Goal: Task Accomplishment & Management: Manage account settings

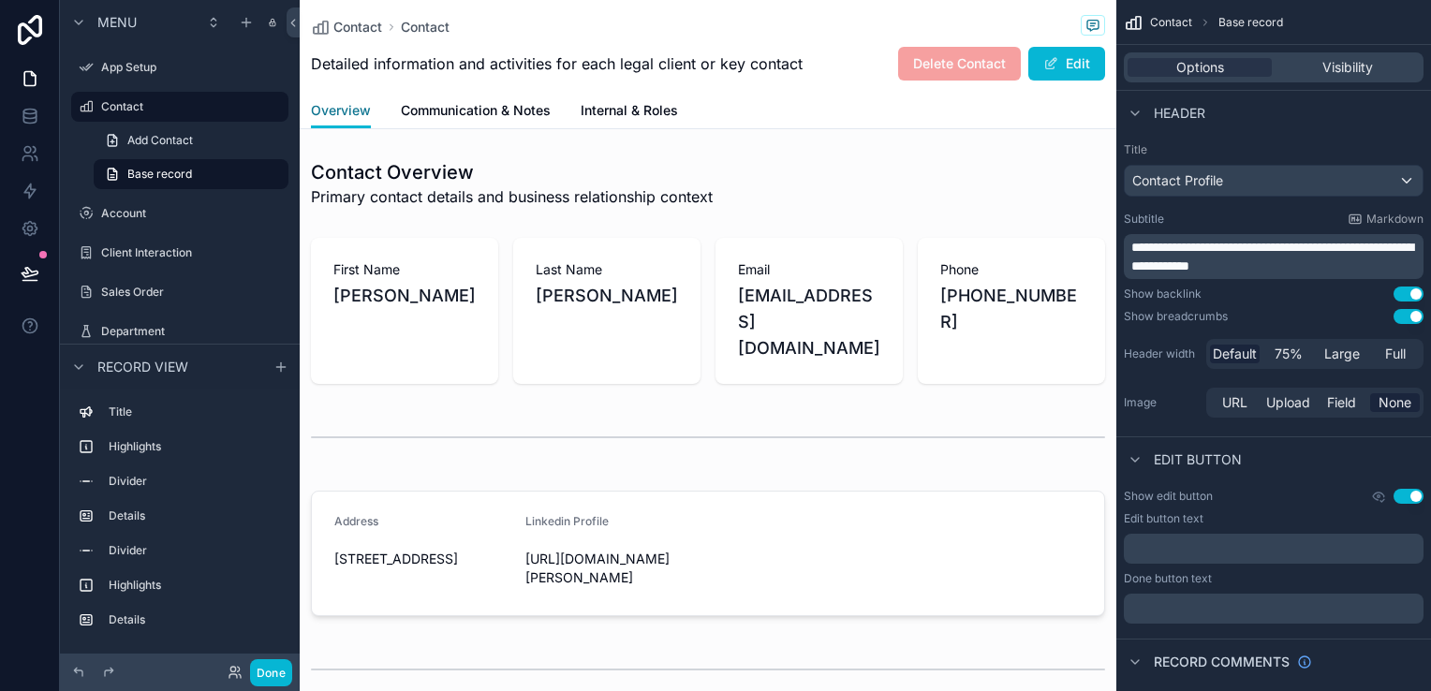
click at [369, 118] on span "Overview" at bounding box center [341, 110] width 60 height 19
click at [446, 102] on span "Communication & Notes" at bounding box center [476, 110] width 150 height 19
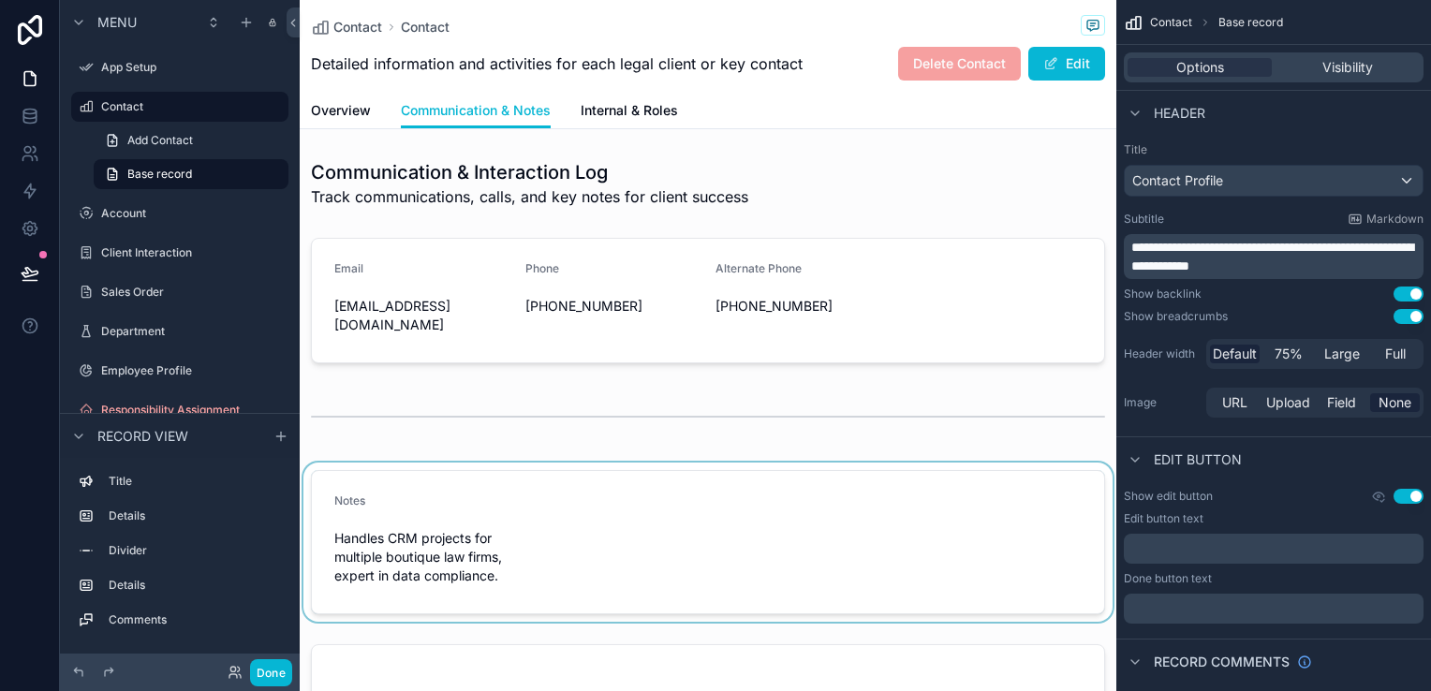
drag, startPoint x: 596, startPoint y: 530, endPoint x: 567, endPoint y: 485, distance: 53.5
click at [567, 485] on div "scrollable content" at bounding box center [708, 542] width 817 height 159
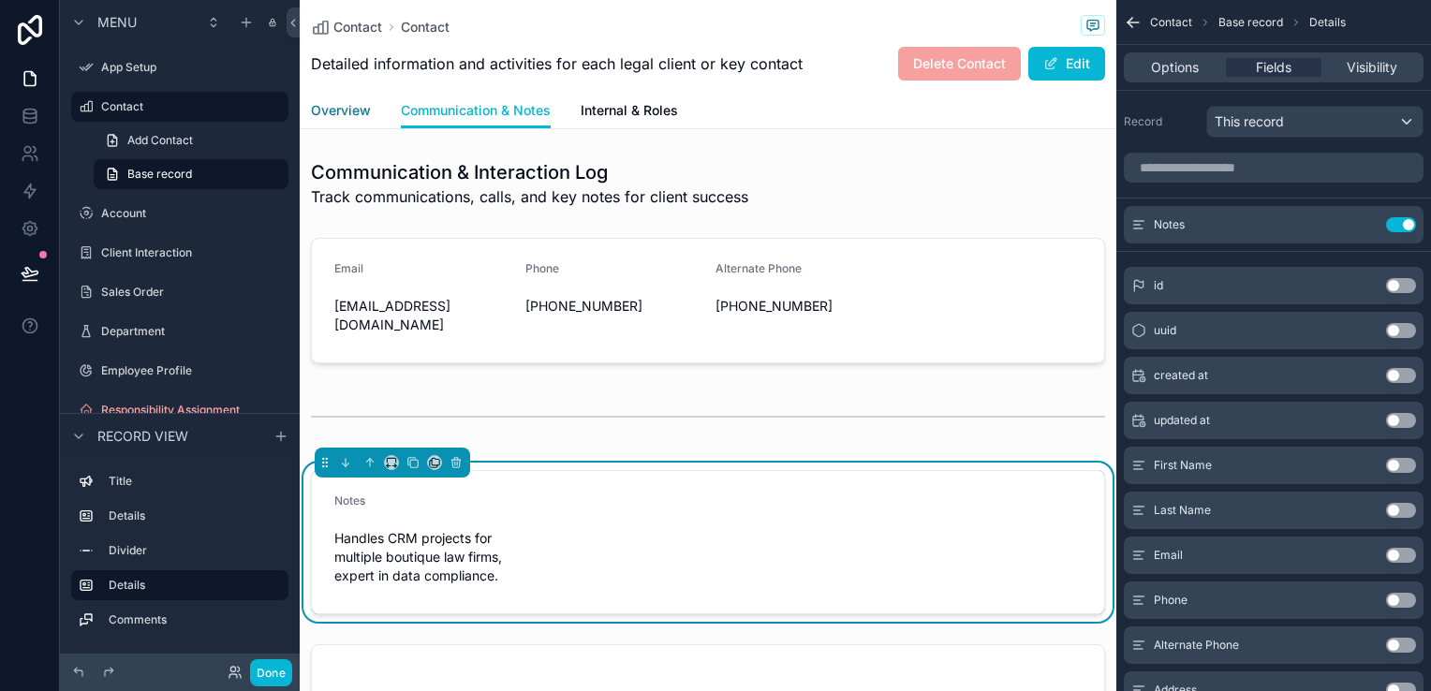
drag, startPoint x: 349, startPoint y: 109, endPoint x: 360, endPoint y: 103, distance: 11.7
click at [348, 110] on span "Overview" at bounding box center [341, 110] width 60 height 19
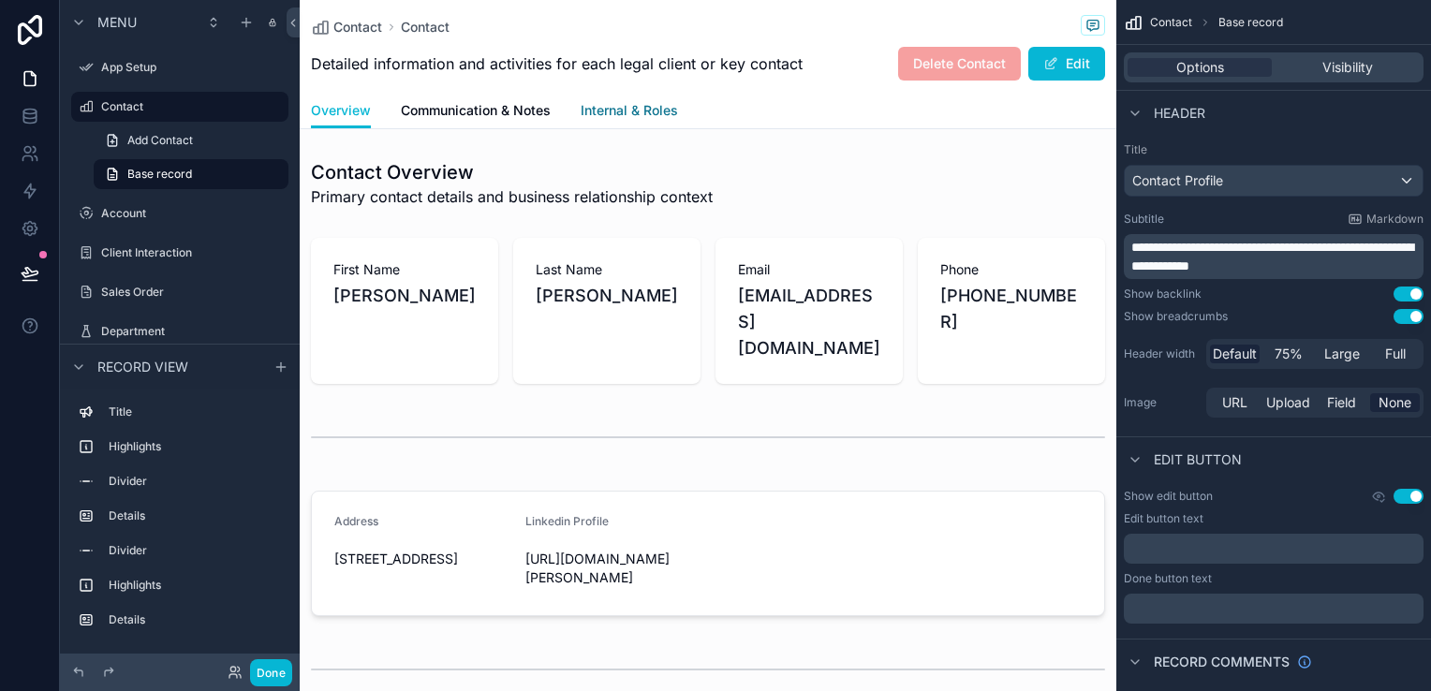
click at [610, 113] on span "Internal & Roles" at bounding box center [629, 110] width 97 height 19
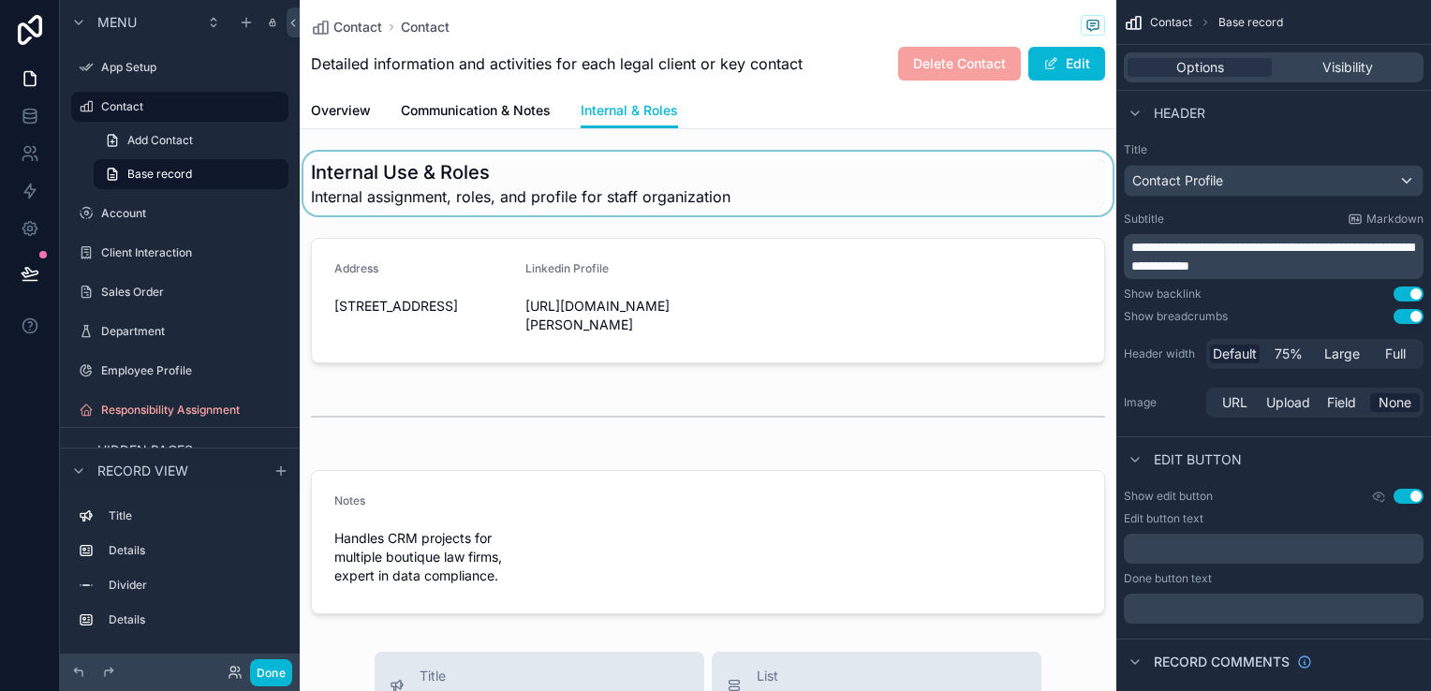
click at [531, 197] on div "scrollable content" at bounding box center [708, 184] width 817 height 64
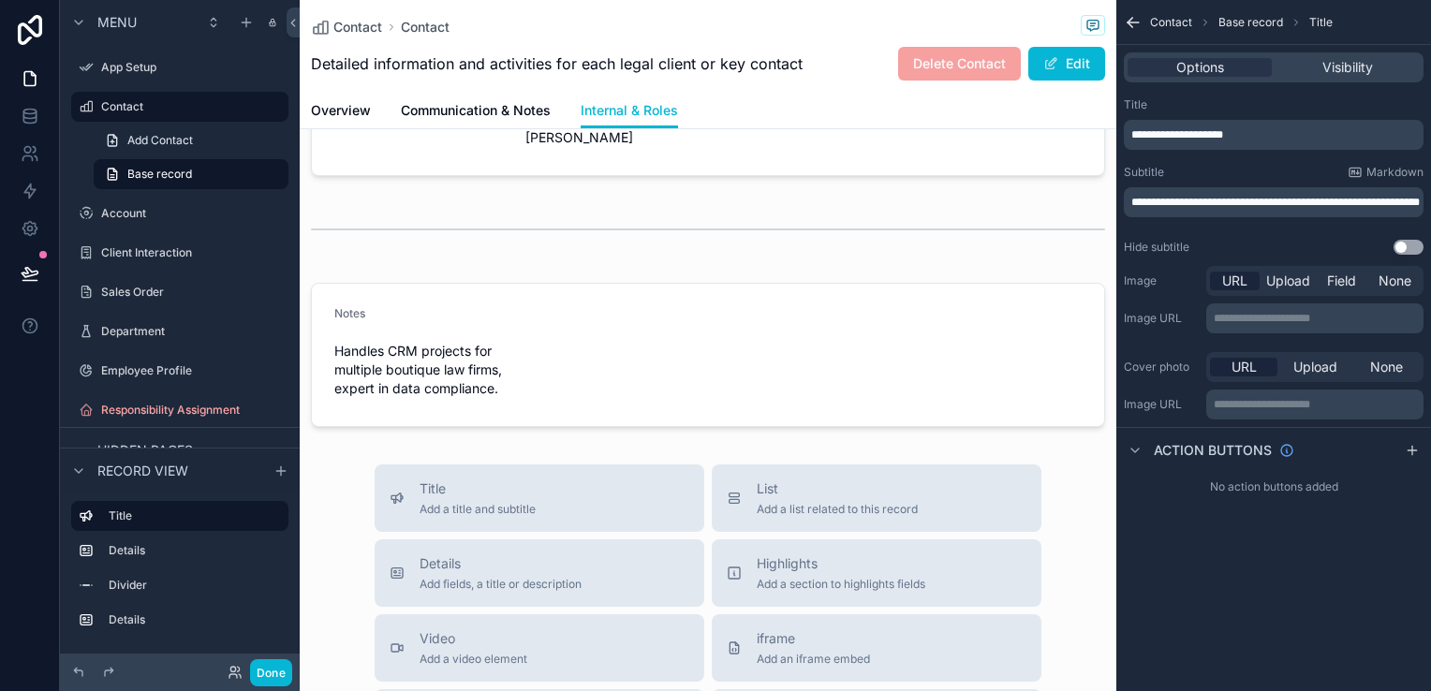
scroll to position [281, 0]
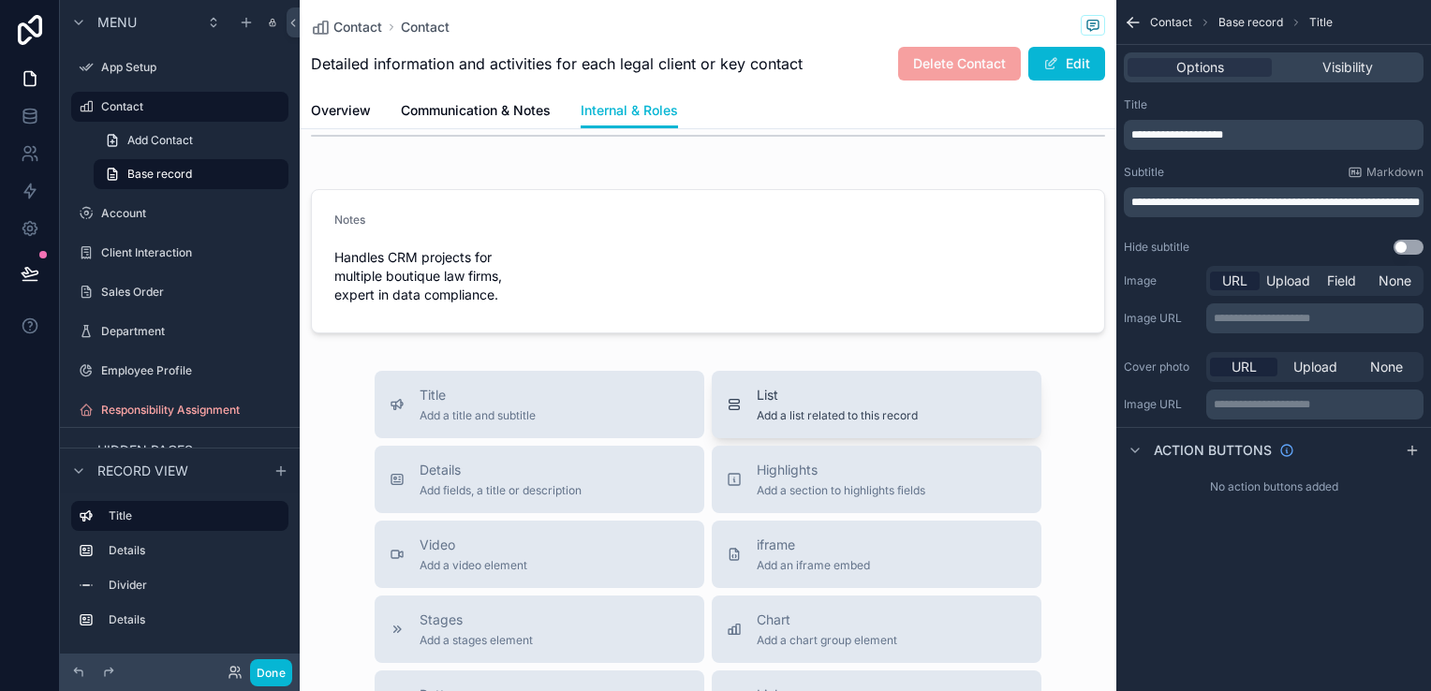
click at [797, 402] on span "List" at bounding box center [837, 395] width 161 height 19
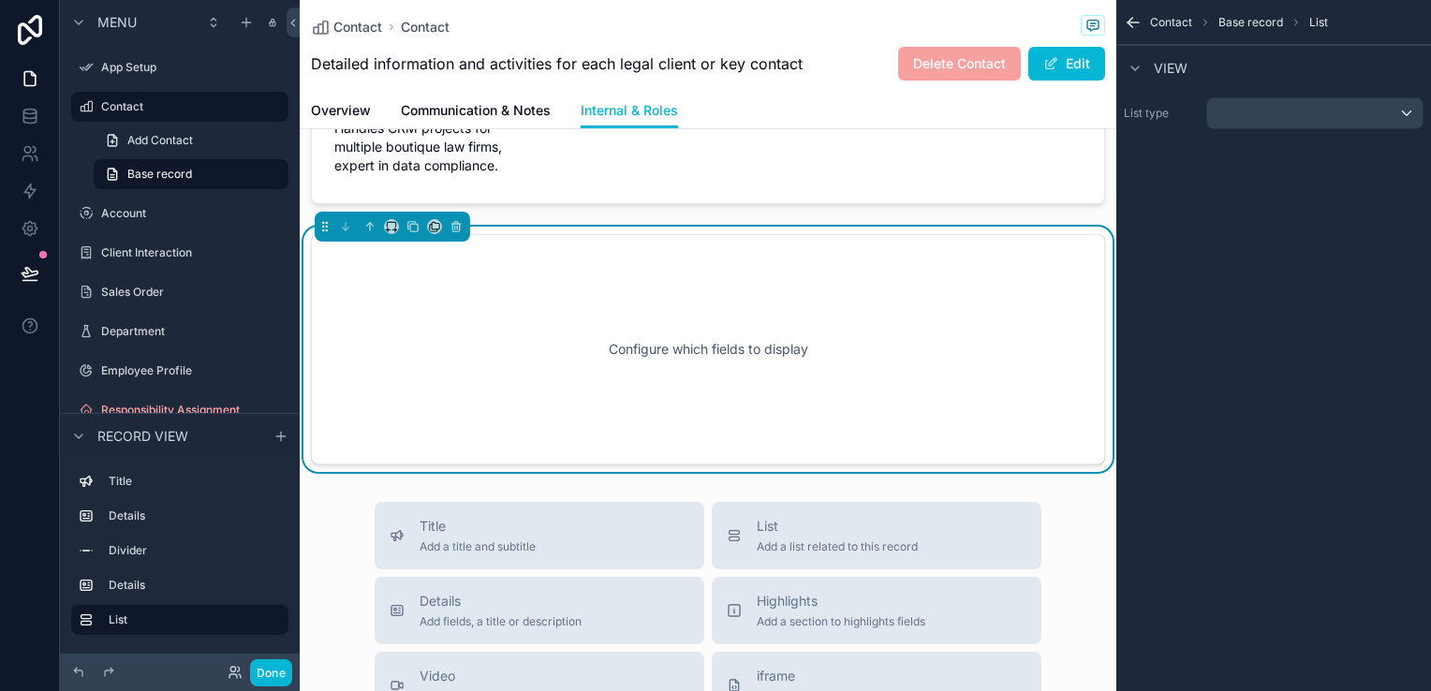
scroll to position [412, 0]
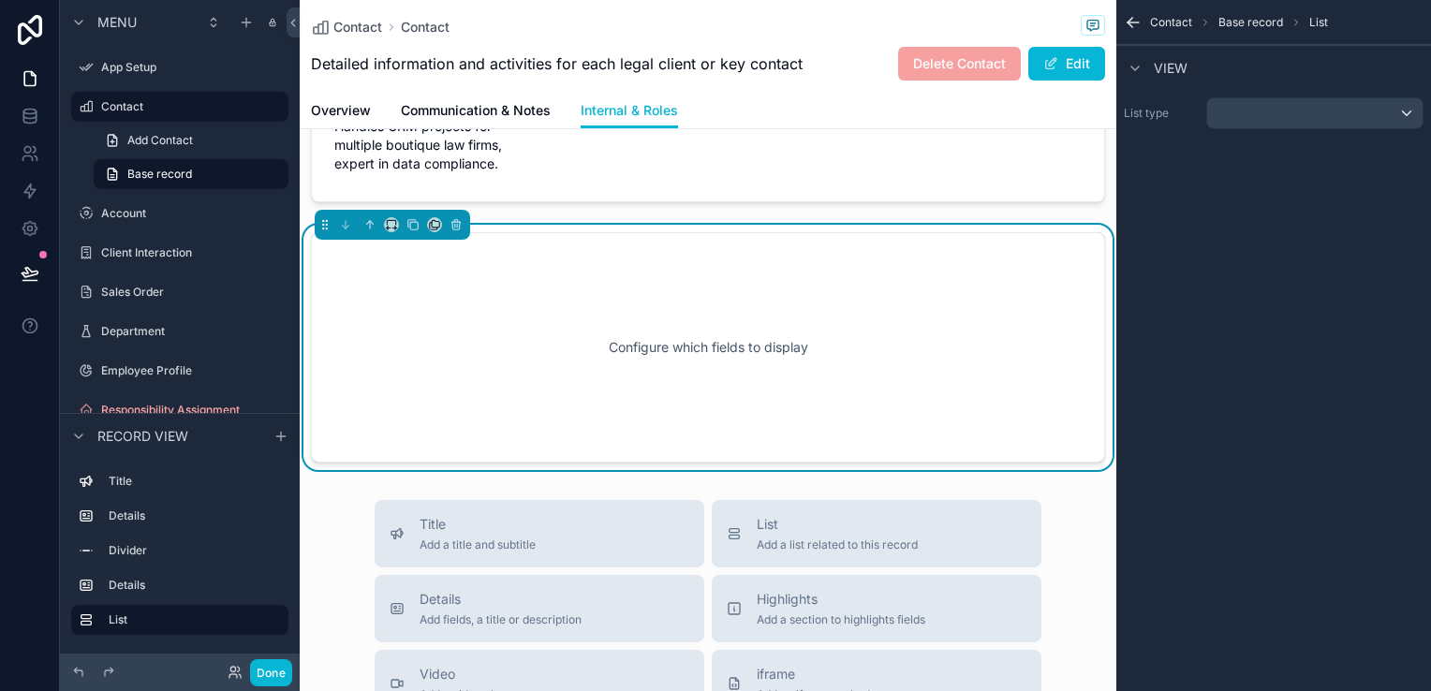
click at [797, 402] on div "Configure which fields to display" at bounding box center [708, 347] width 732 height 169
click at [669, 257] on div "Configure which fields to display" at bounding box center [708, 347] width 794 height 230
click at [1377, 115] on div "scrollable content" at bounding box center [1314, 113] width 215 height 30
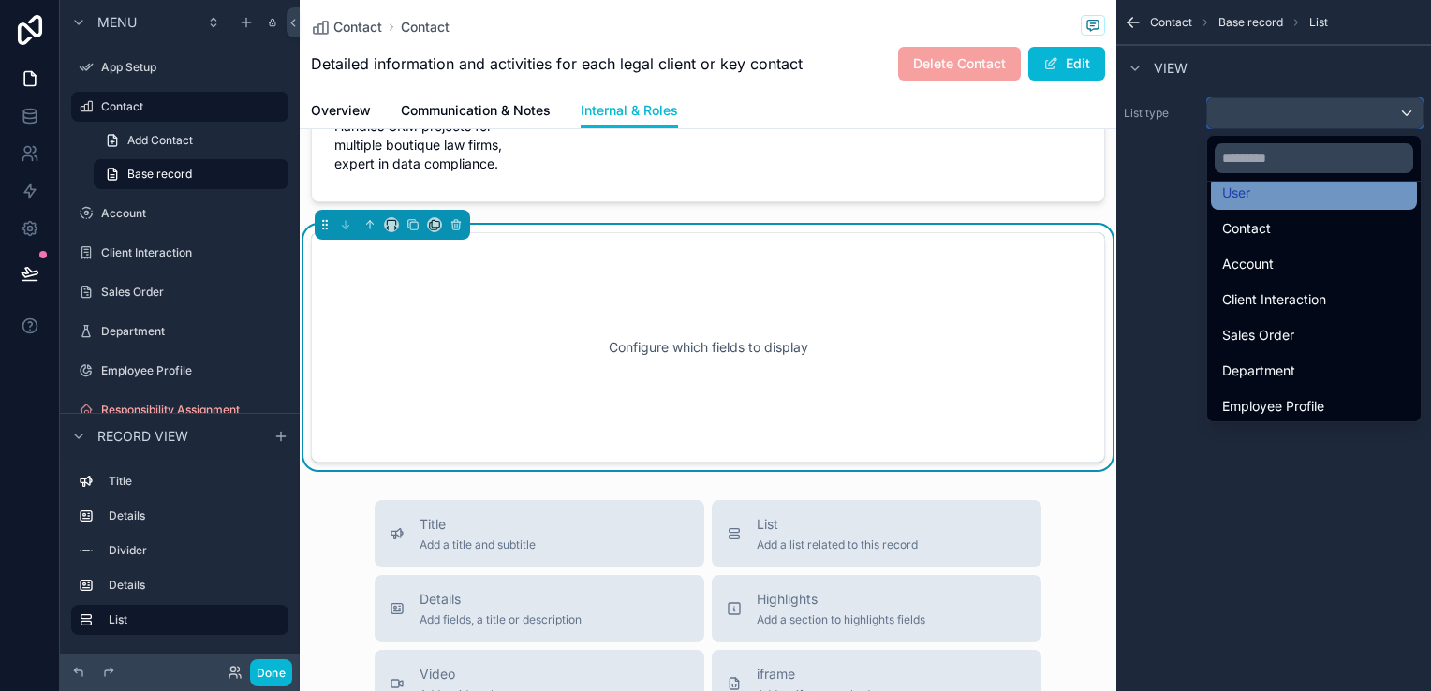
scroll to position [90, 0]
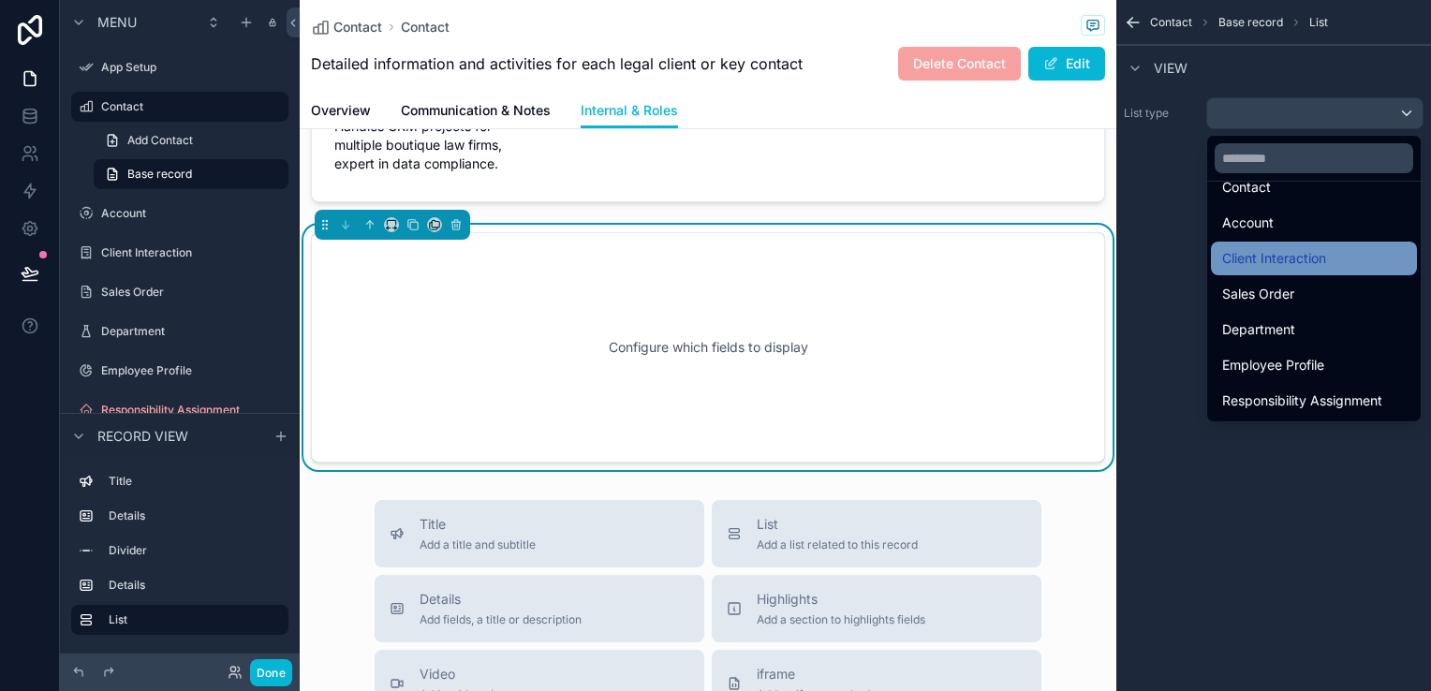
click at [1311, 255] on span "Client Interaction" at bounding box center [1274, 258] width 104 height 22
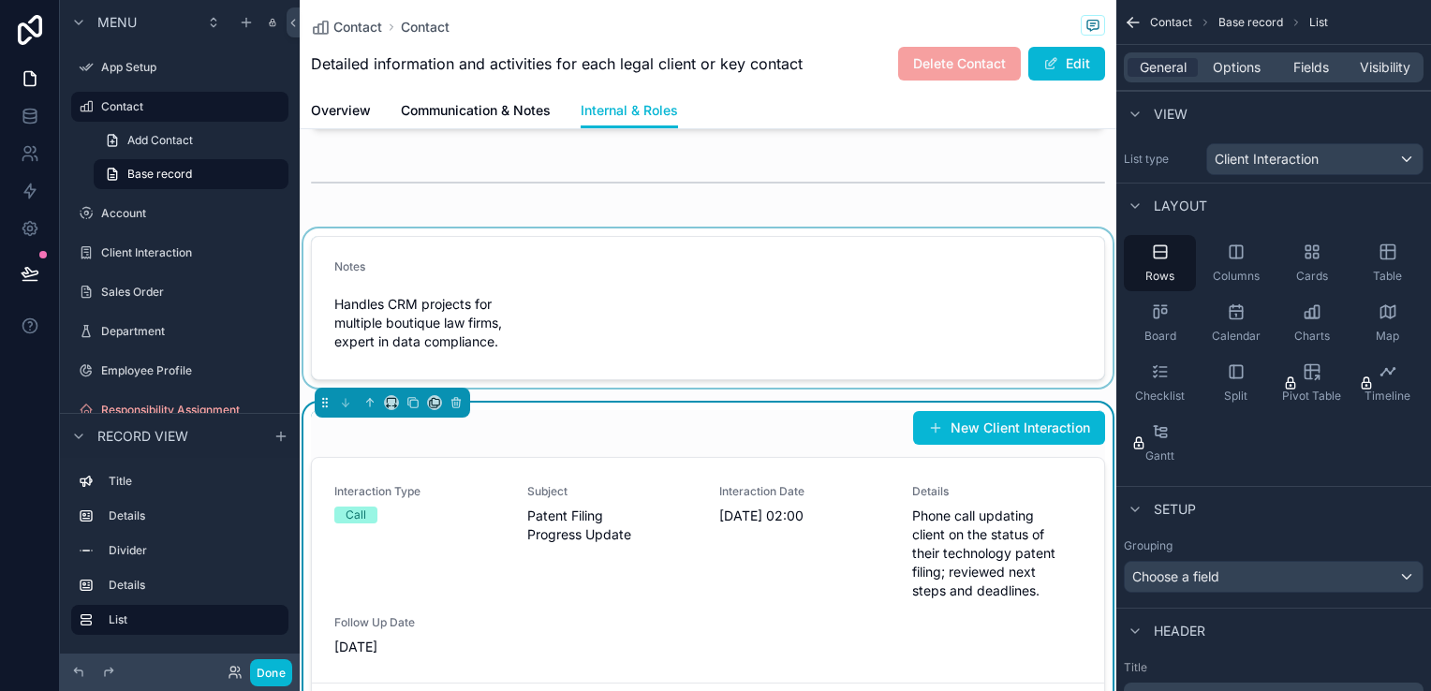
scroll to position [225, 0]
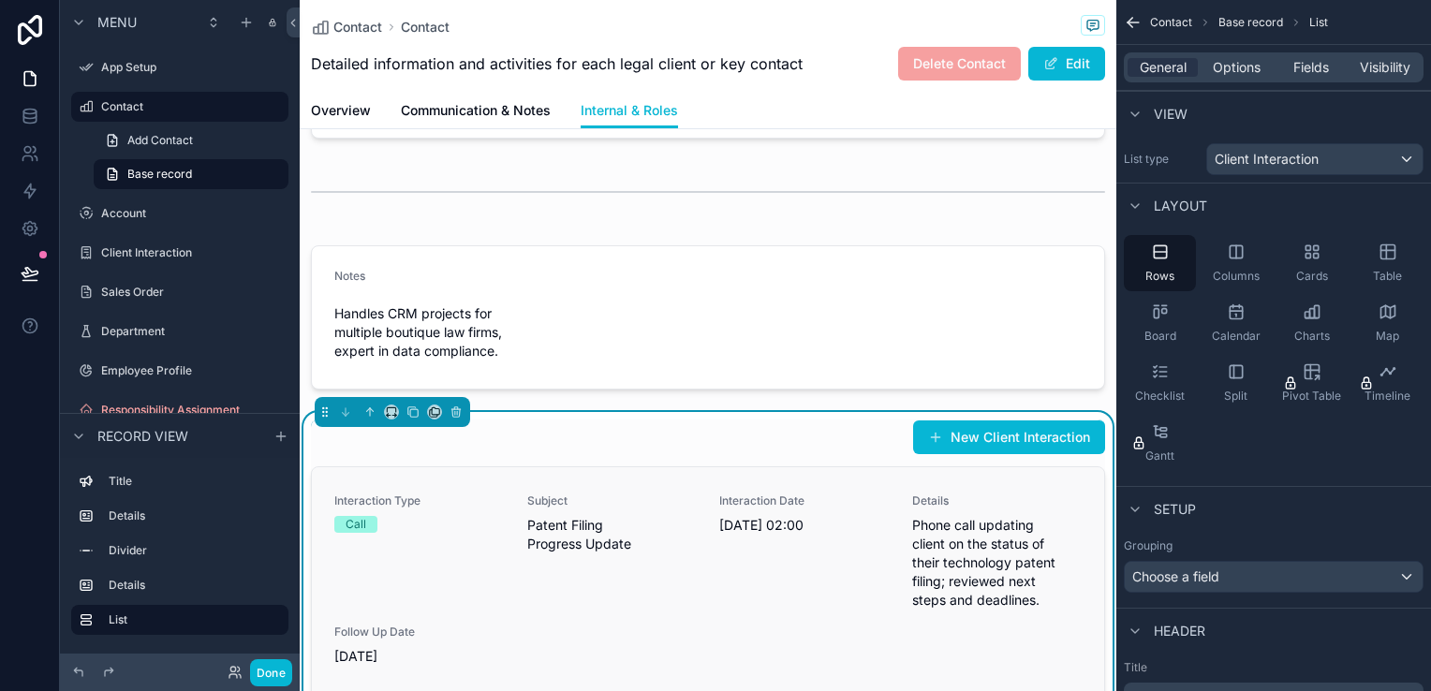
click at [955, 551] on span "Phone call updating client on the status of their technology patent filing; rev…" at bounding box center [997, 563] width 170 height 94
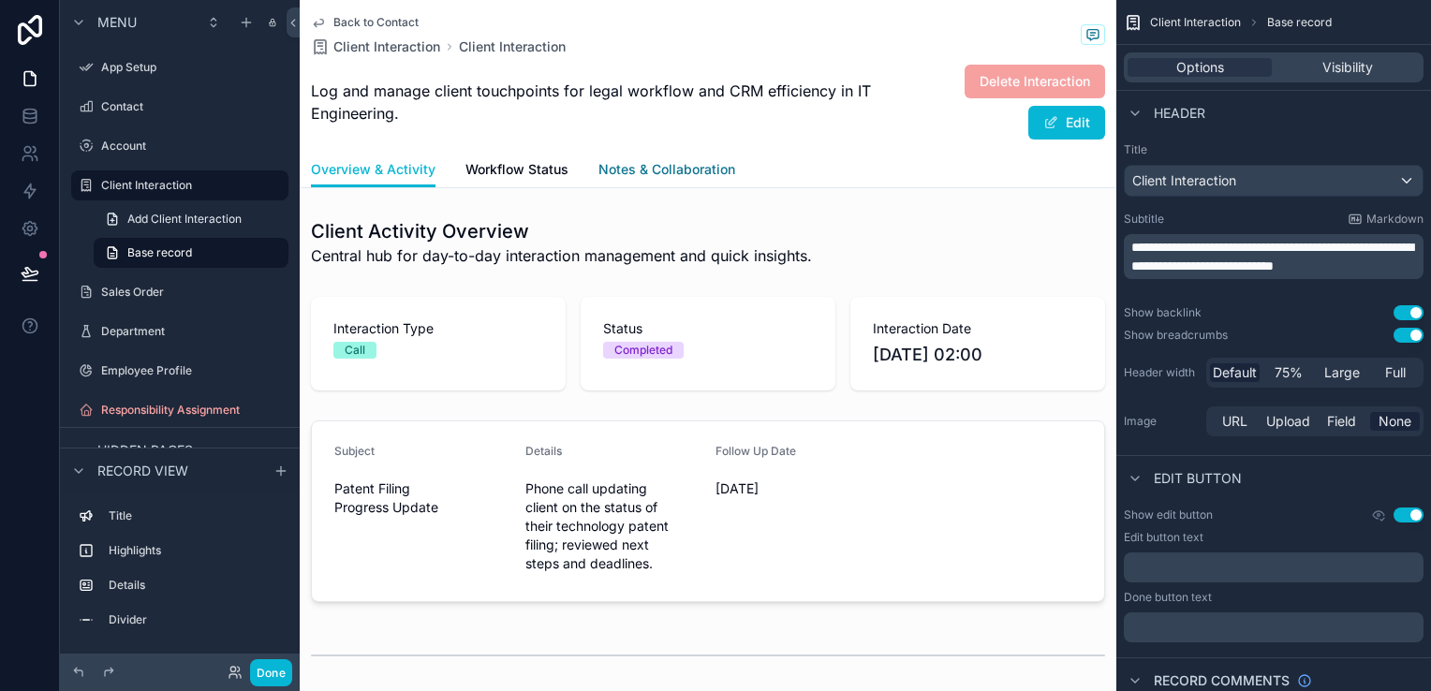
click at [664, 178] on span "Notes & Collaboration" at bounding box center [666, 169] width 137 height 19
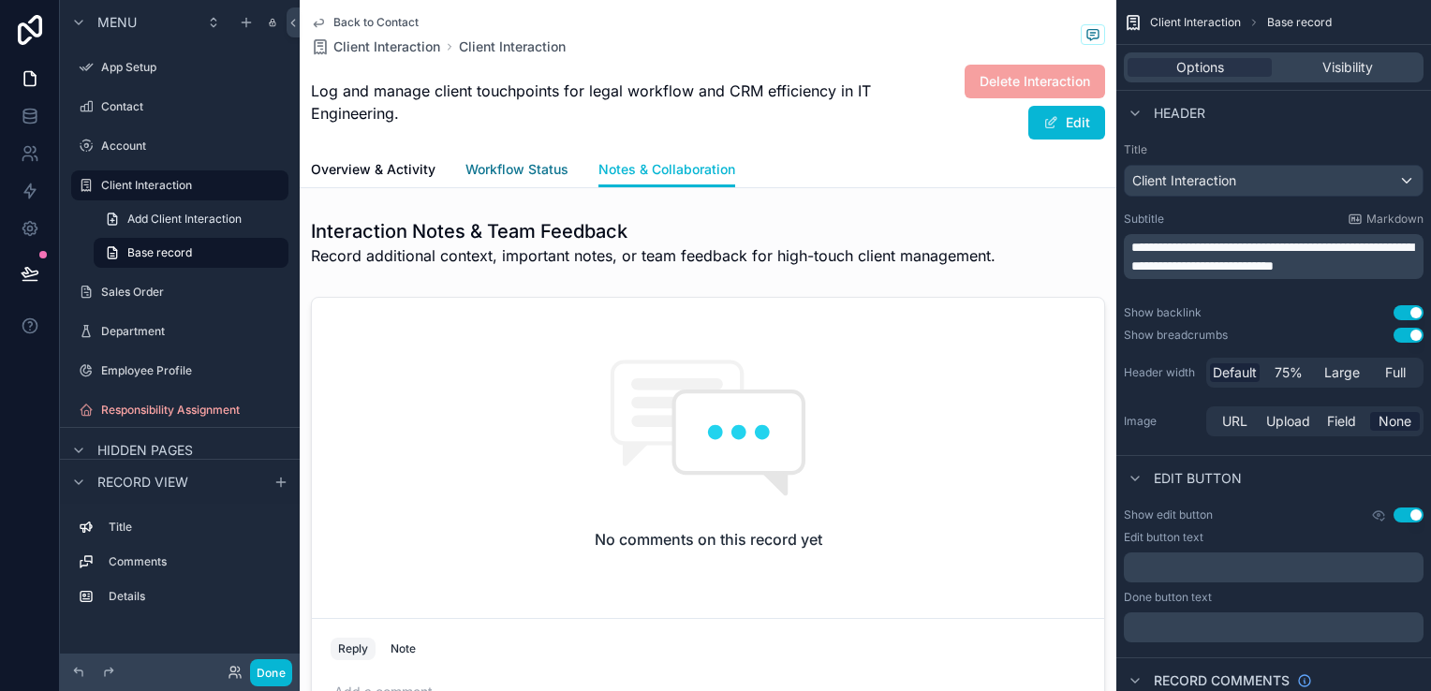
click at [491, 177] on span "Workflow Status" at bounding box center [516, 169] width 103 height 19
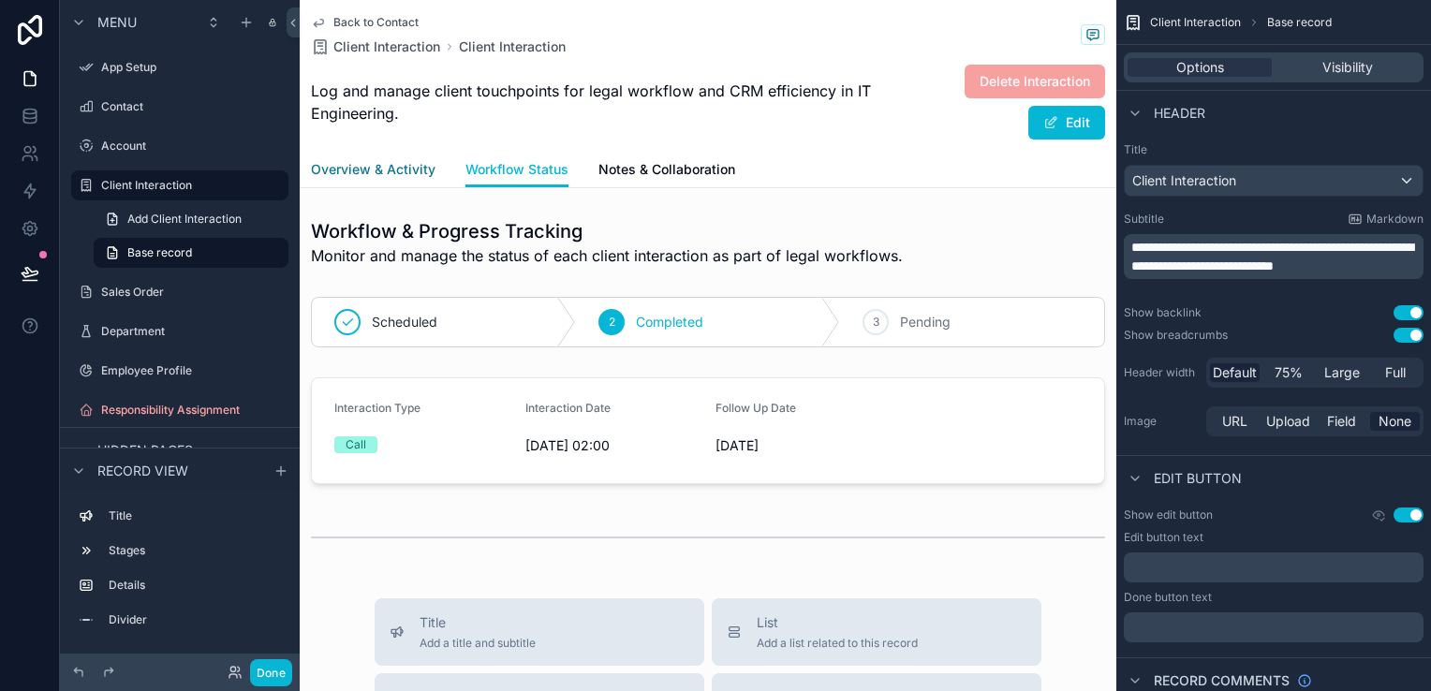
click at [405, 168] on span "Overview & Activity" at bounding box center [373, 169] width 125 height 19
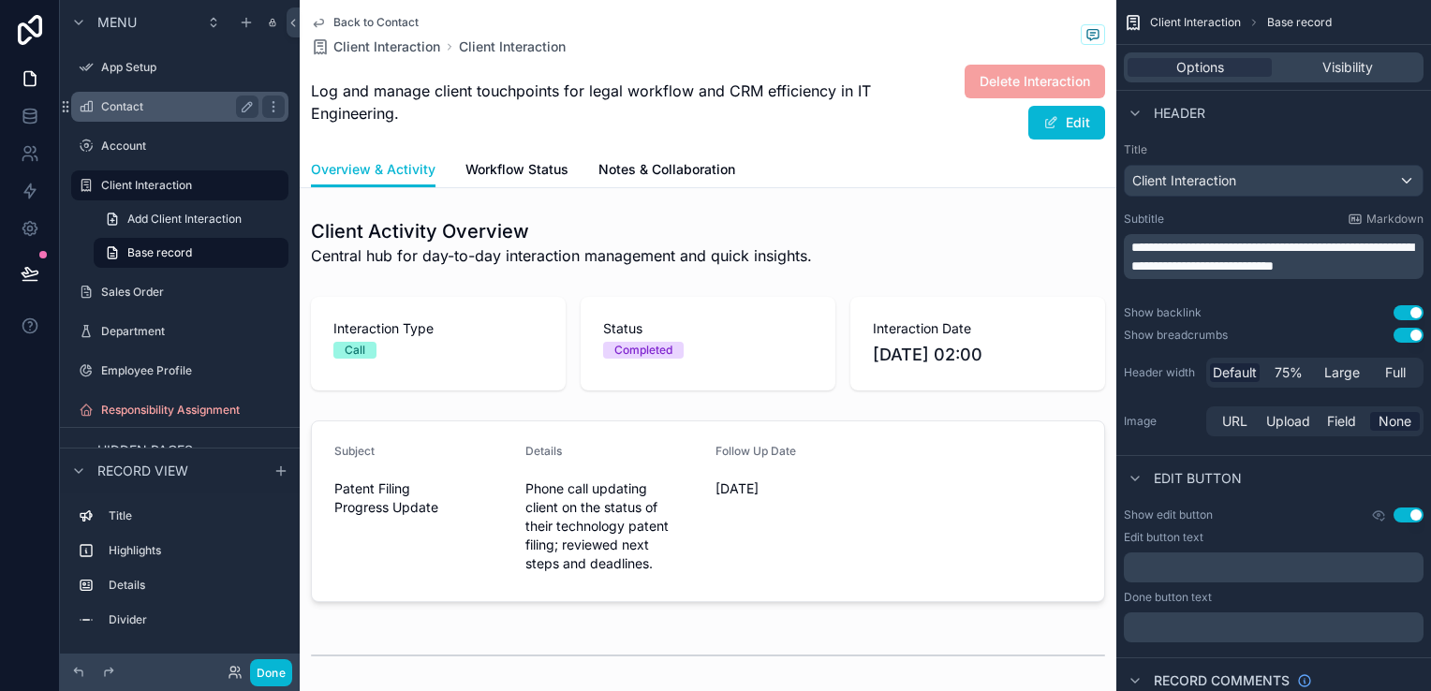
click at [163, 116] on div "Contact" at bounding box center [179, 107] width 157 height 22
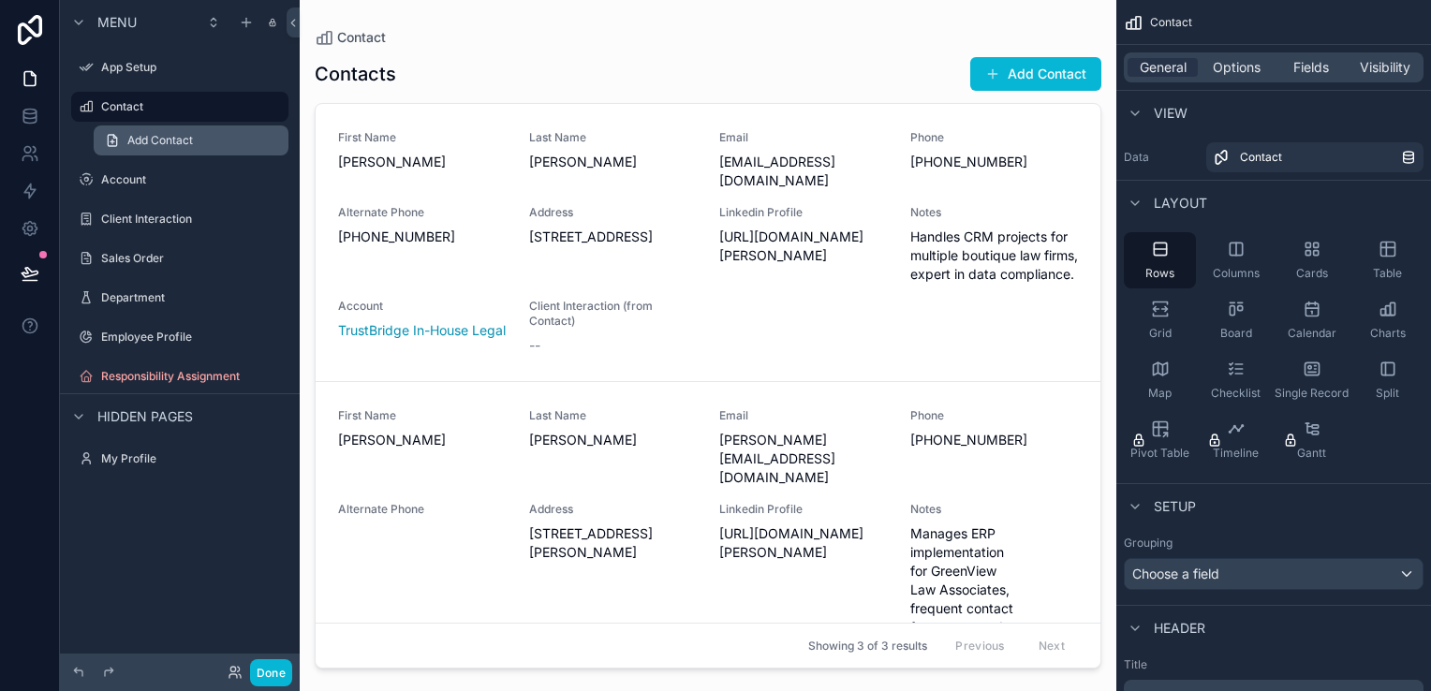
click at [184, 140] on span "Add Contact" at bounding box center [160, 140] width 66 height 15
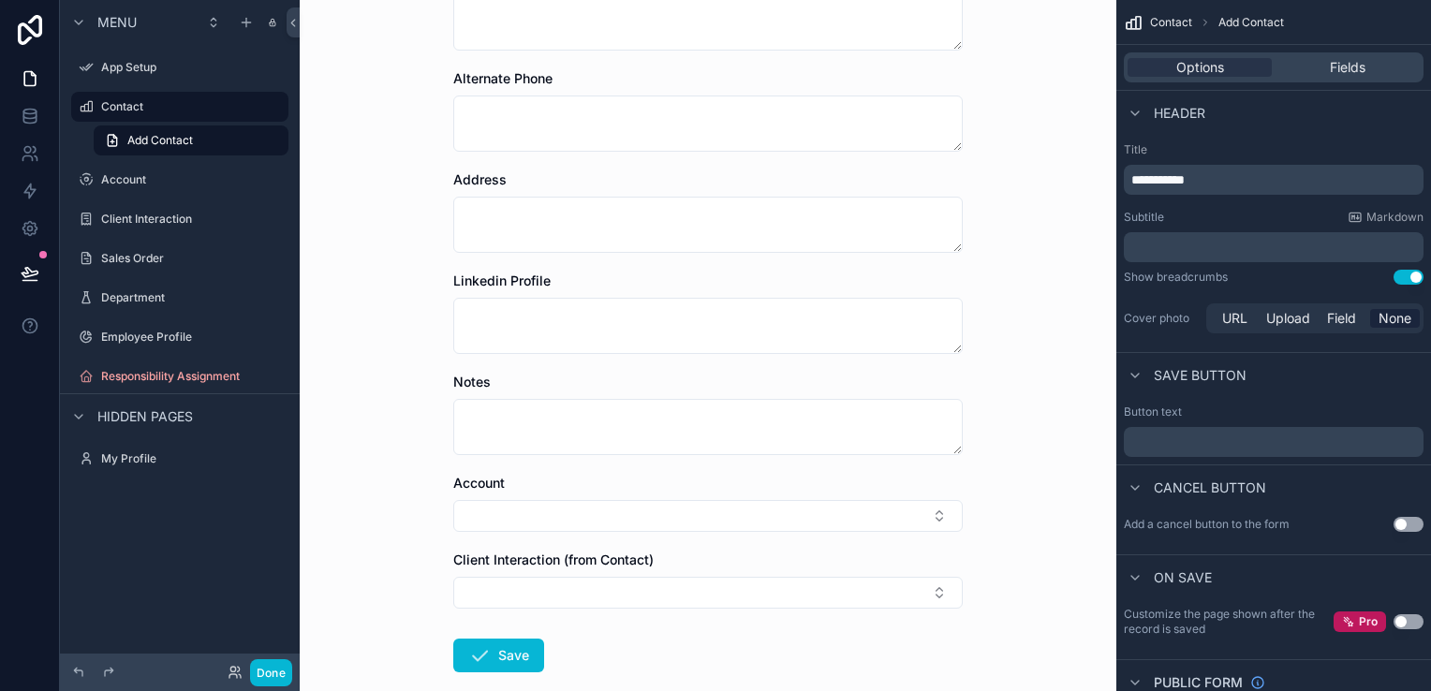
scroll to position [547, 0]
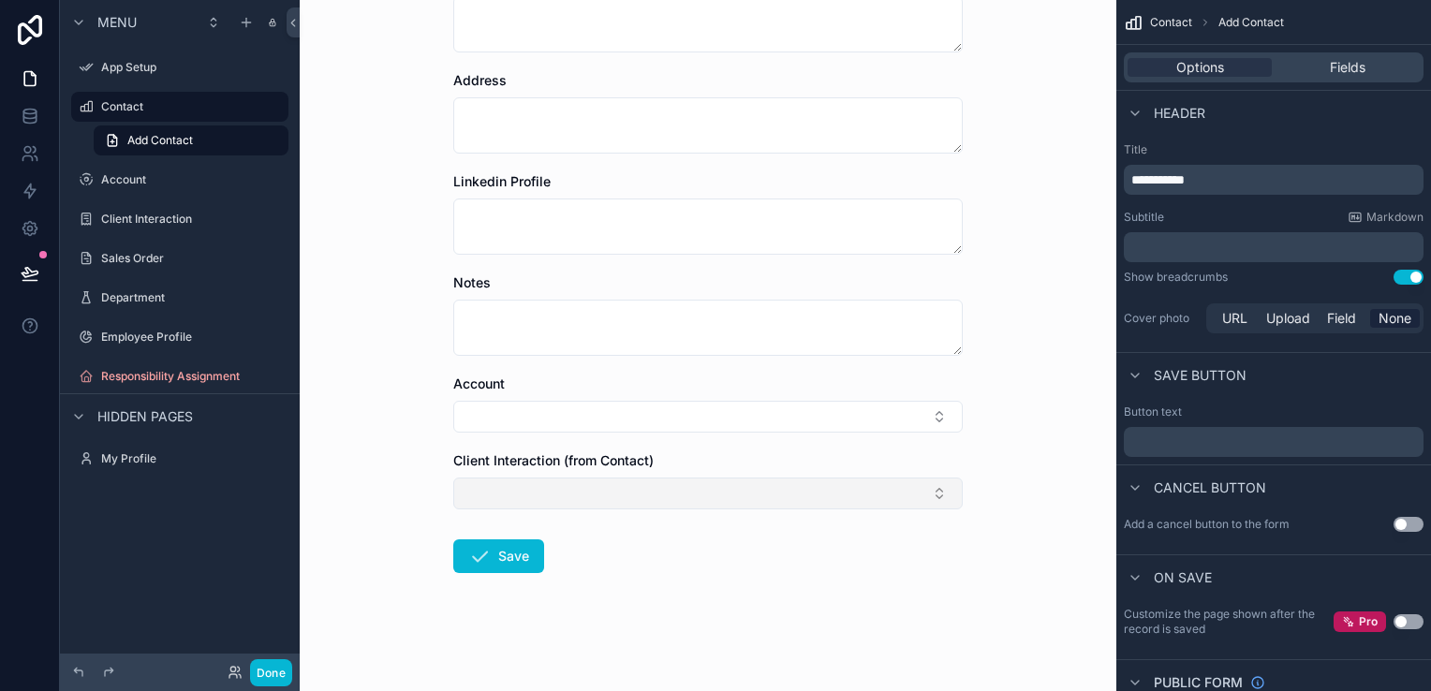
click at [919, 489] on button "Select Button" at bounding box center [707, 494] width 509 height 32
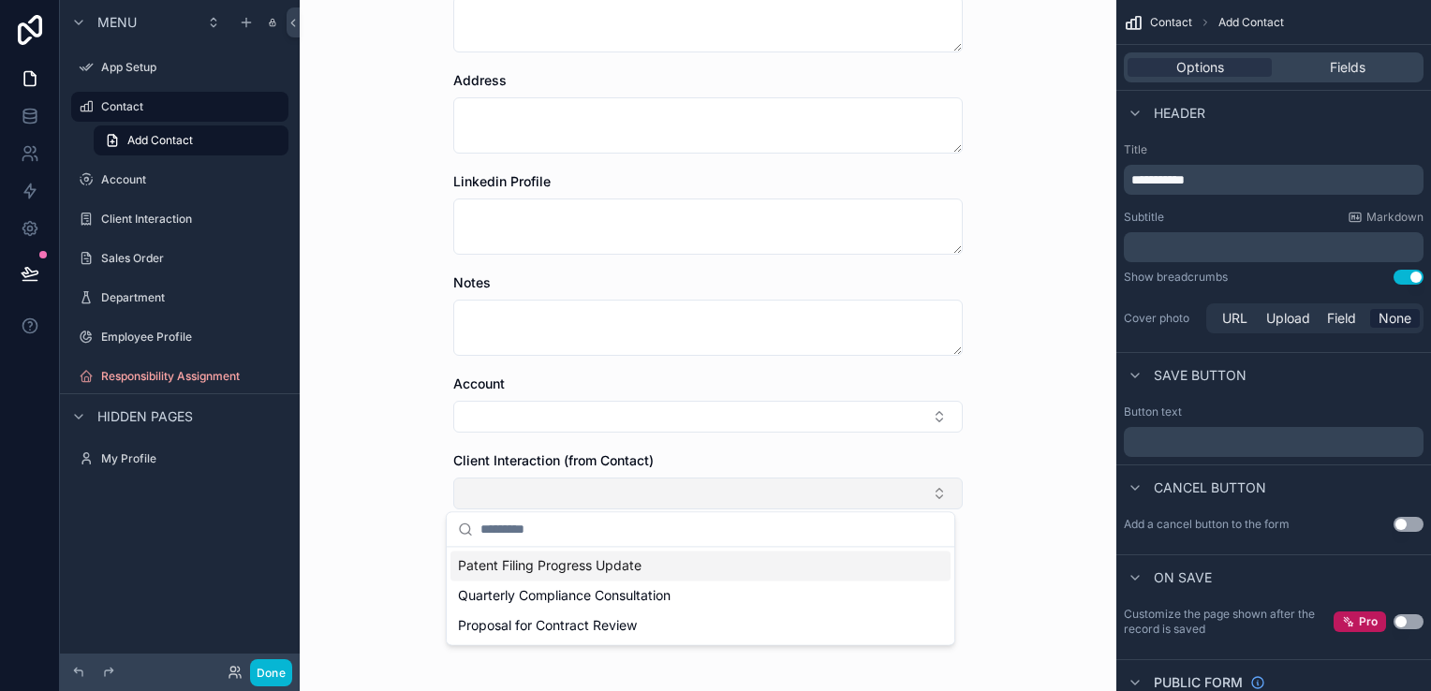
click at [919, 489] on button "Select Button" at bounding box center [707, 494] width 509 height 32
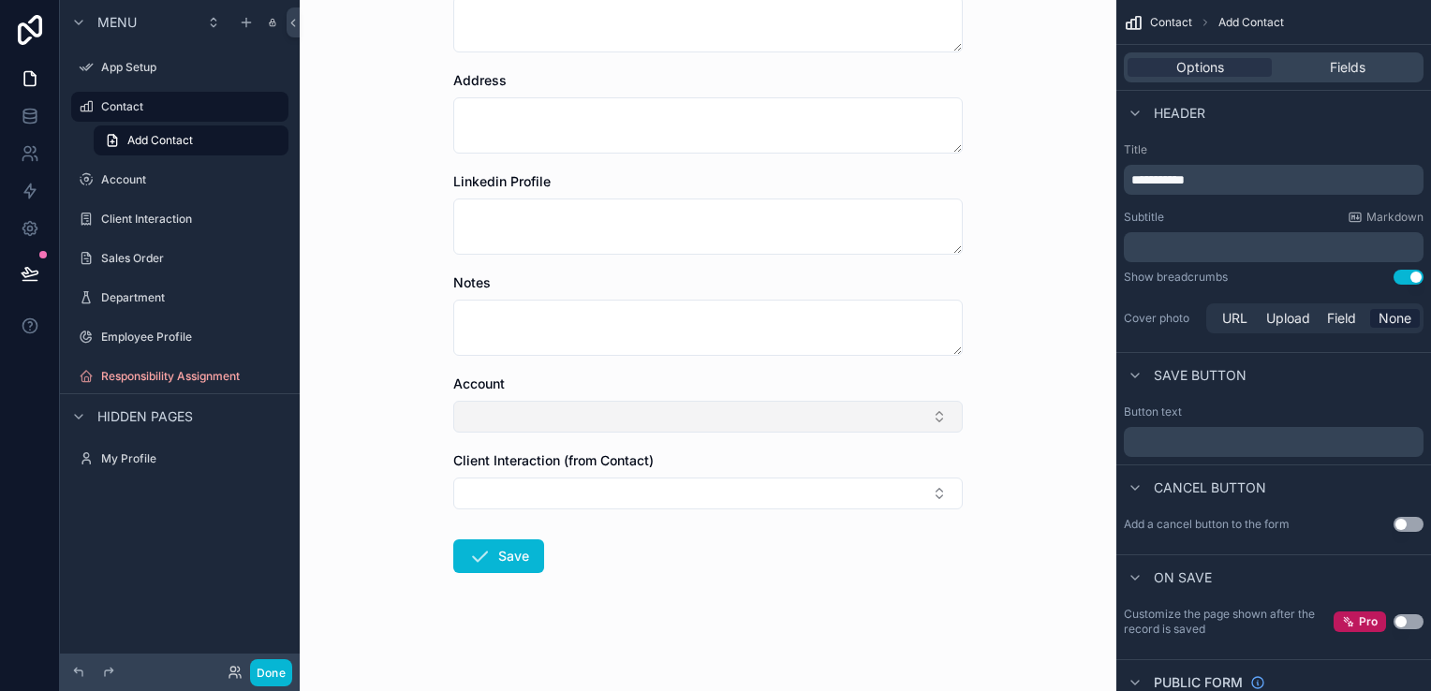
click at [907, 407] on button "Select Button" at bounding box center [707, 417] width 509 height 32
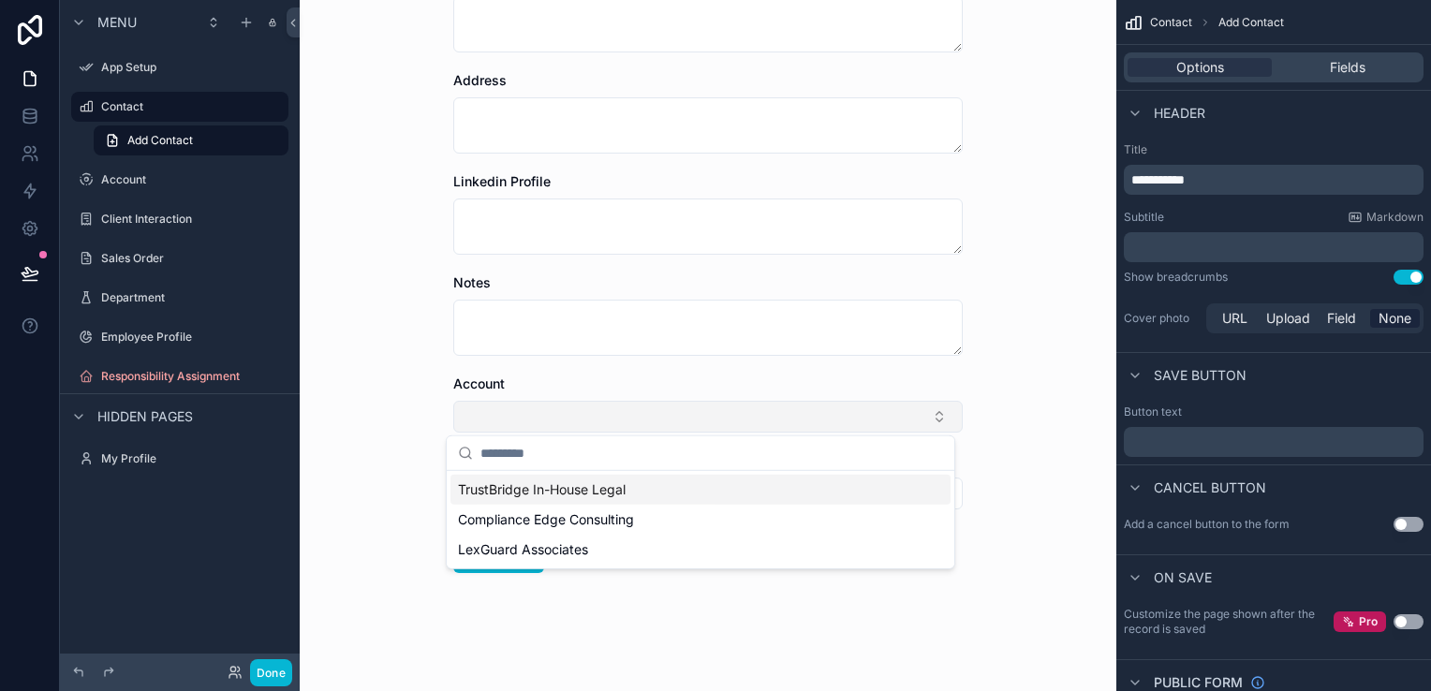
click at [907, 407] on button "Select Button" at bounding box center [707, 417] width 509 height 32
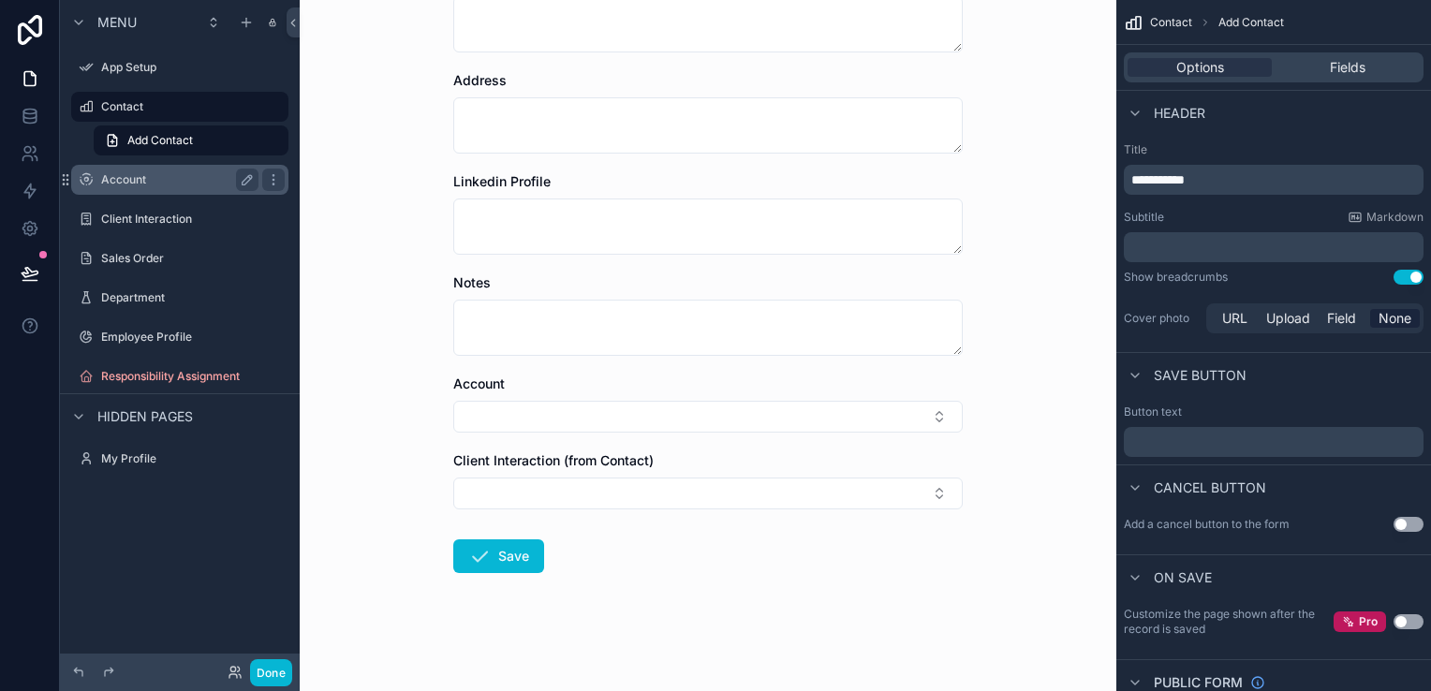
click at [173, 179] on label "Account" at bounding box center [176, 179] width 150 height 15
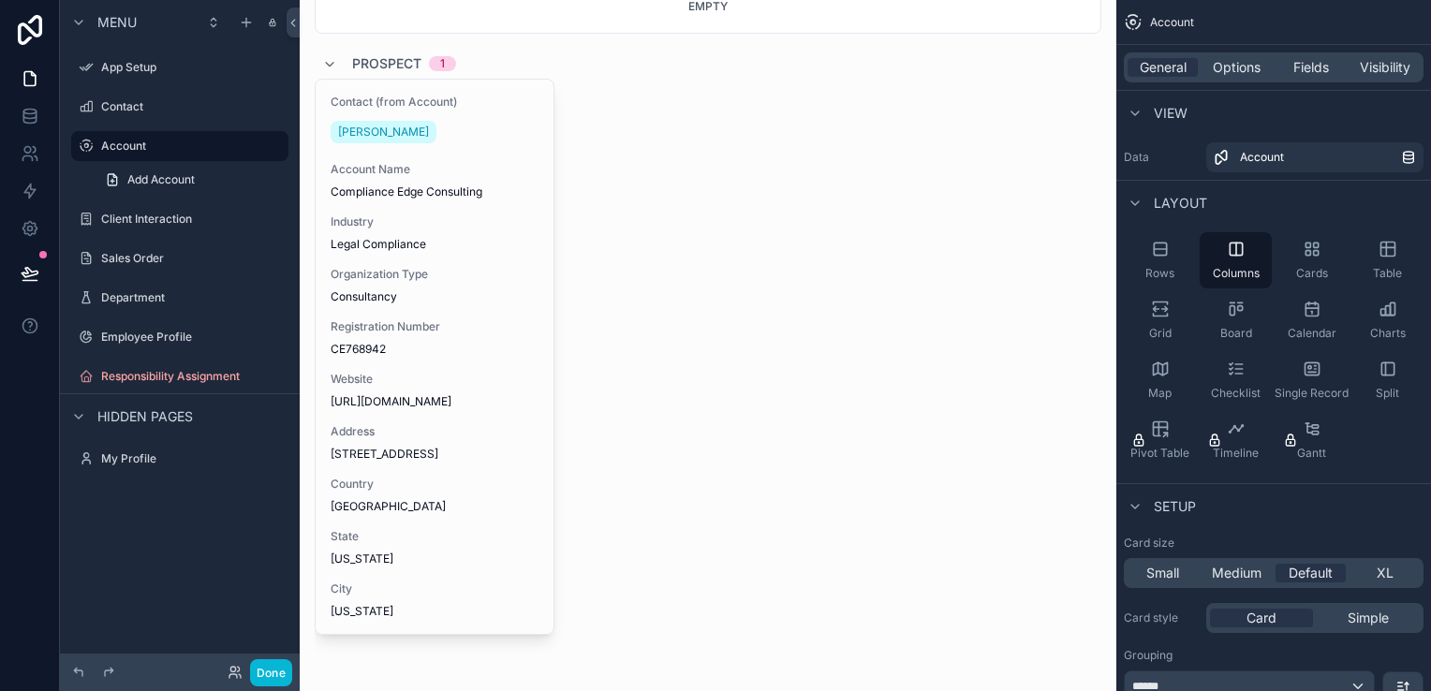
scroll to position [886, 0]
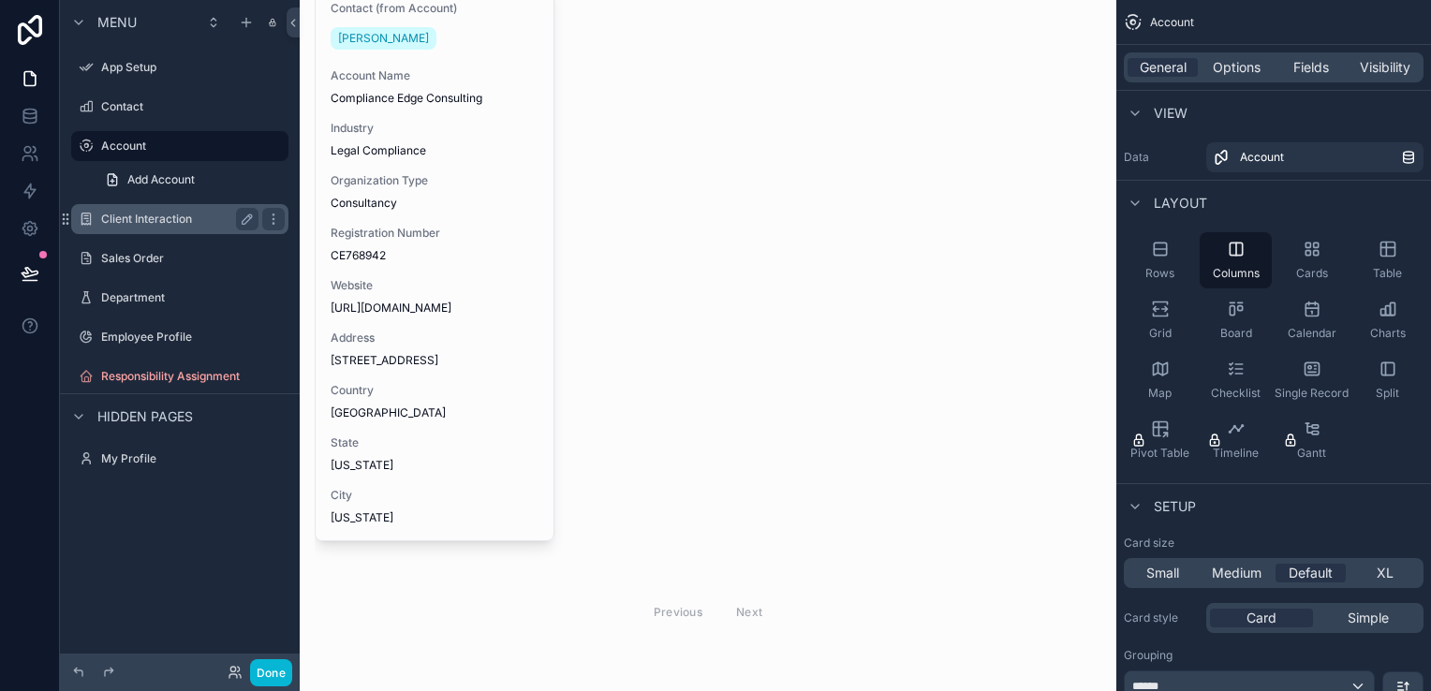
click at [206, 219] on label "Client Interaction" at bounding box center [176, 219] width 150 height 15
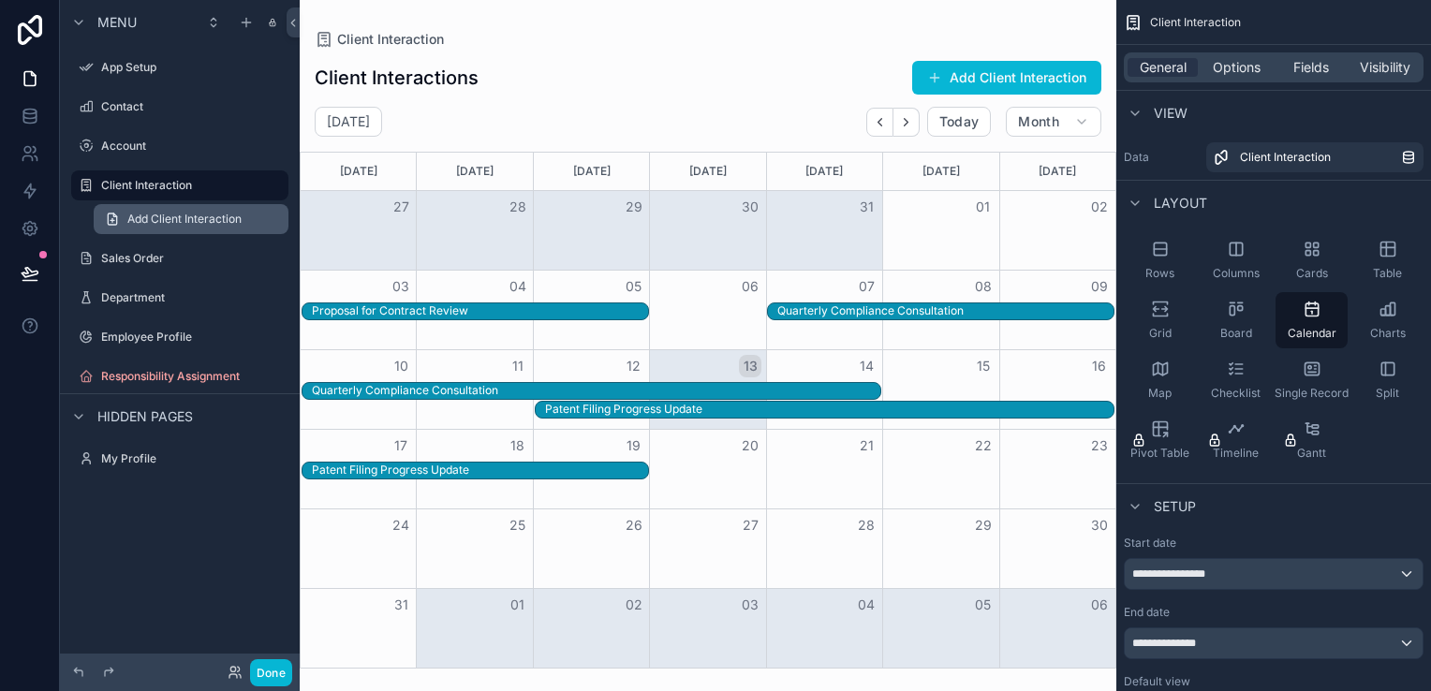
click at [210, 224] on span "Add Client Interaction" at bounding box center [184, 219] width 114 height 15
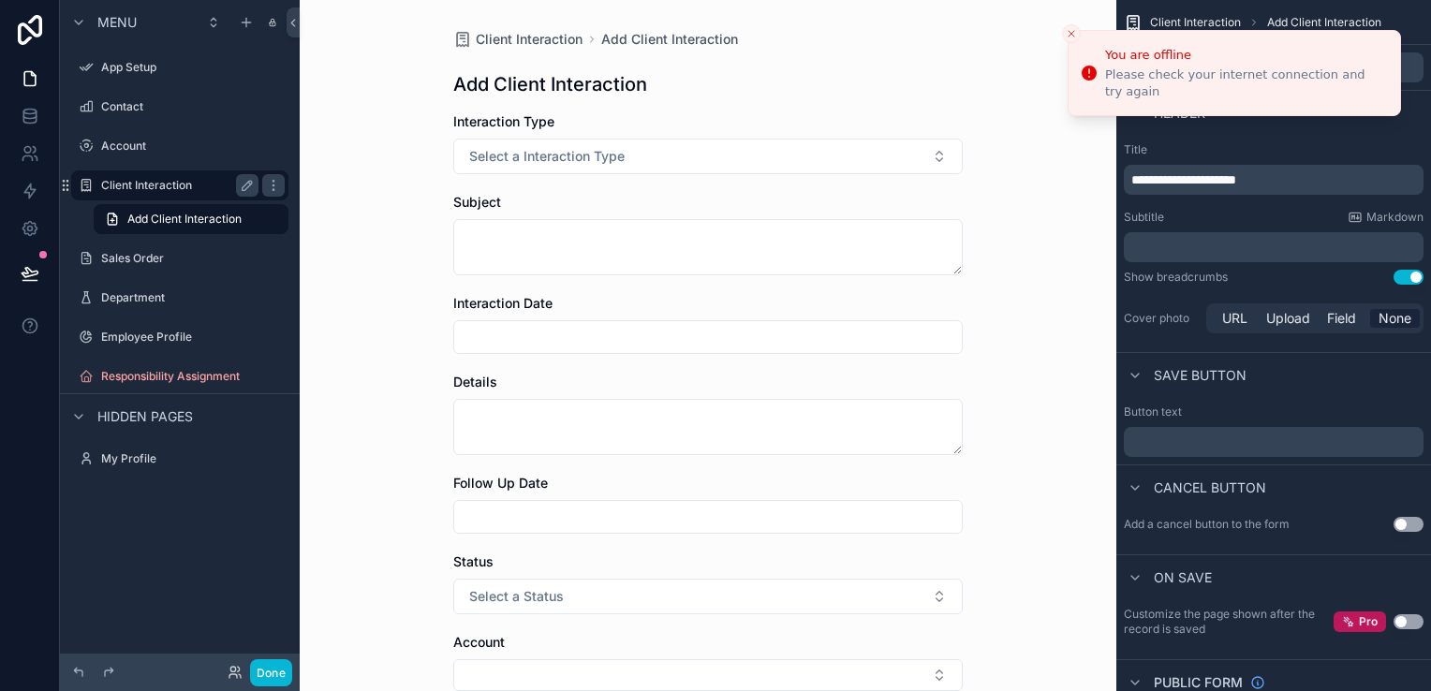
click at [184, 182] on label "Client Interaction" at bounding box center [176, 185] width 150 height 15
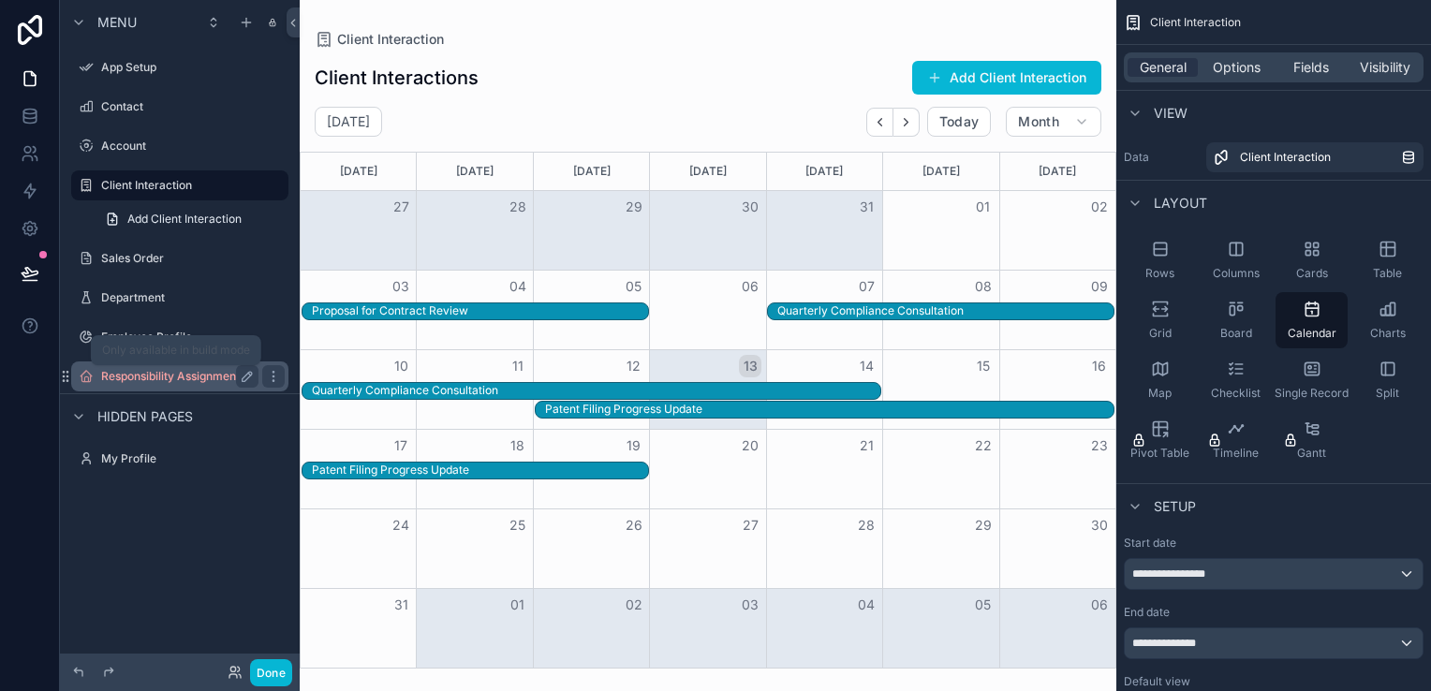
click at [165, 375] on label "Responsibility Assignment" at bounding box center [176, 376] width 150 height 15
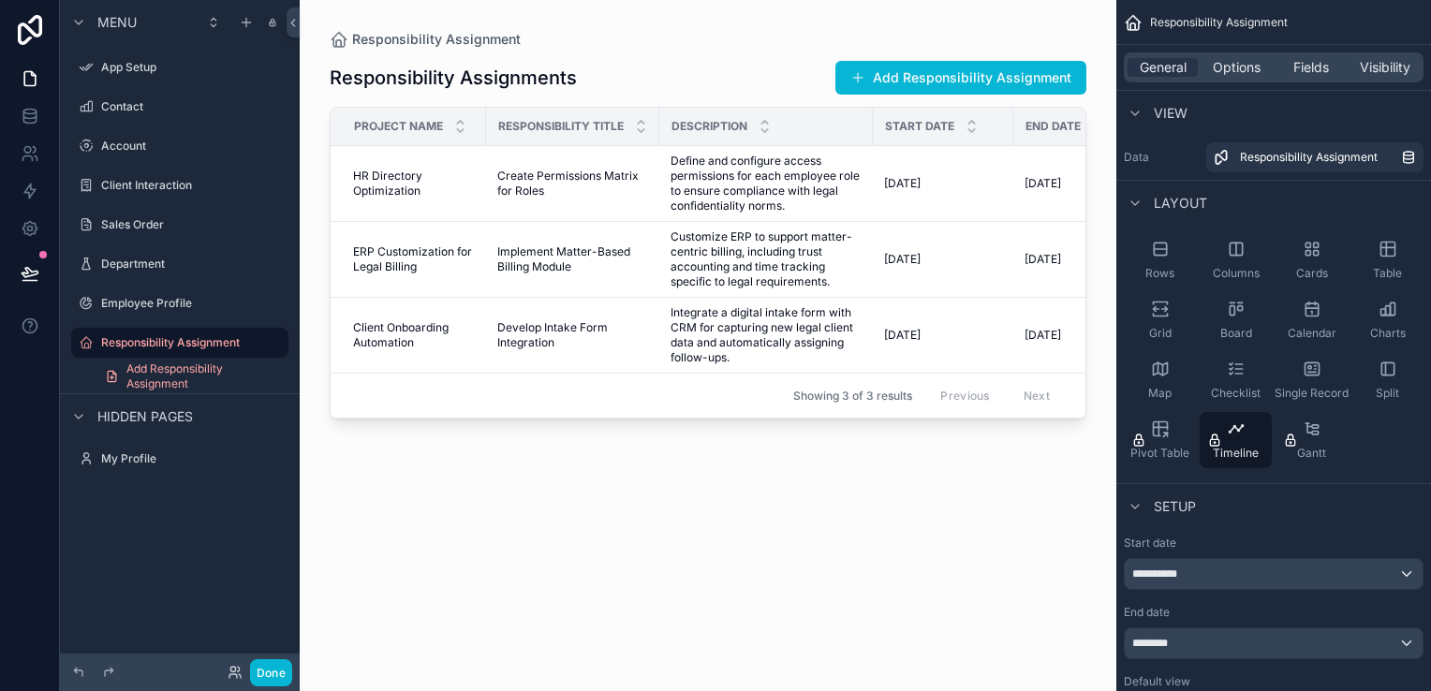
click at [626, 438] on div "scrollable content" at bounding box center [708, 334] width 817 height 669
click at [89, 416] on div "scrollable content" at bounding box center [78, 416] width 22 height 22
click at [129, 455] on label "My Profile" at bounding box center [176, 458] width 150 height 15
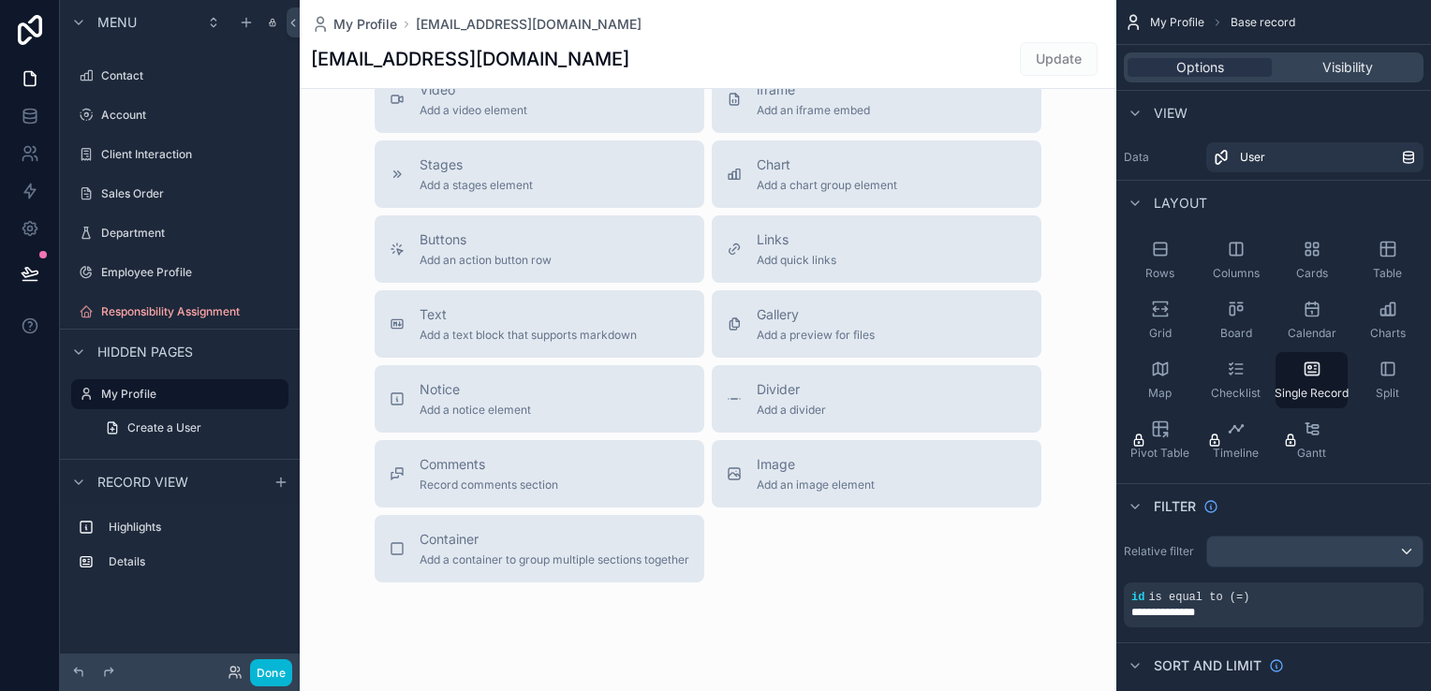
scroll to position [562, 0]
click at [627, 552] on div "scrollable content" at bounding box center [708, 84] width 817 height 1293
click at [509, 548] on div "Container Add a container to group multiple sections together" at bounding box center [555, 547] width 270 height 37
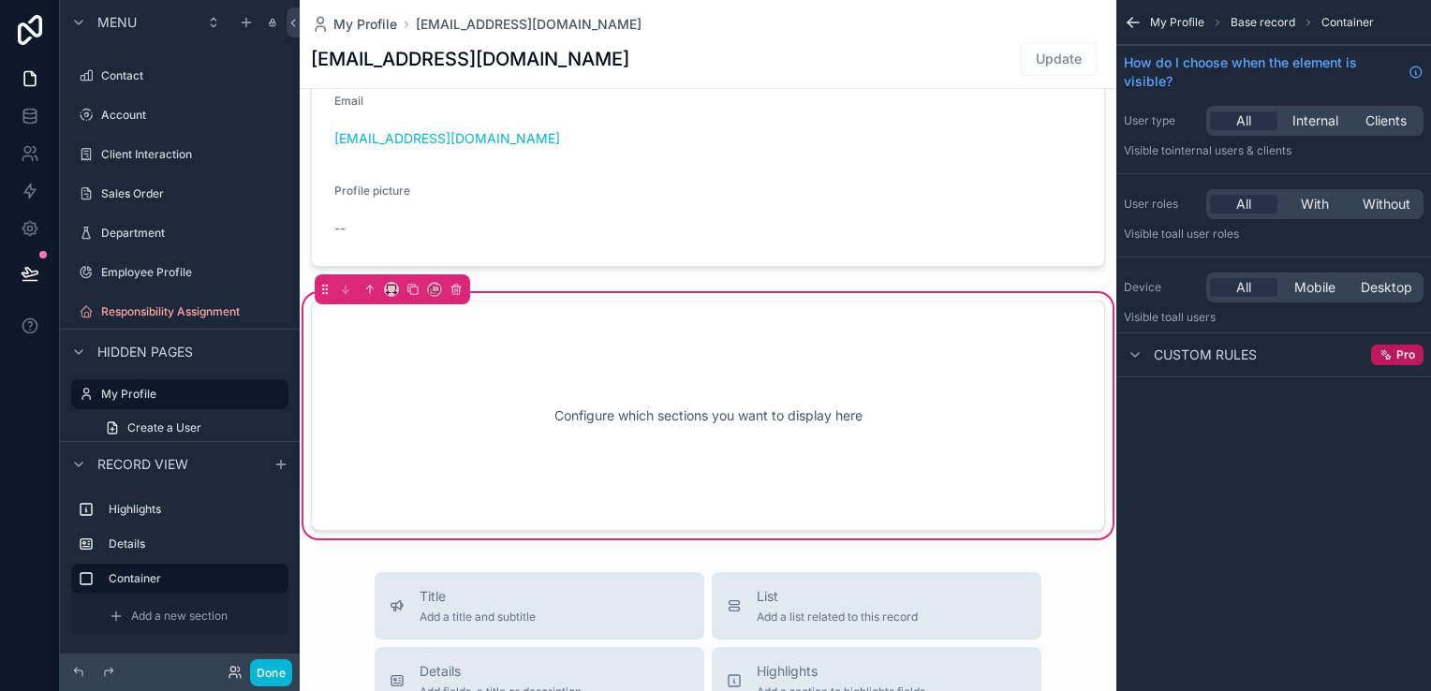
scroll to position [148, 0]
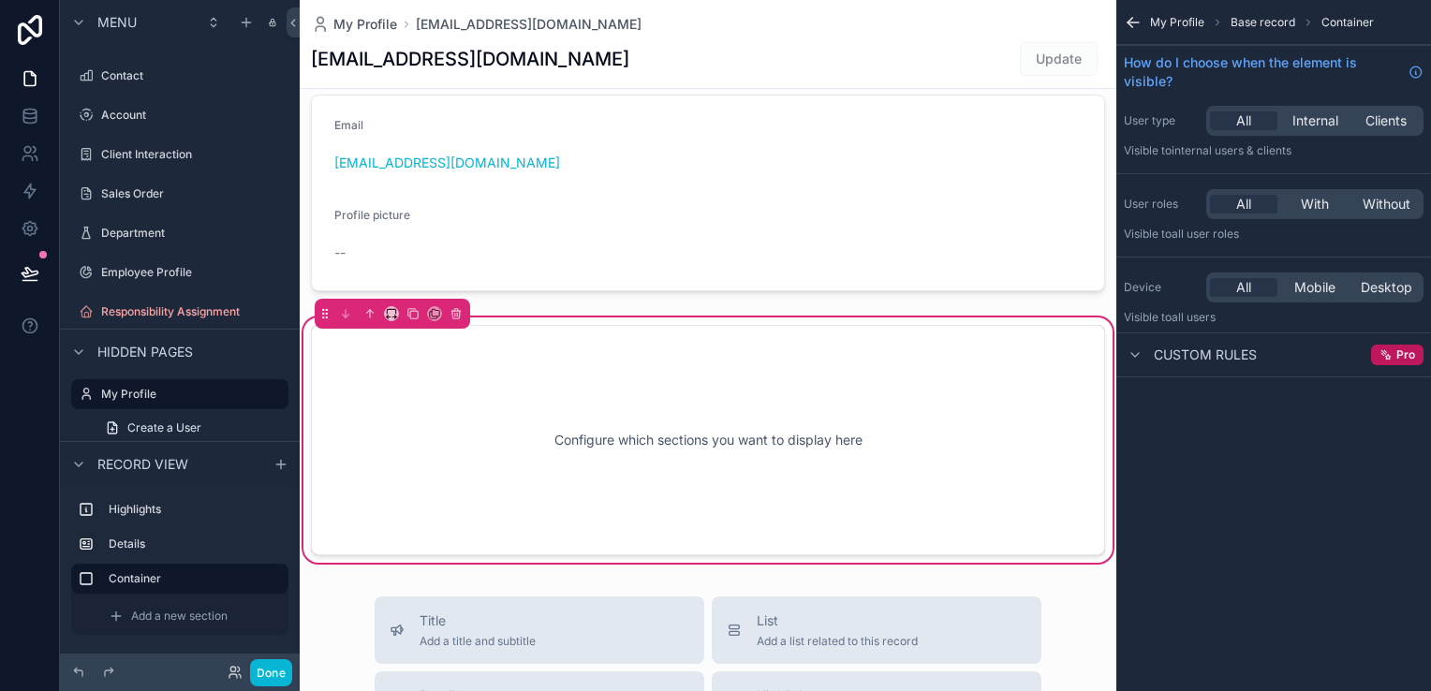
click at [962, 385] on div "Configure which sections you want to display here" at bounding box center [708, 440] width 732 height 169
click at [1179, 354] on span "Custom rules" at bounding box center [1205, 355] width 103 height 19
click at [1403, 354] on span "Pro" at bounding box center [1405, 354] width 19 height 15
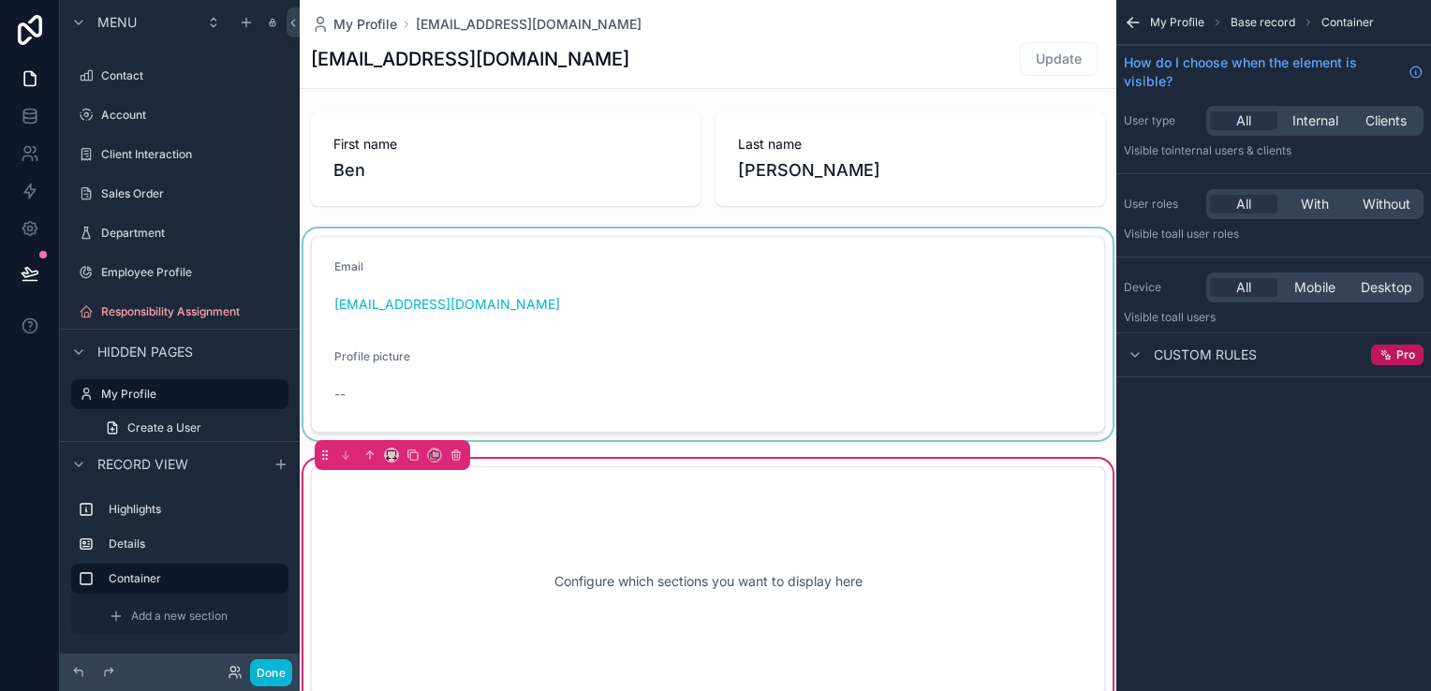
scroll to position [0, 0]
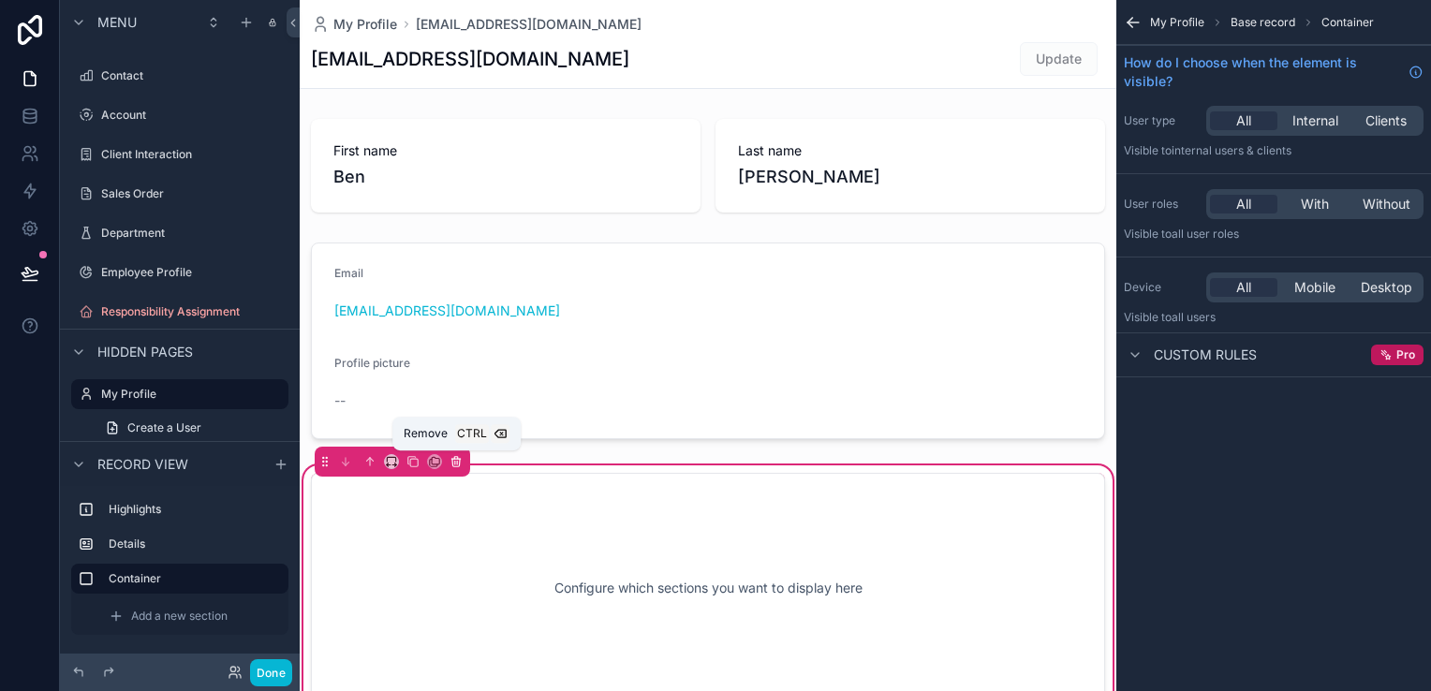
click at [446, 463] on button "scrollable content" at bounding box center [456, 461] width 21 height 21
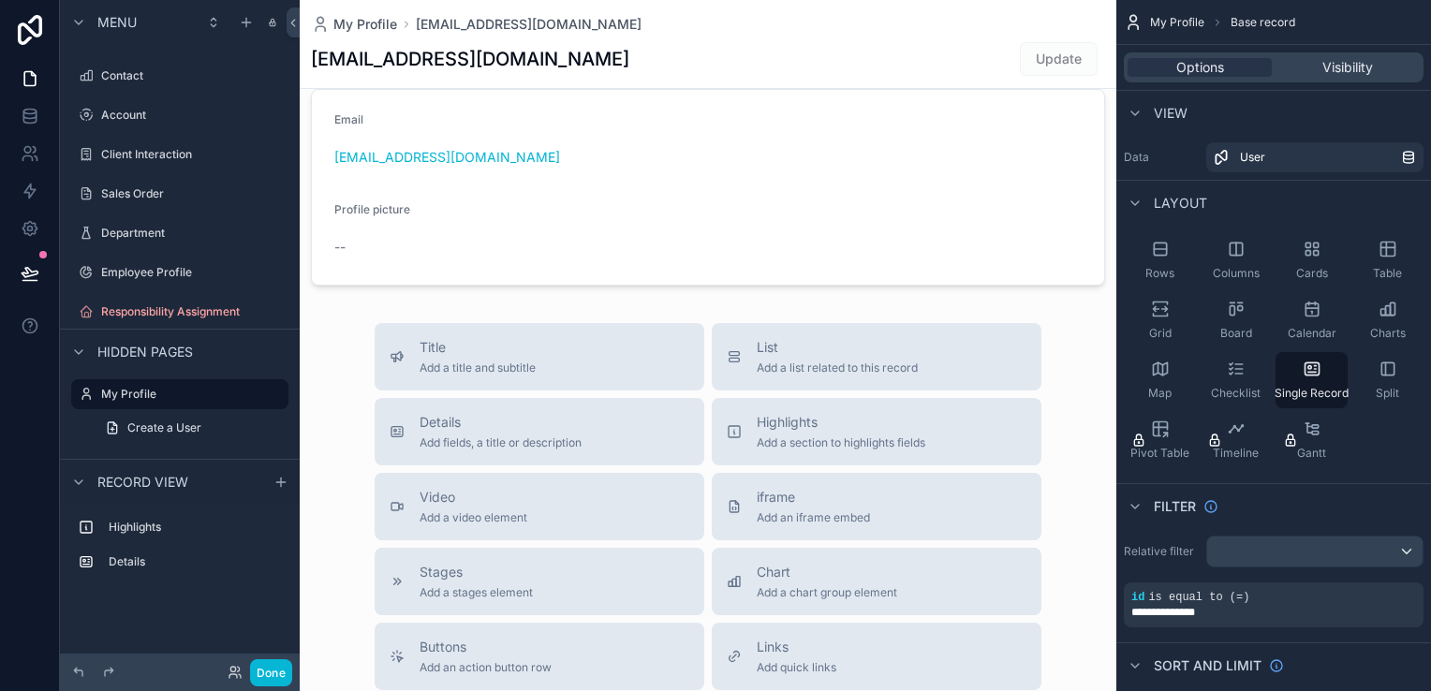
scroll to position [375, 0]
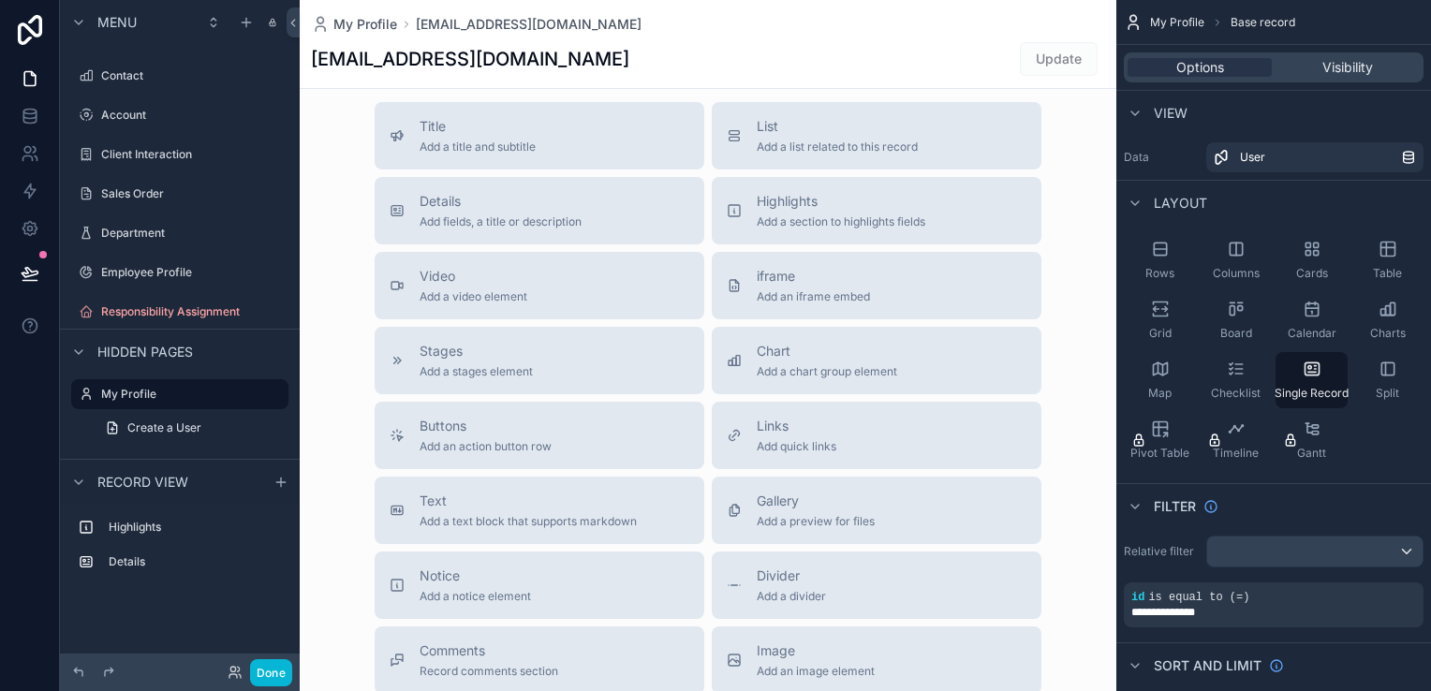
click at [838, 223] on div "scrollable content" at bounding box center [708, 271] width 817 height 1293
click at [838, 223] on span "Add a section to highlights fields" at bounding box center [841, 221] width 169 height 15
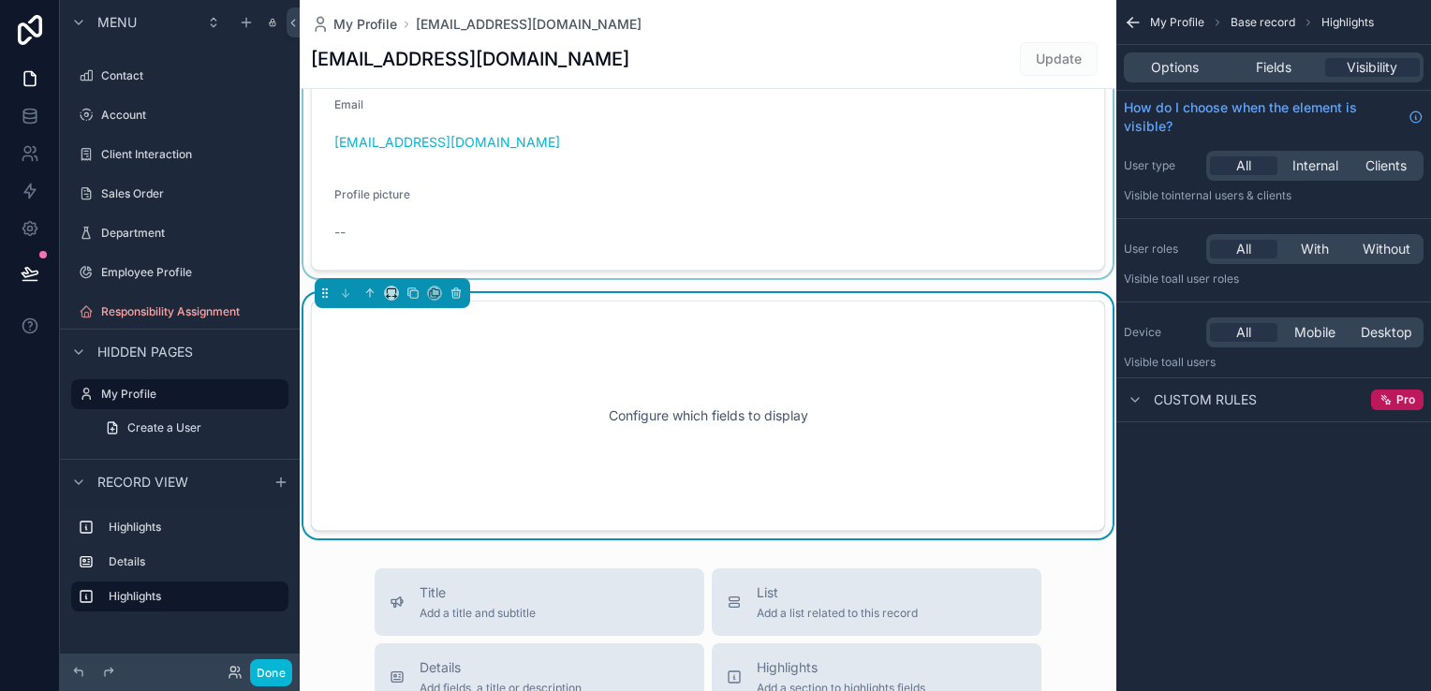
scroll to position [144, 0]
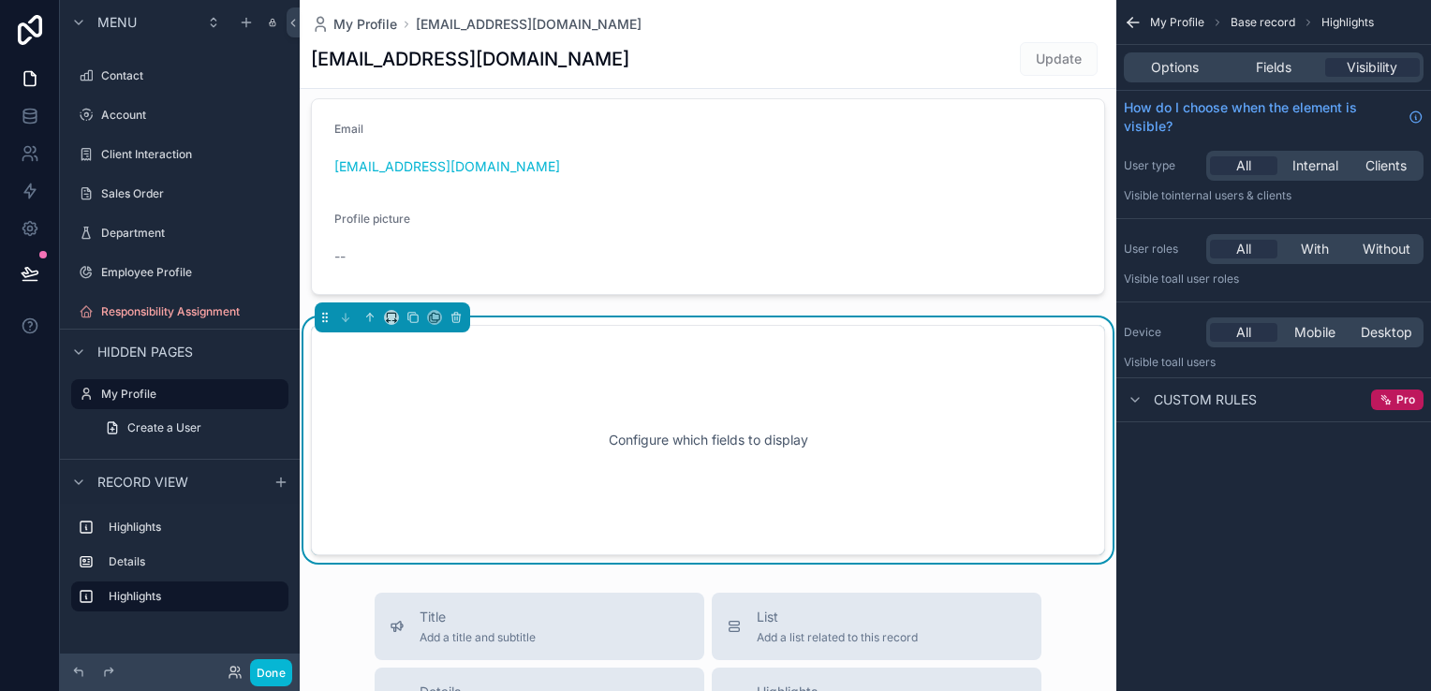
drag, startPoint x: 524, startPoint y: 373, endPoint x: 514, endPoint y: 369, distance: 11.0
click at [521, 372] on div "Configure which fields to display" at bounding box center [708, 440] width 732 height 169
click at [677, 361] on div "Configure which fields to display" at bounding box center [708, 440] width 732 height 169
click at [1191, 411] on div "Custom rules Pro" at bounding box center [1273, 399] width 315 height 45
click at [1184, 405] on span "Custom rules" at bounding box center [1205, 400] width 103 height 19
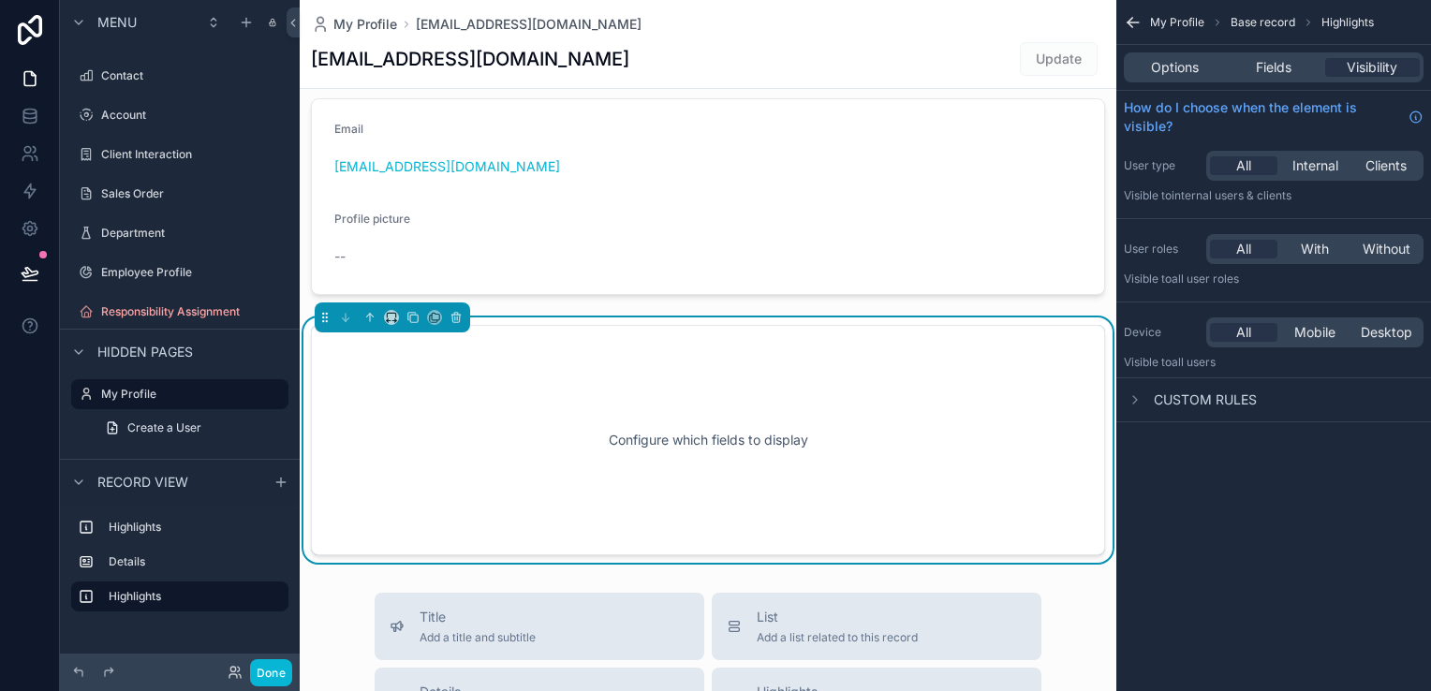
click at [1186, 406] on span "Custom rules" at bounding box center [1205, 400] width 103 height 19
click at [1270, 69] on span "Fields" at bounding box center [1274, 67] width 36 height 19
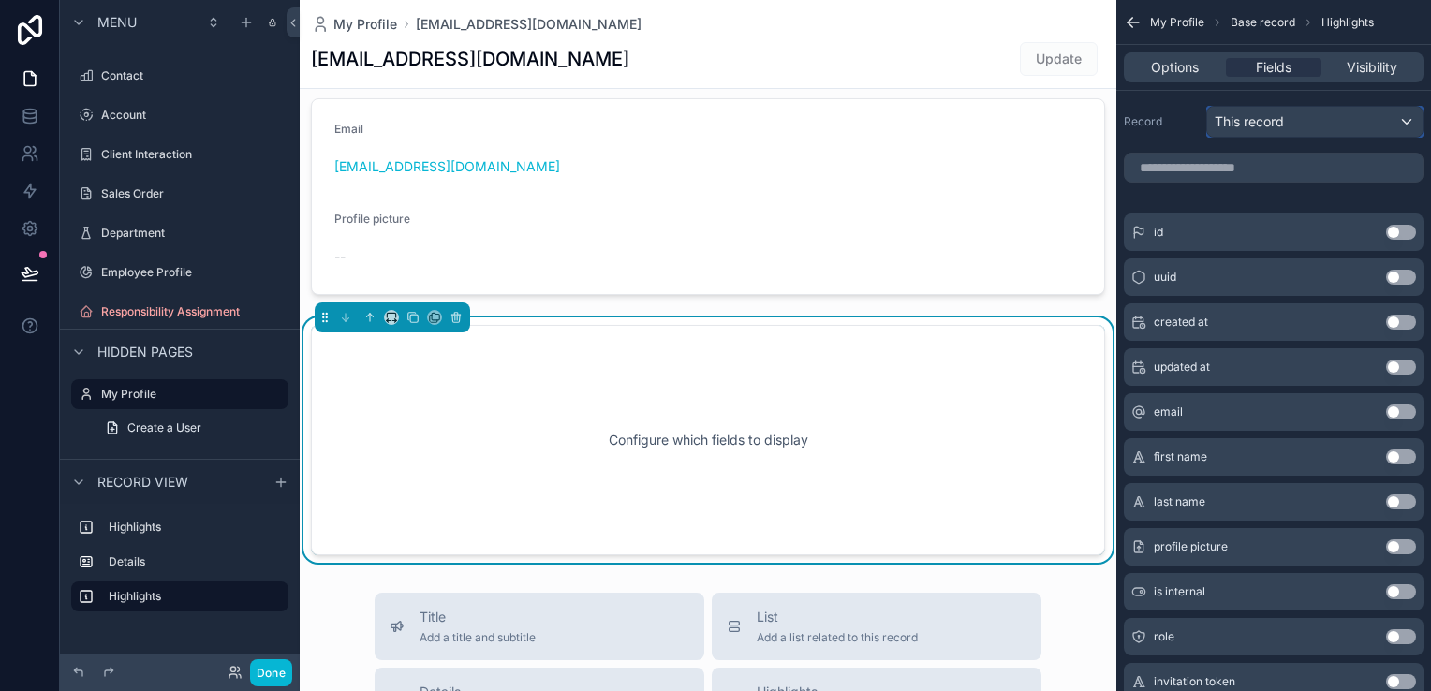
click at [1315, 129] on div "This record" at bounding box center [1314, 122] width 215 height 30
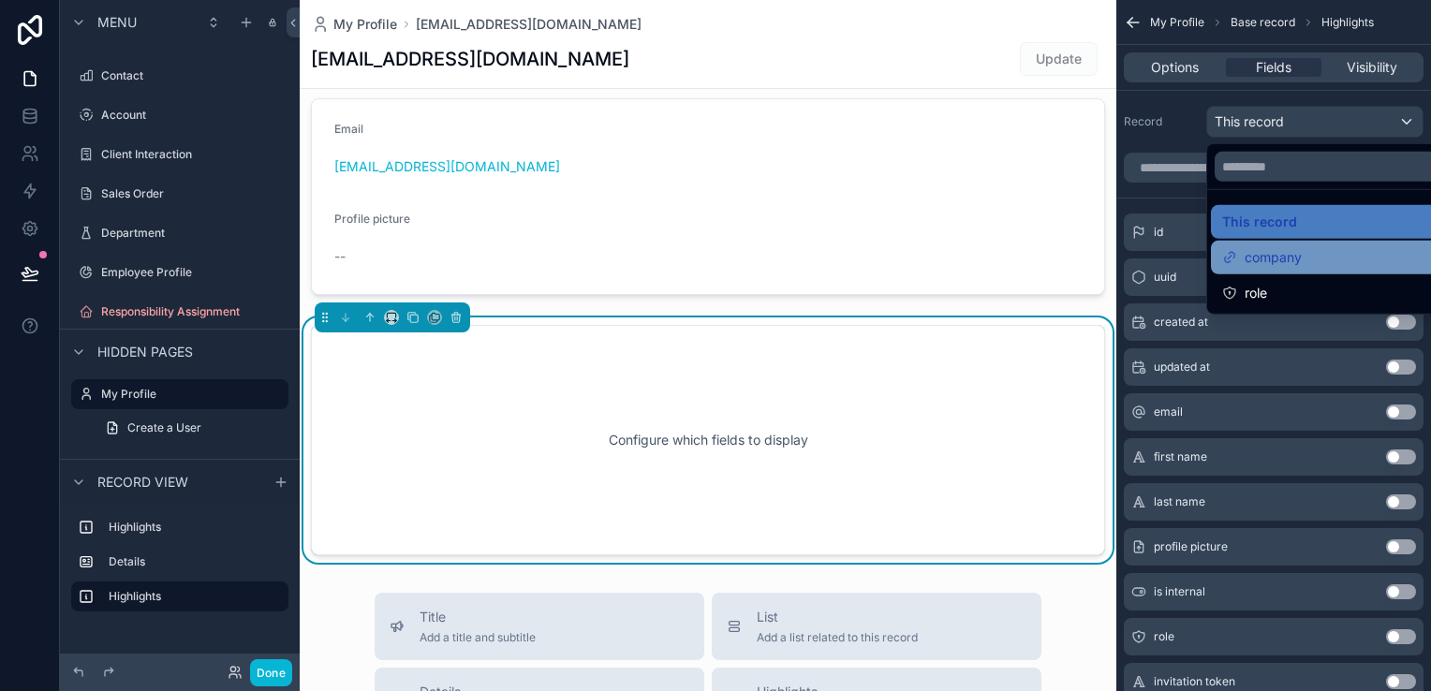
click at [1335, 260] on div "company" at bounding box center [1336, 257] width 229 height 22
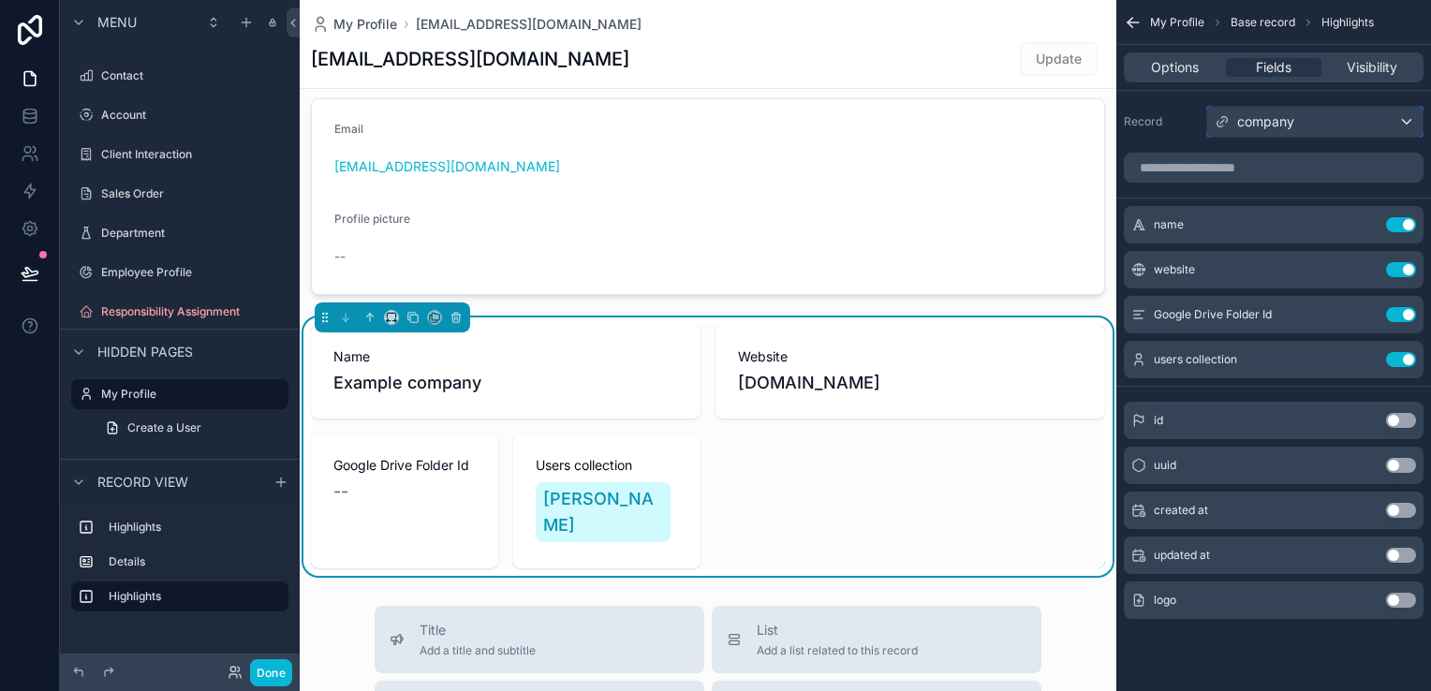
click at [1350, 131] on div "company" at bounding box center [1314, 122] width 215 height 30
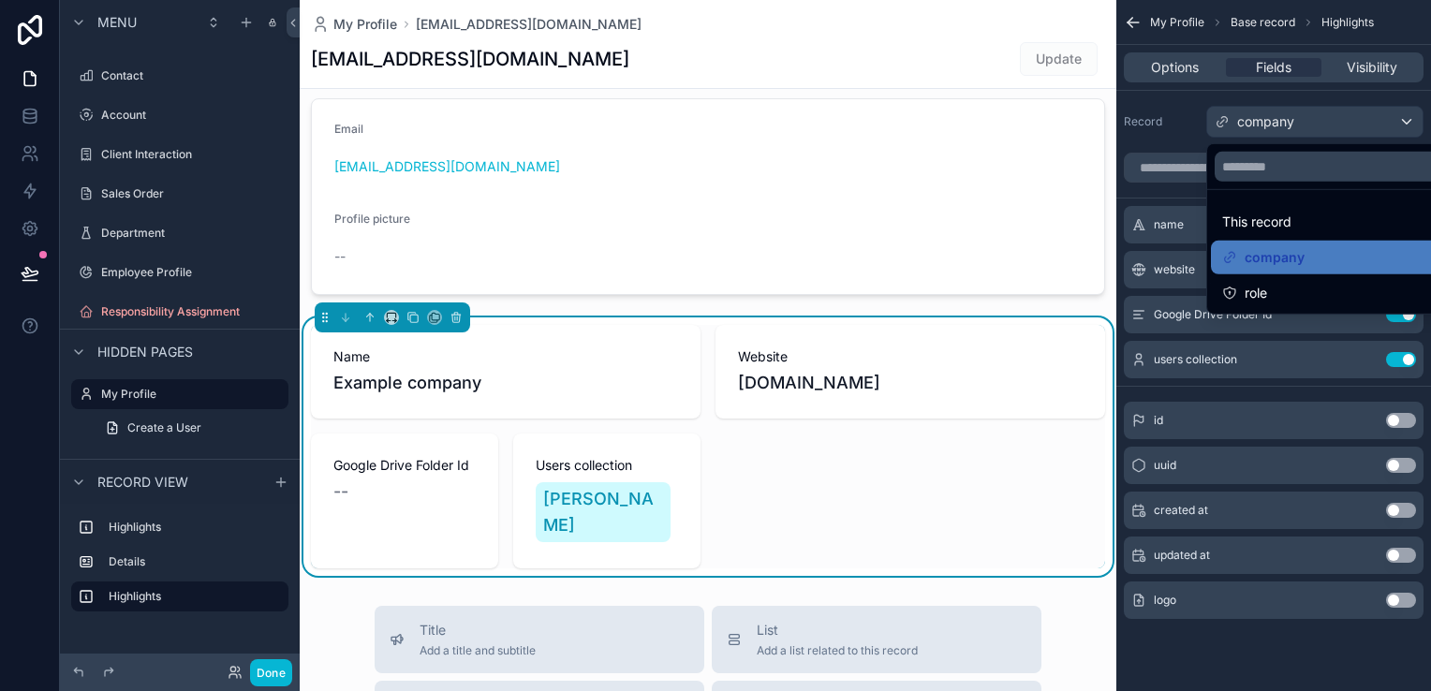
click at [1265, 294] on span "role" at bounding box center [1256, 293] width 22 height 22
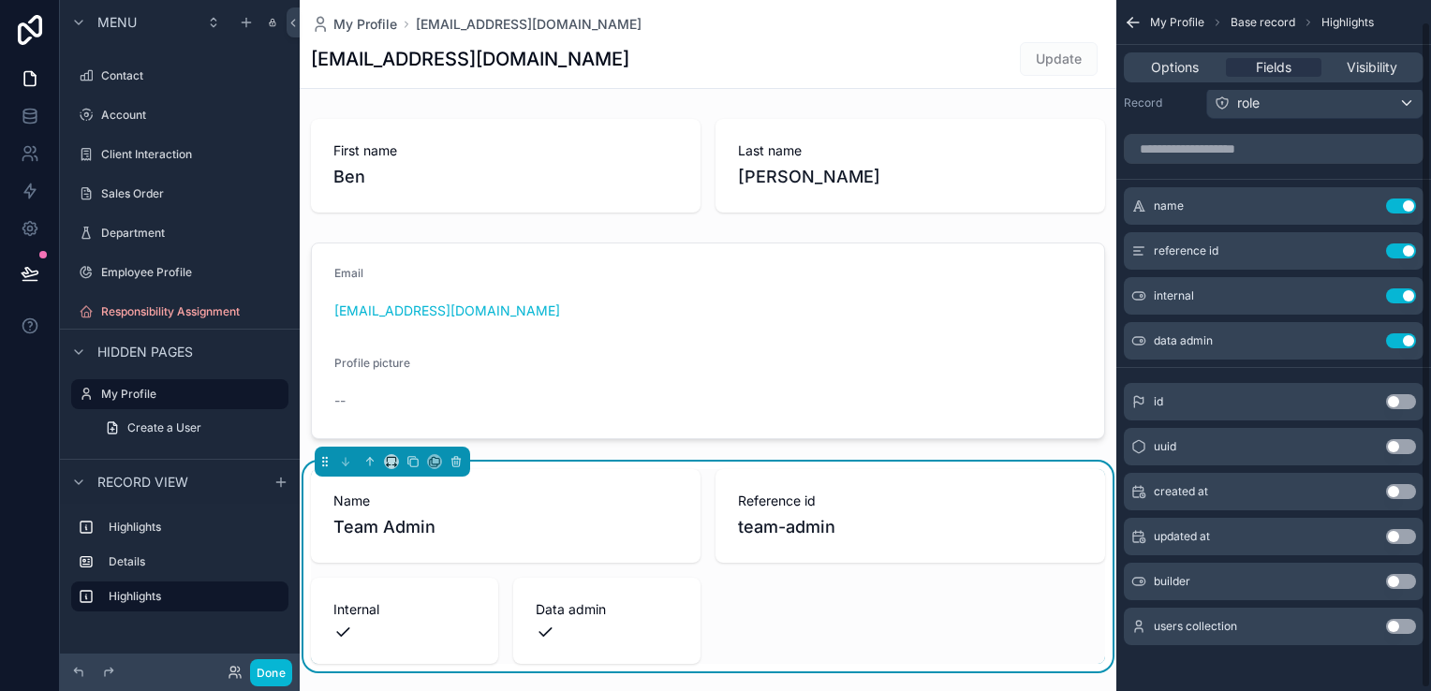
scroll to position [23, 0]
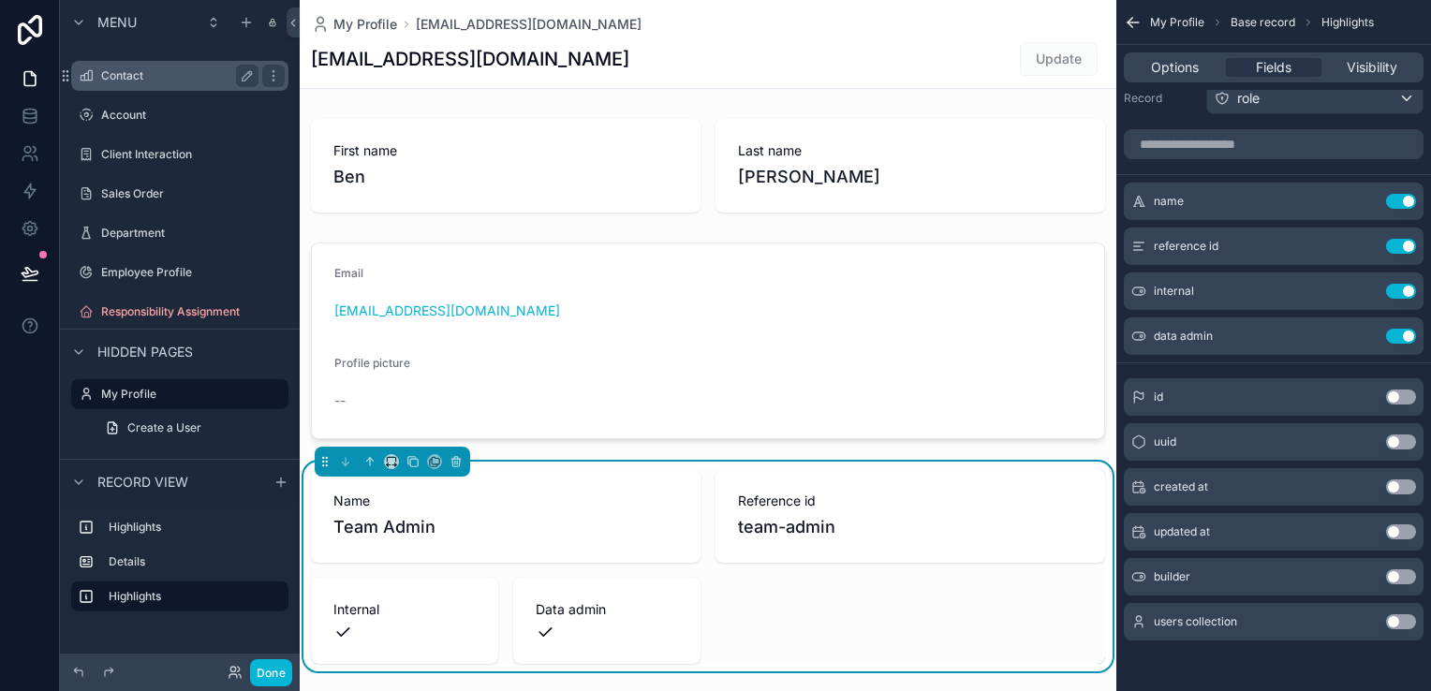
click at [137, 81] on label "Contact" at bounding box center [176, 75] width 150 height 15
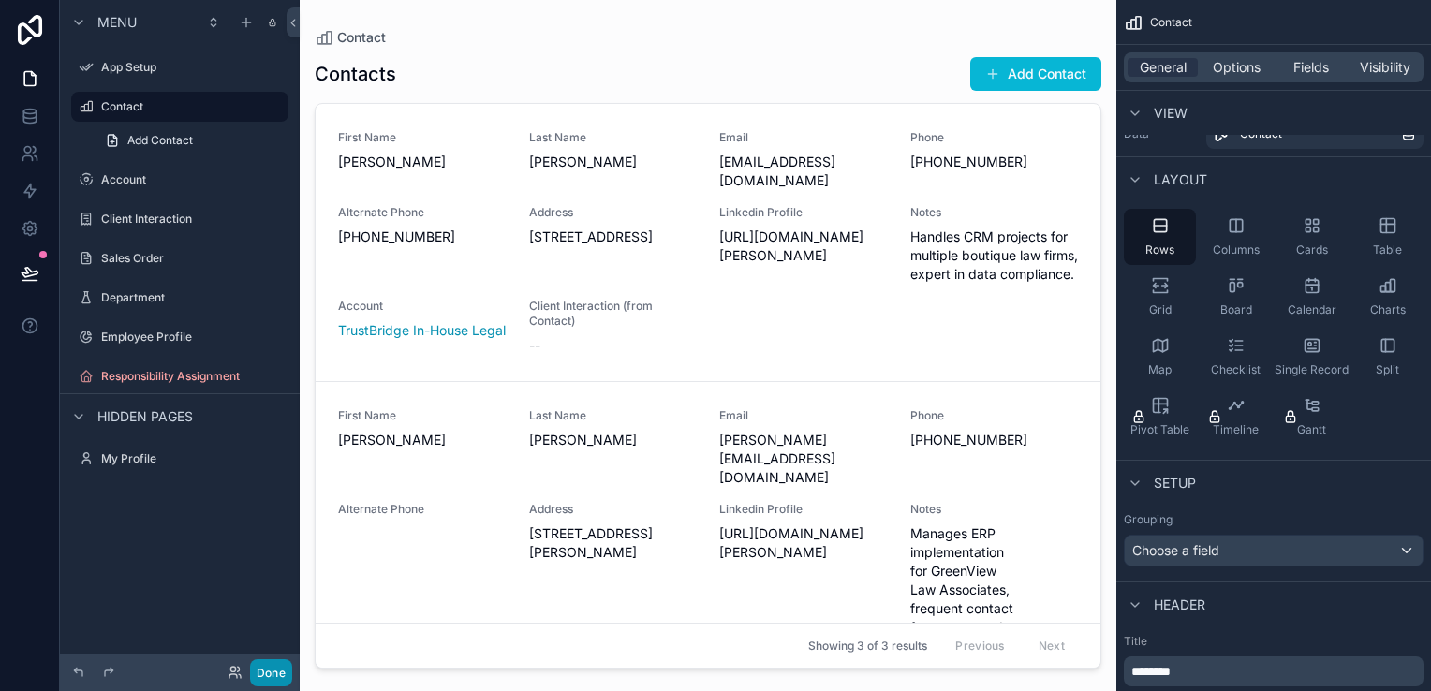
click at [281, 665] on button "Done" at bounding box center [271, 672] width 42 height 27
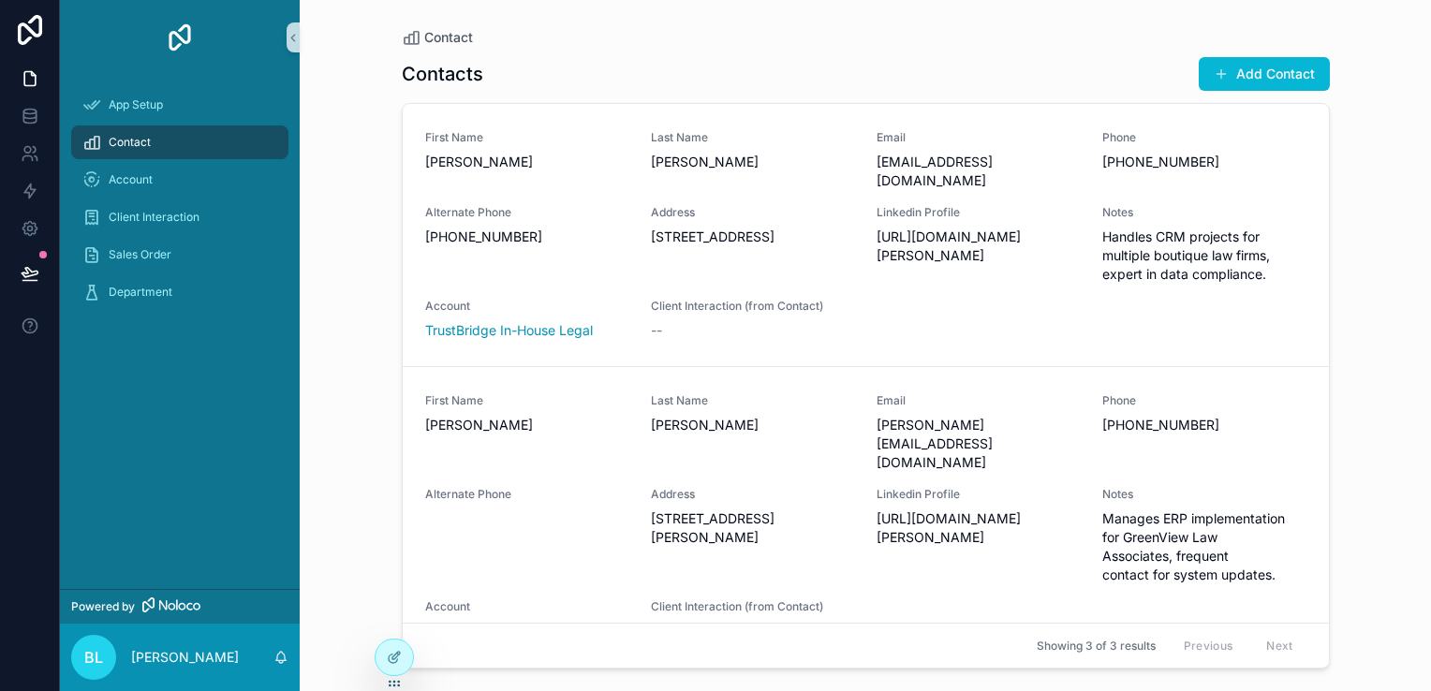
click at [281, 673] on div "BL [PERSON_NAME]" at bounding box center [180, 657] width 240 height 67
click at [128, 189] on div "Account" at bounding box center [179, 180] width 195 height 30
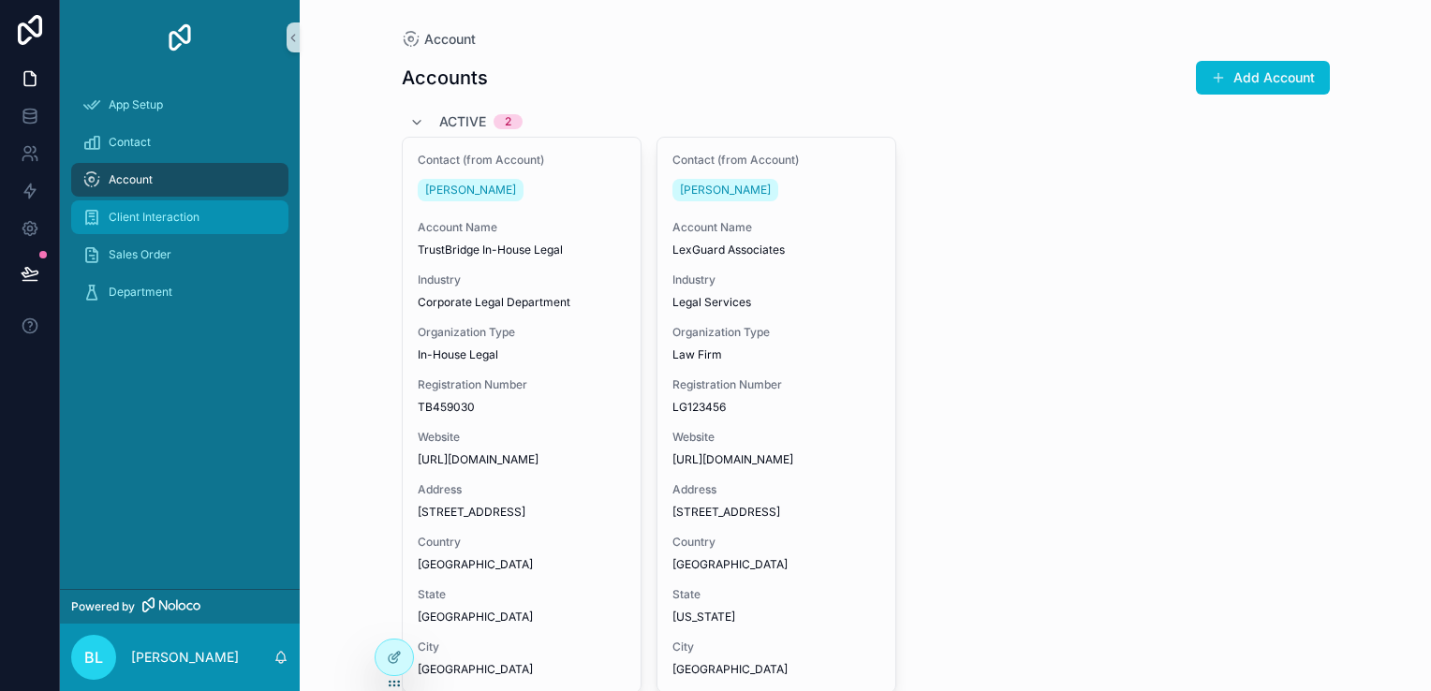
click at [146, 223] on span "Client Interaction" at bounding box center [154, 217] width 91 height 15
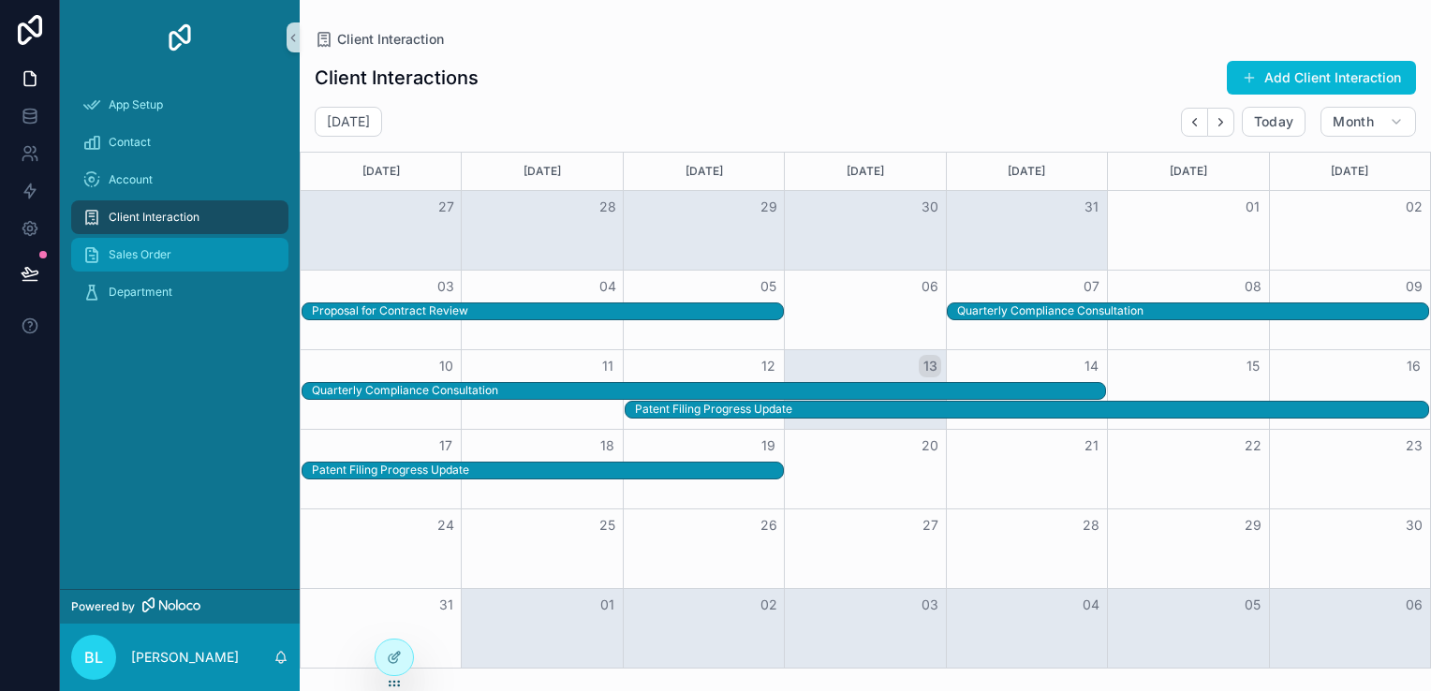
click at [161, 256] on span "Sales Order" at bounding box center [140, 254] width 63 height 15
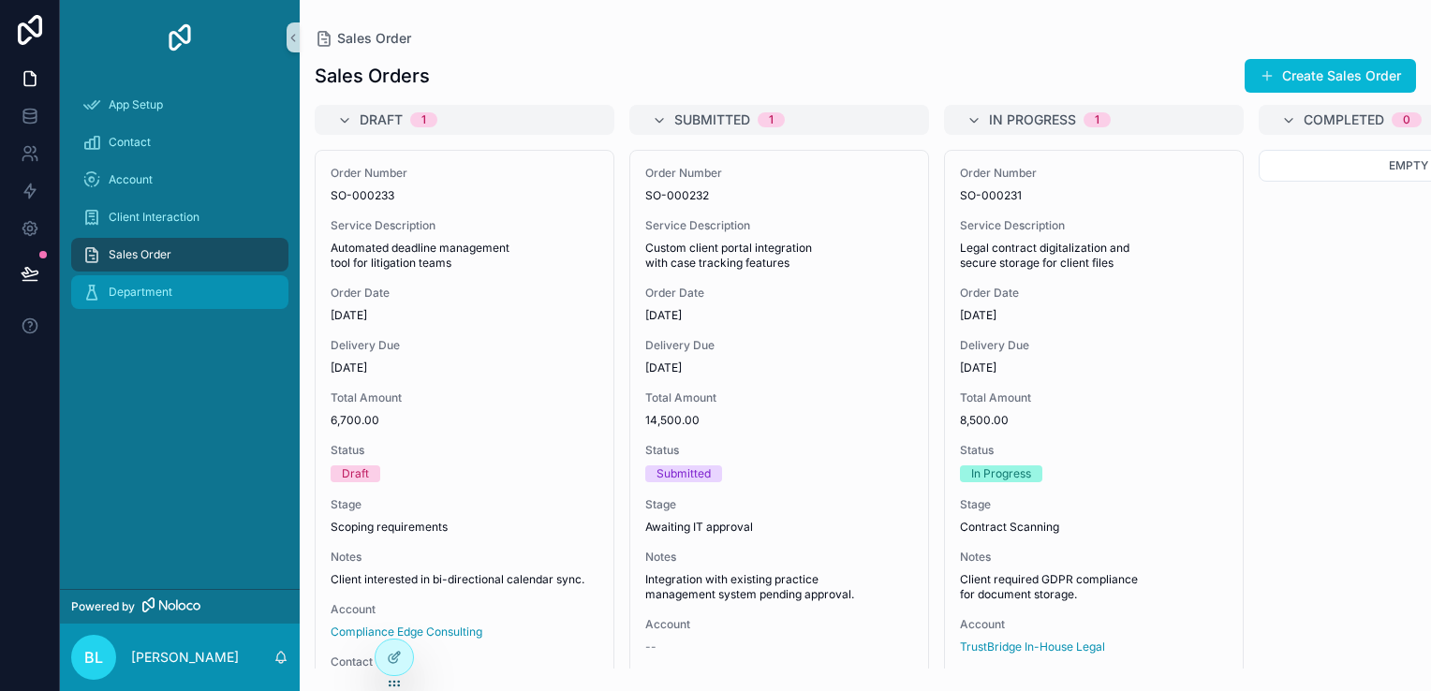
click at [169, 293] on span "Department" at bounding box center [141, 292] width 64 height 15
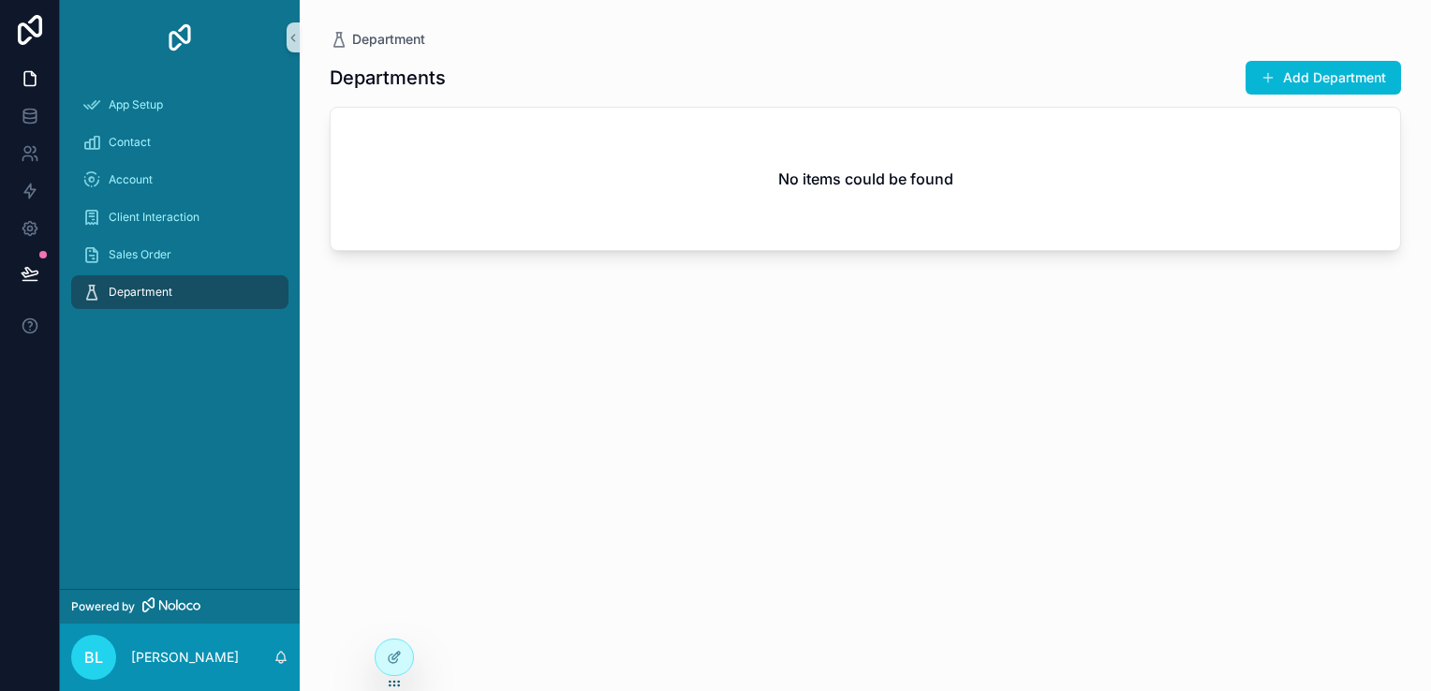
click at [285, 37] on link "scrollable content" at bounding box center [179, 37] width 217 height 30
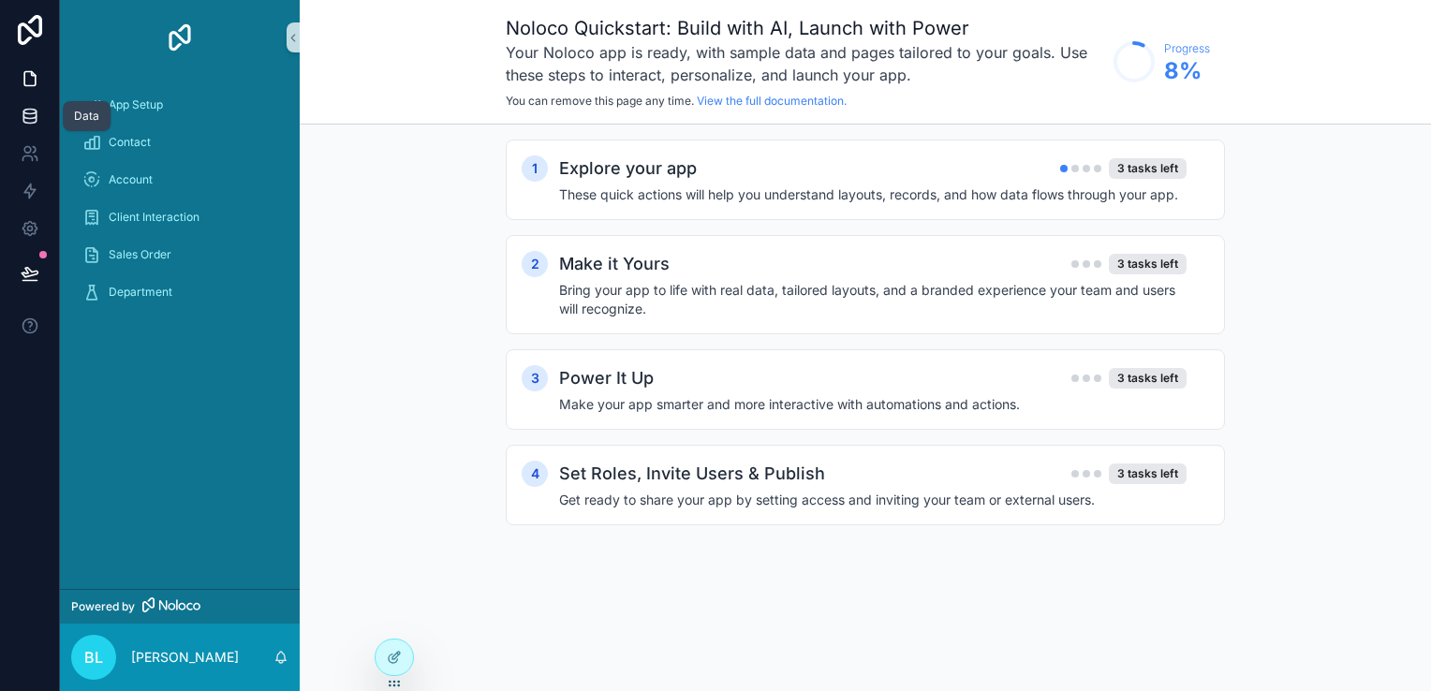
click at [30, 131] on link at bounding box center [29, 115] width 59 height 37
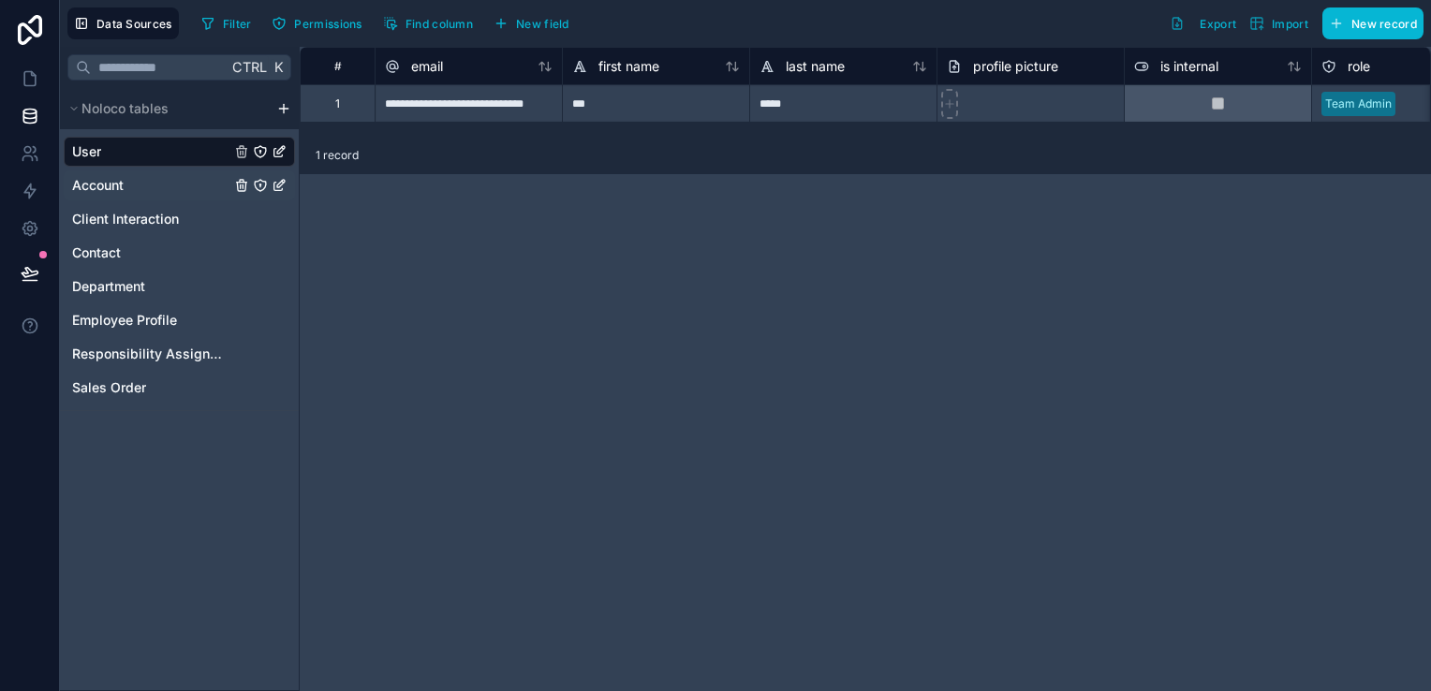
click at [102, 185] on span "Account" at bounding box center [98, 185] width 52 height 19
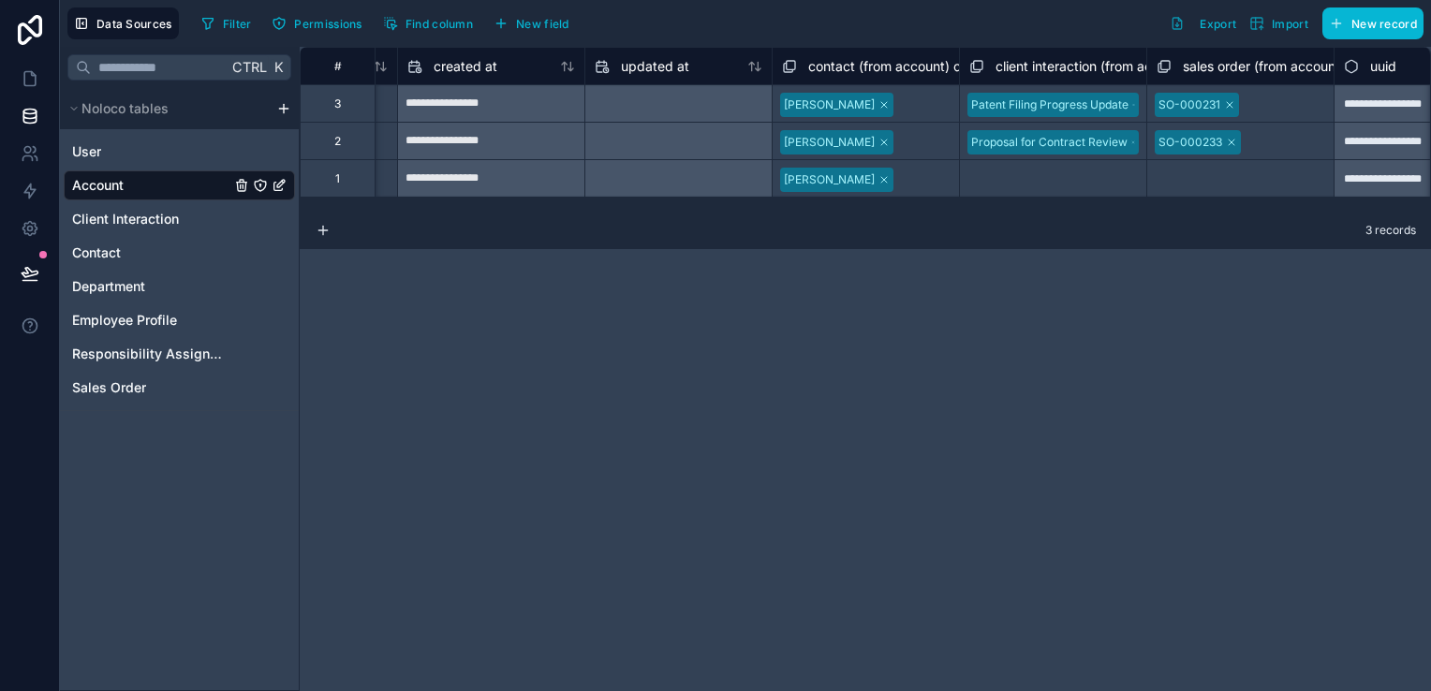
scroll to position [0, 2877]
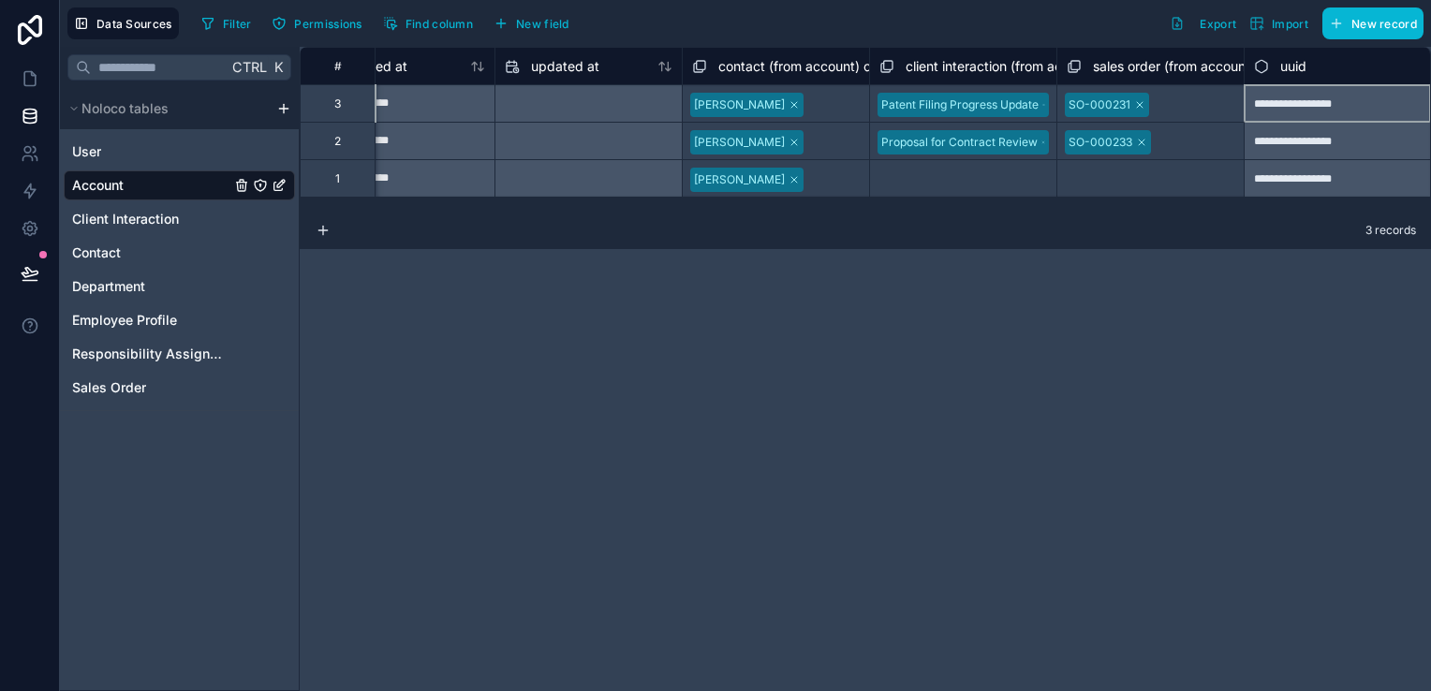
click at [1380, 113] on div "**********" at bounding box center [1337, 102] width 187 height 37
click at [139, 210] on span "Client Interaction" at bounding box center [125, 219] width 107 height 19
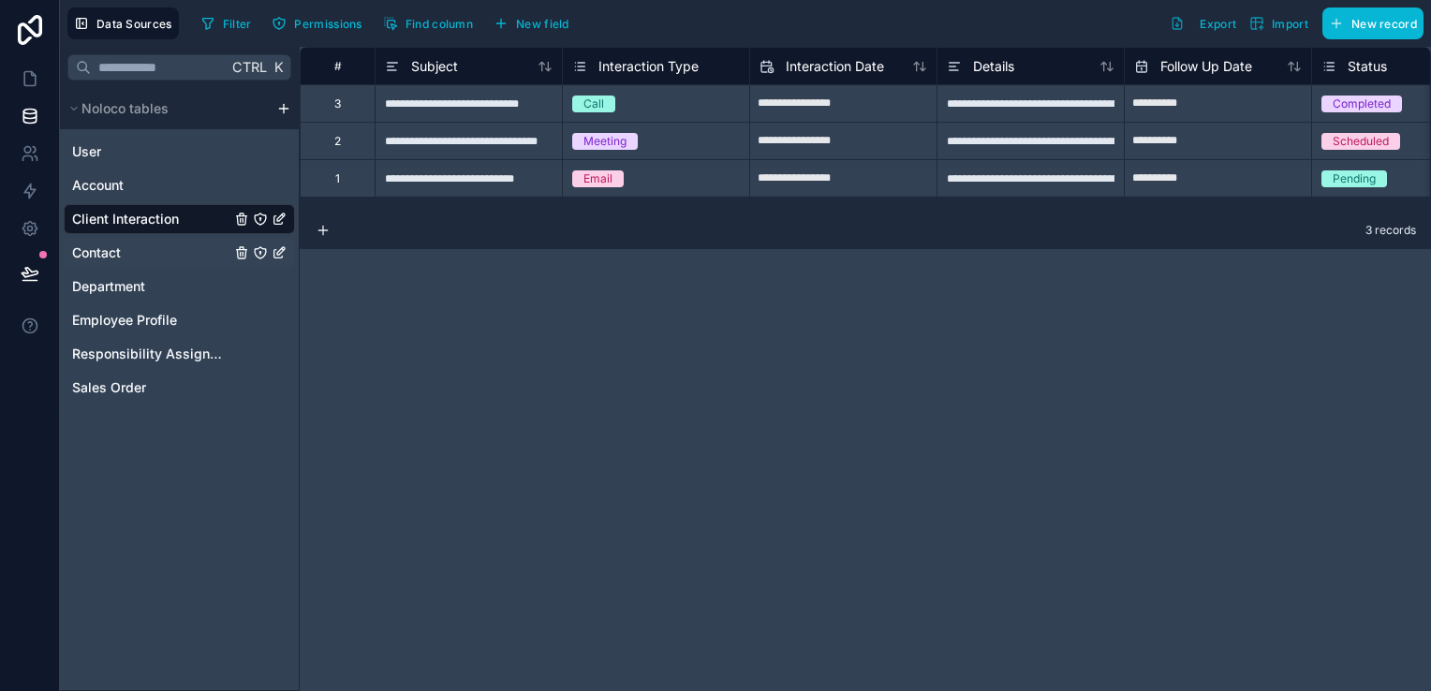
click at [138, 252] on div "Contact" at bounding box center [179, 253] width 231 height 30
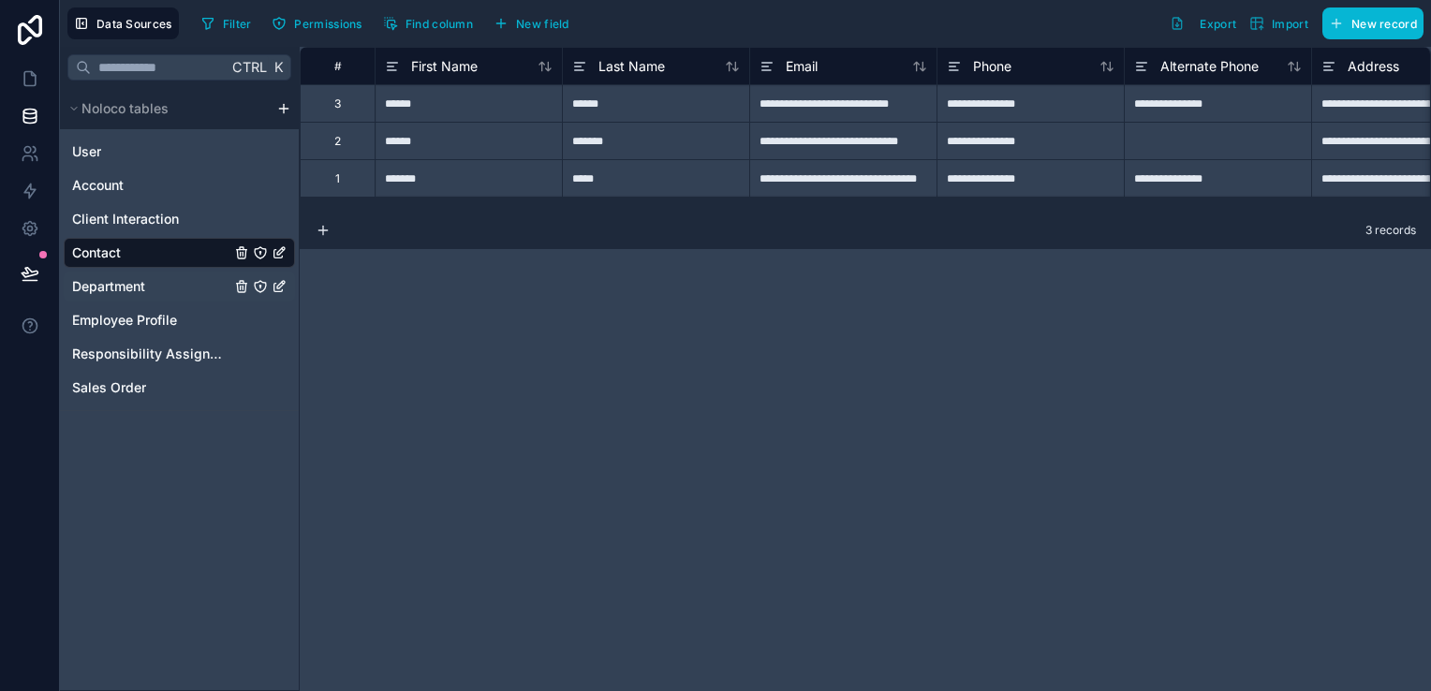
click at [123, 283] on span "Department" at bounding box center [108, 286] width 73 height 19
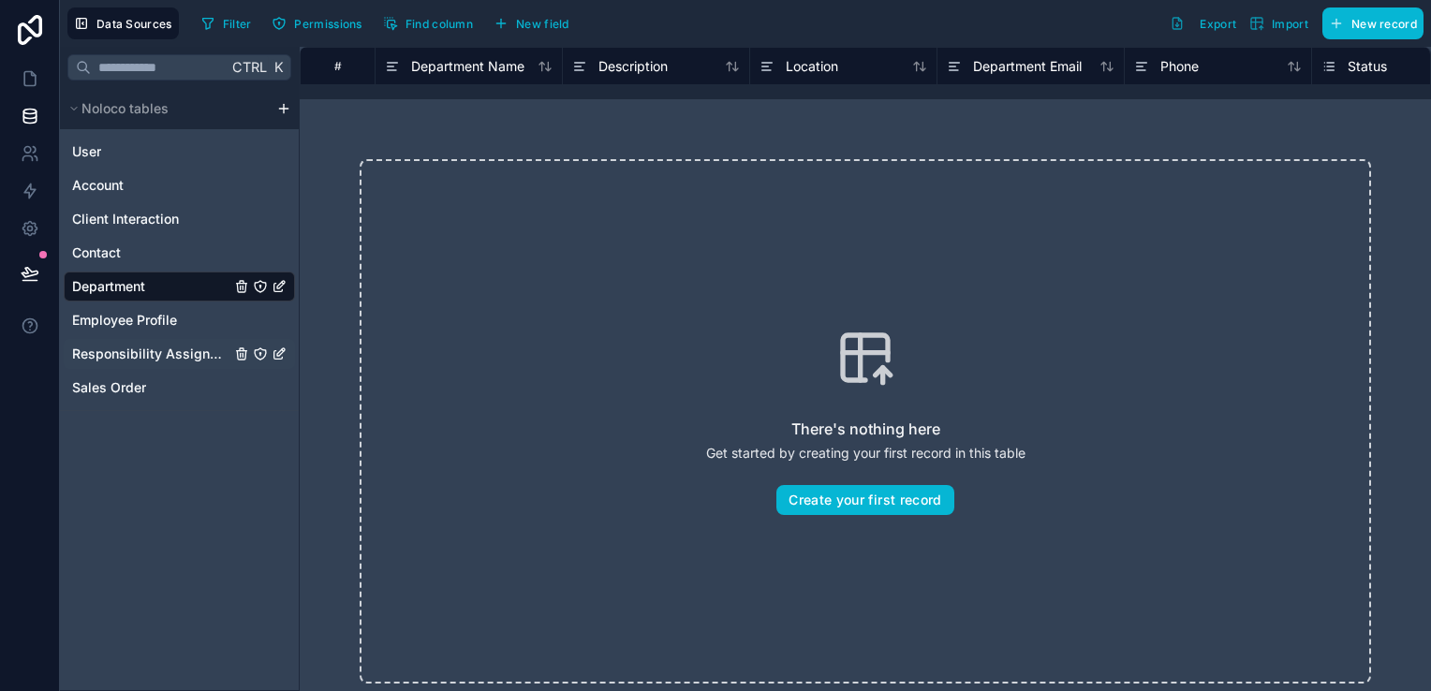
click at [135, 339] on div "Responsibility Assignment" at bounding box center [179, 354] width 231 height 30
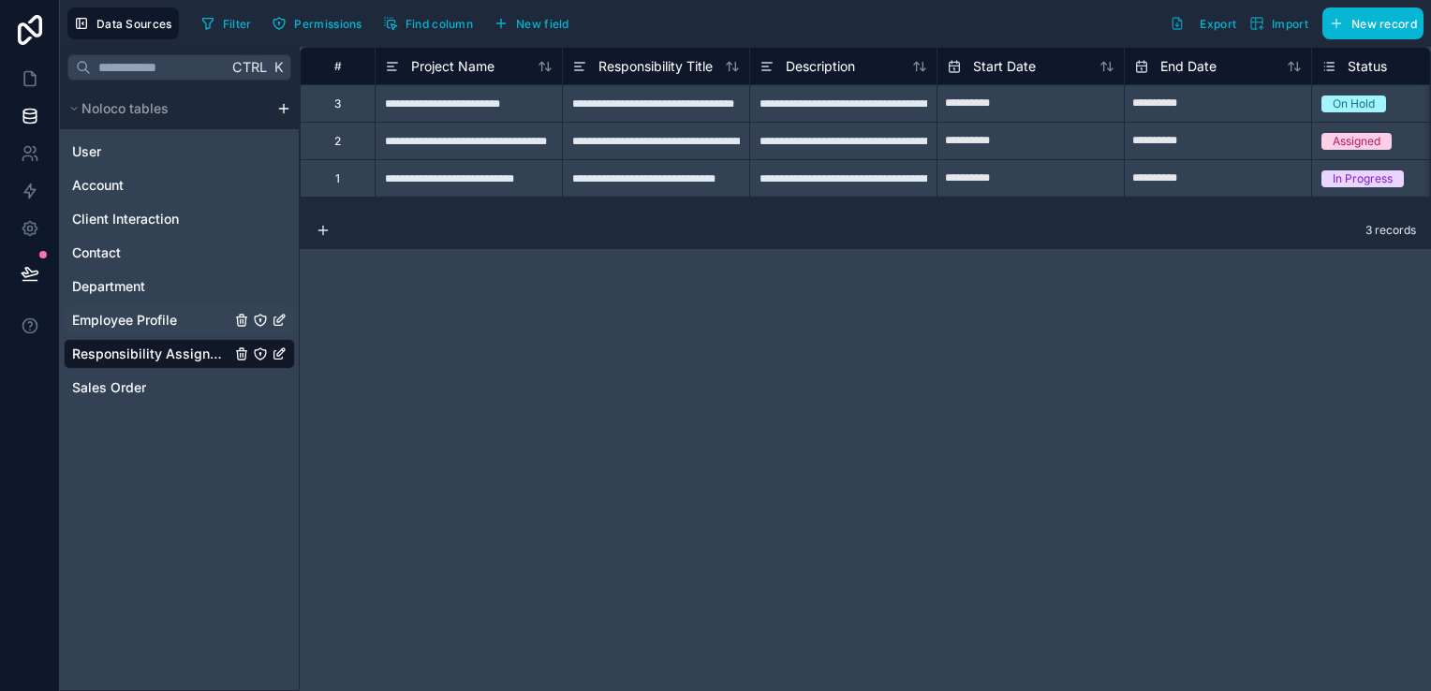
click at [133, 316] on span "Employee Profile" at bounding box center [124, 320] width 105 height 19
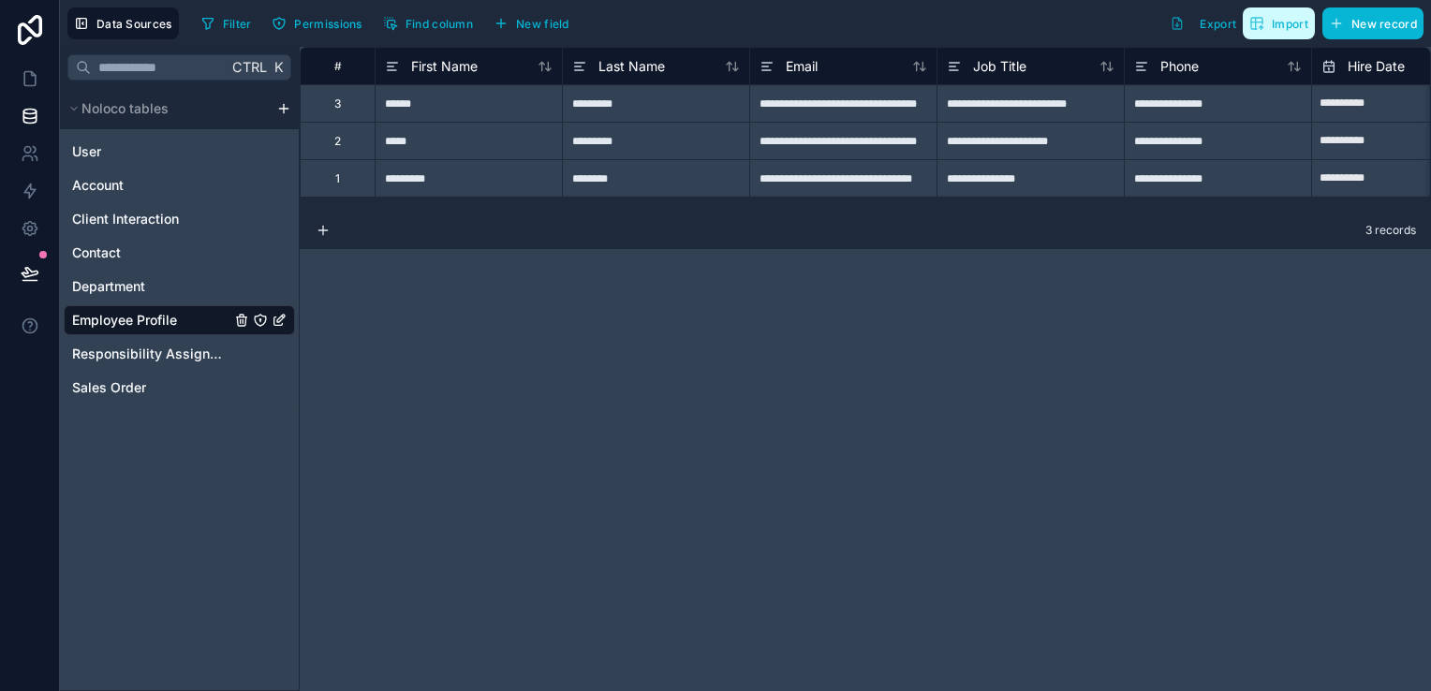
click at [1271, 32] on button "Import" at bounding box center [1279, 23] width 72 height 32
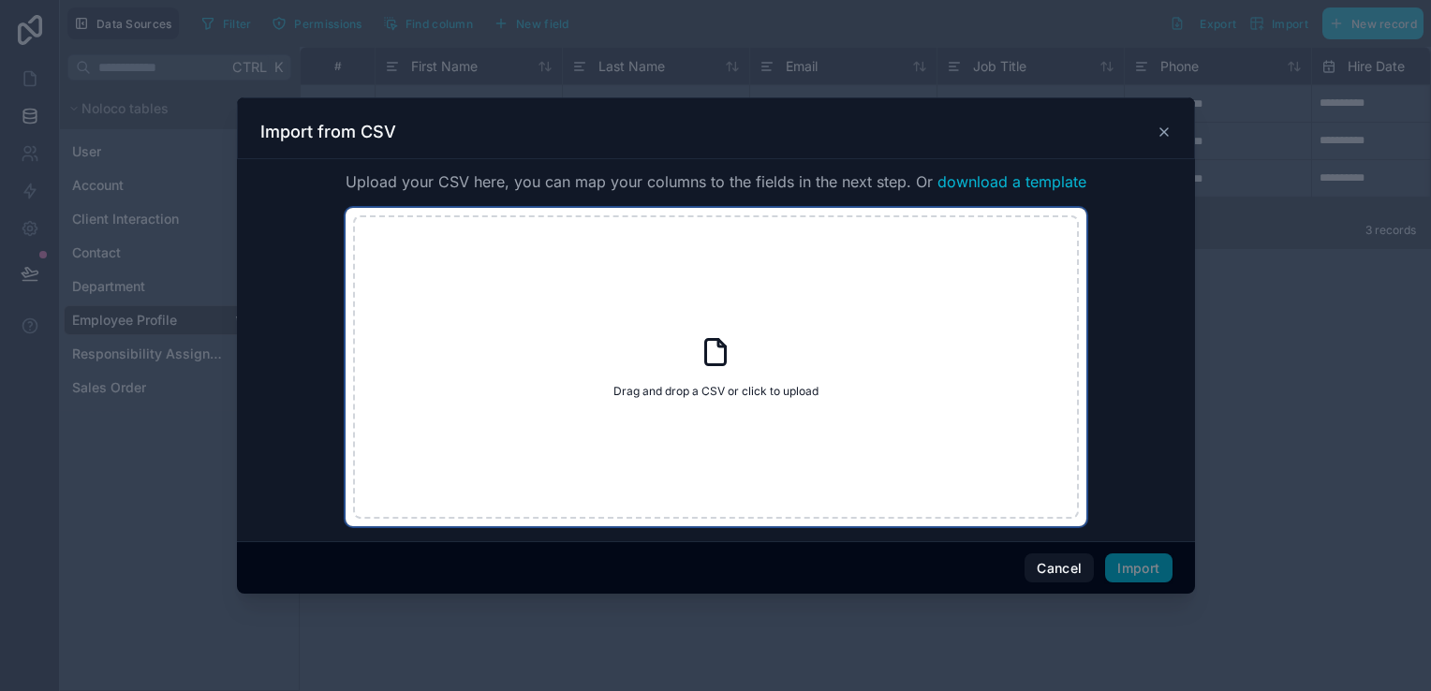
click at [848, 290] on div "Drag and drop a CSV or click to upload Drag and drop a CSV or click to upload" at bounding box center [716, 366] width 726 height 303
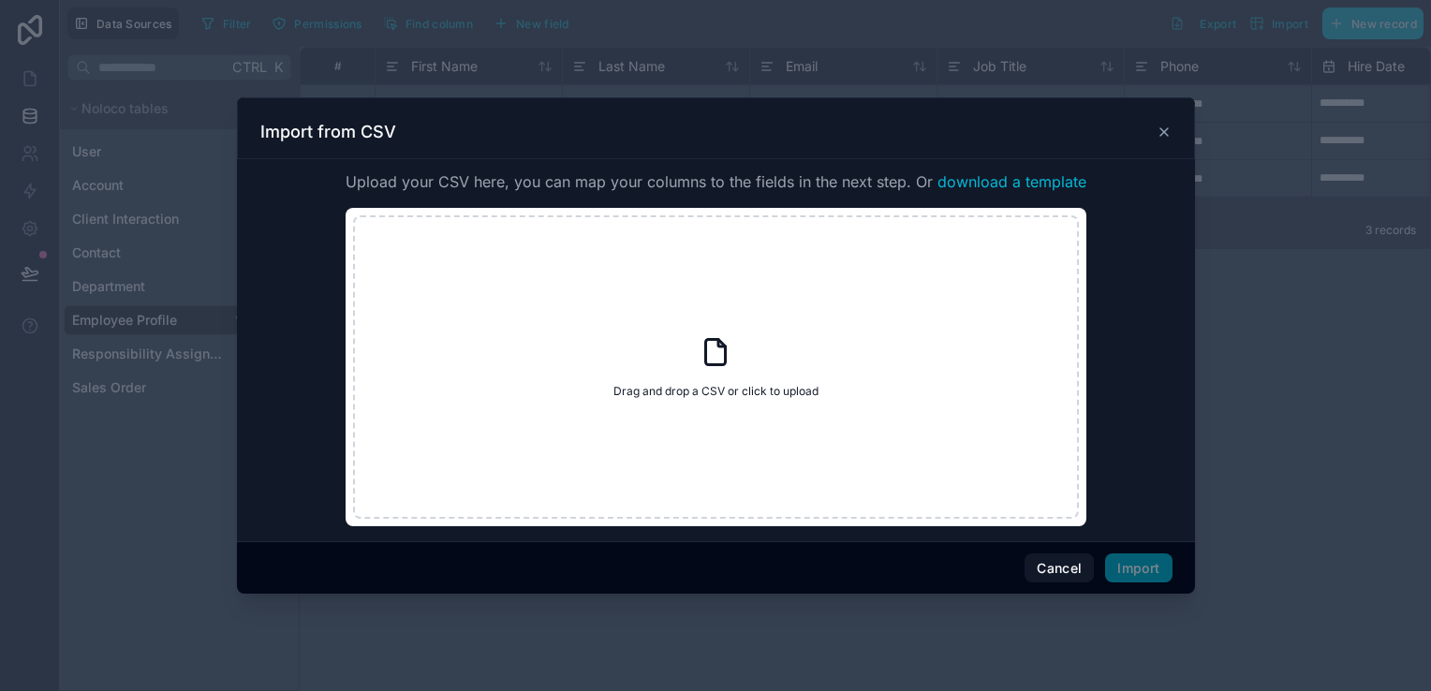
click at [1042, 185] on span "download a template" at bounding box center [1011, 181] width 149 height 22
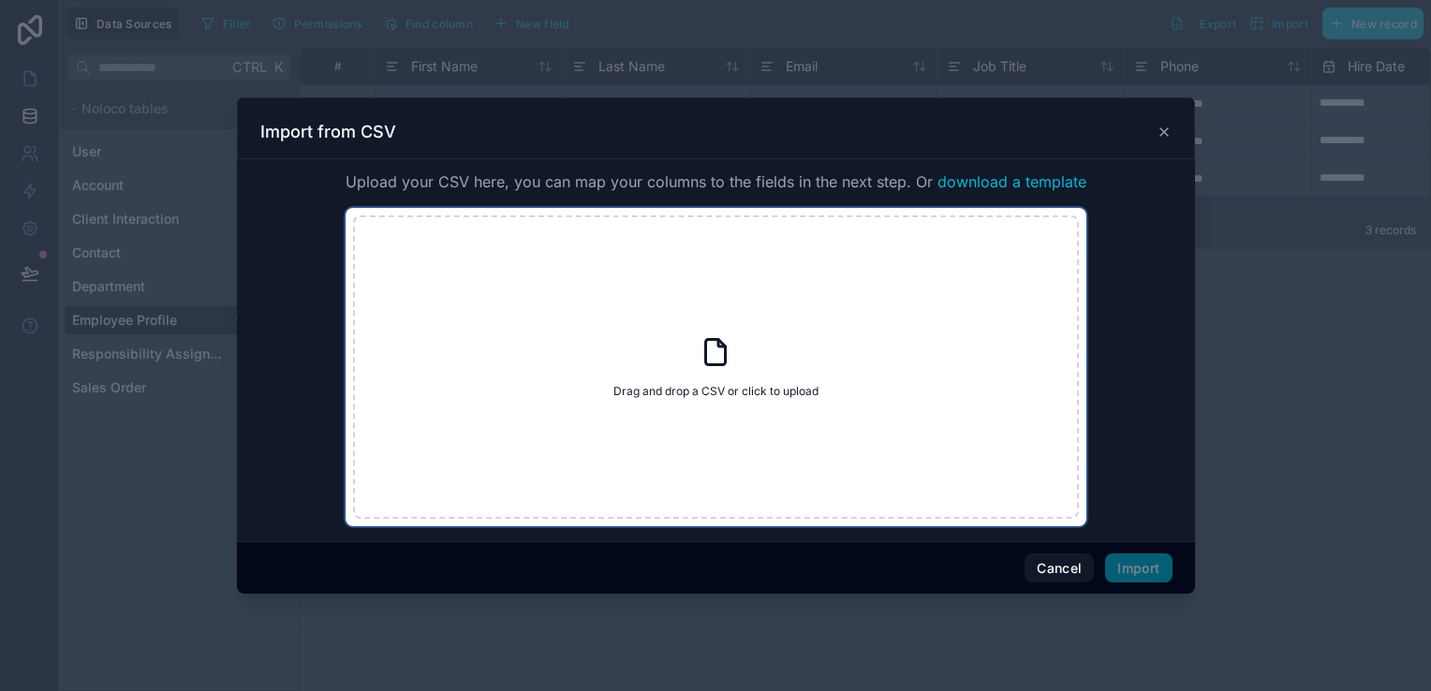
click at [955, 243] on div "Drag and drop a CSV or click to upload Drag and drop a CSV or click to upload" at bounding box center [716, 366] width 726 height 303
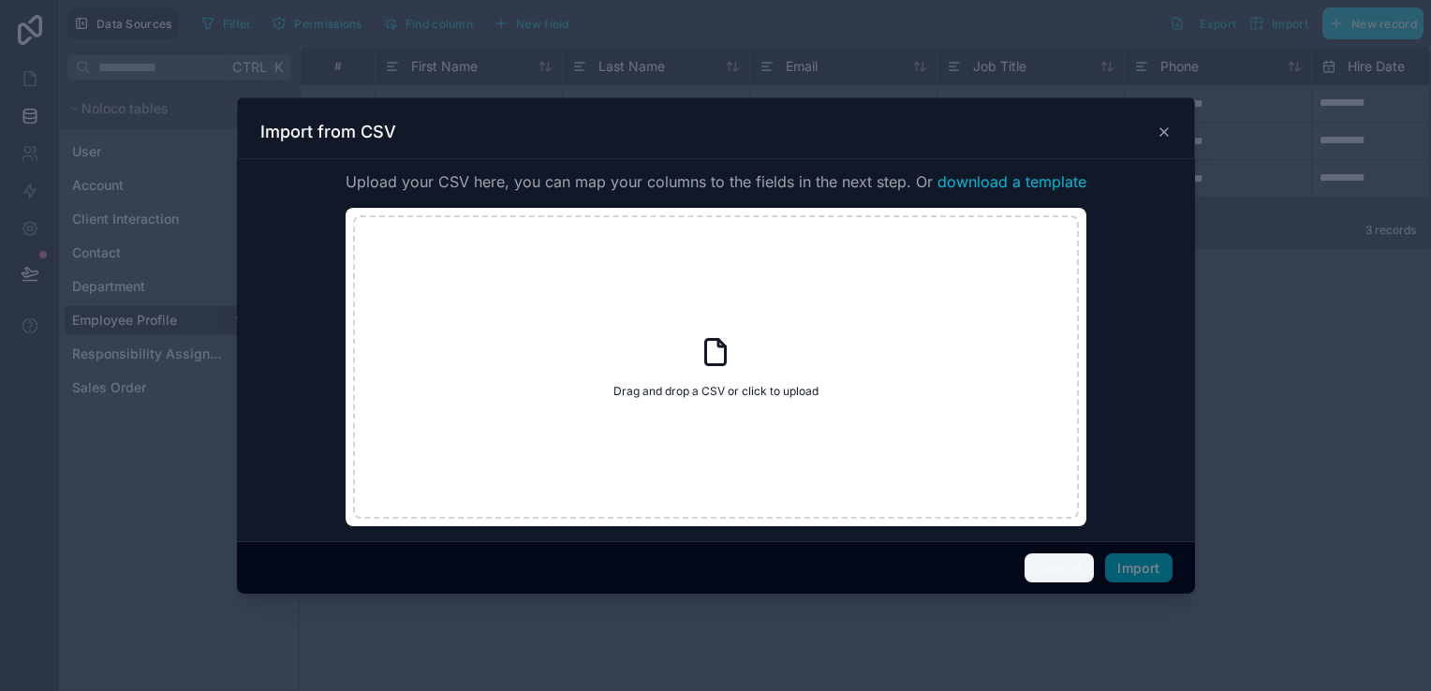
click at [1048, 568] on button "Cancel" at bounding box center [1059, 568] width 69 height 30
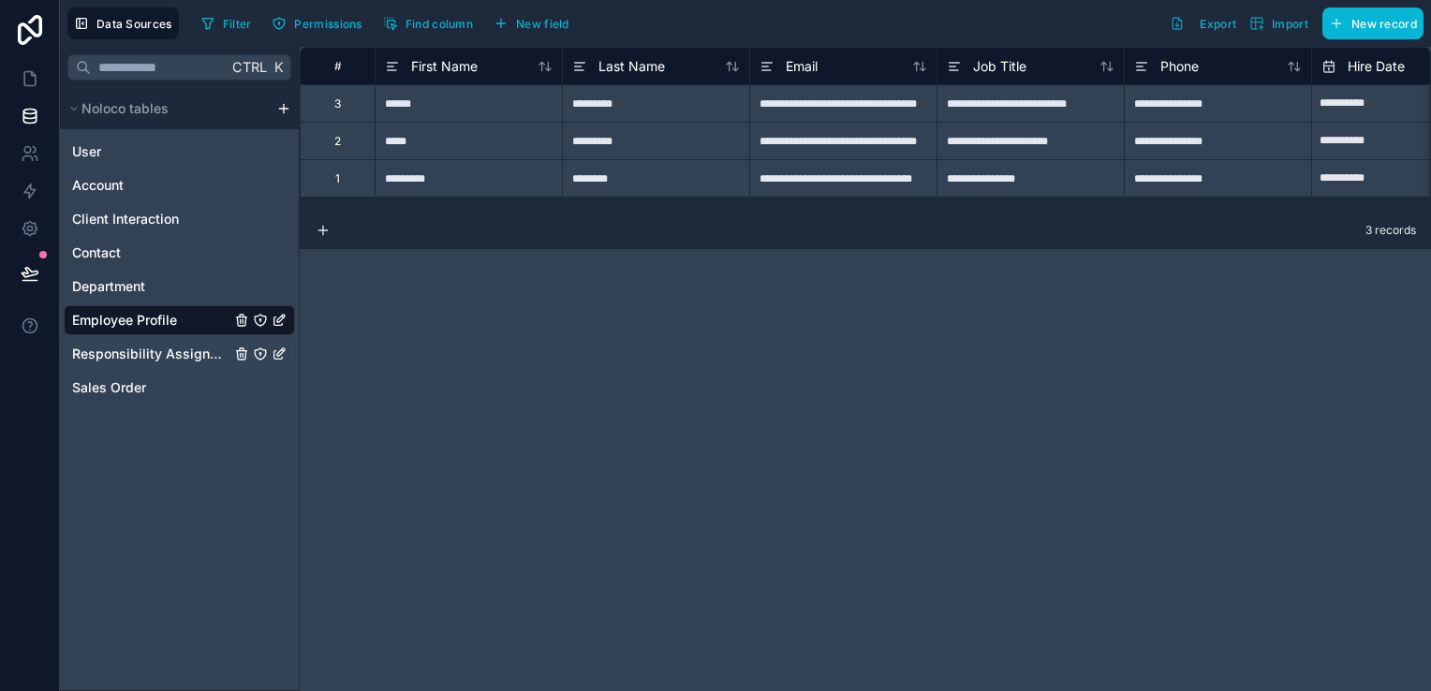
click at [187, 356] on span "Responsibility Assignment" at bounding box center [151, 354] width 158 height 19
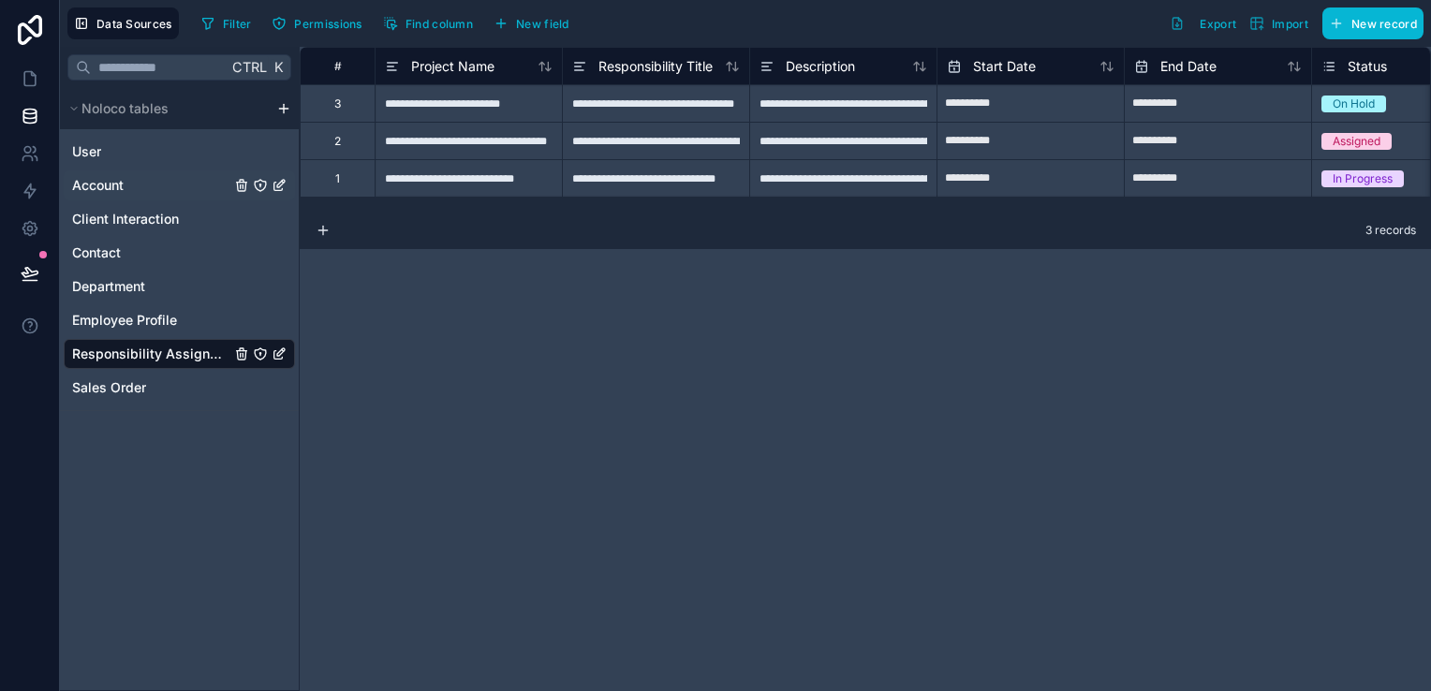
drag, startPoint x: 187, startPoint y: 356, endPoint x: 126, endPoint y: 194, distance: 173.1
click at [126, 194] on div "Account" at bounding box center [179, 185] width 231 height 30
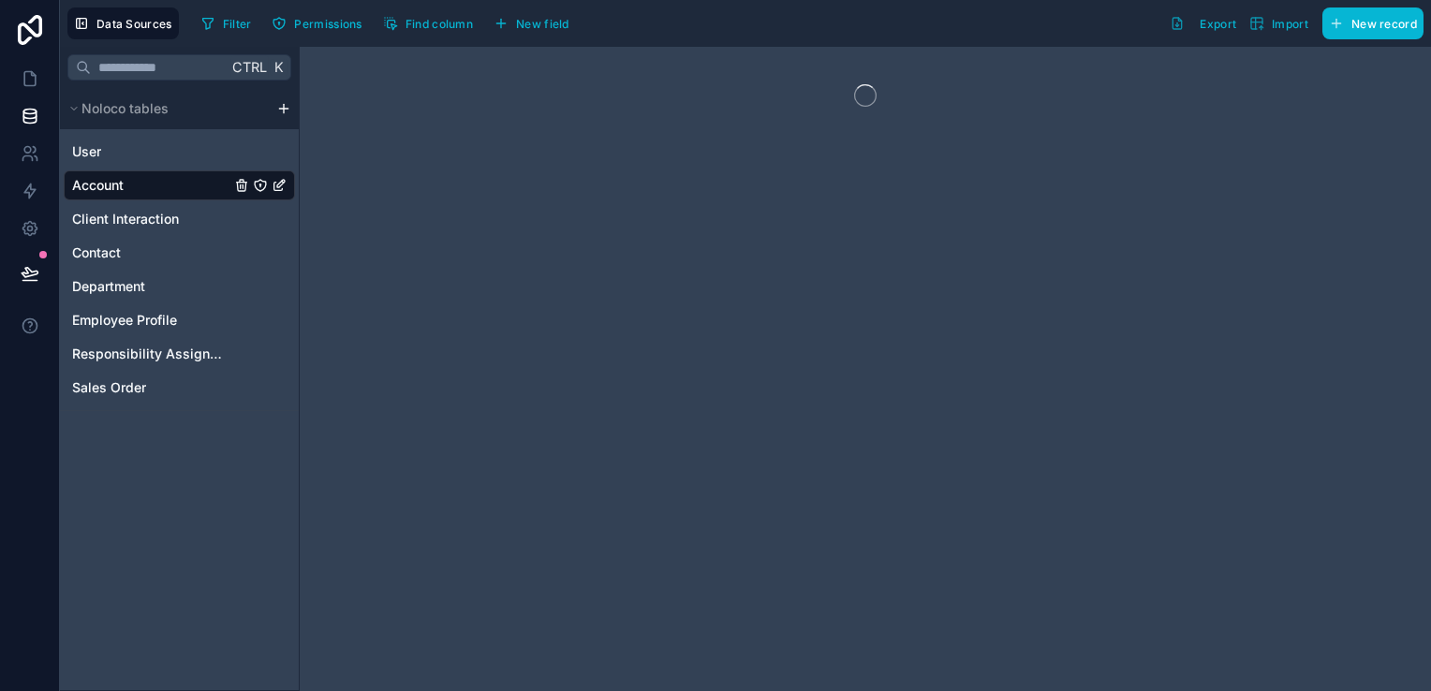
click at [125, 193] on div "Account" at bounding box center [179, 185] width 231 height 30
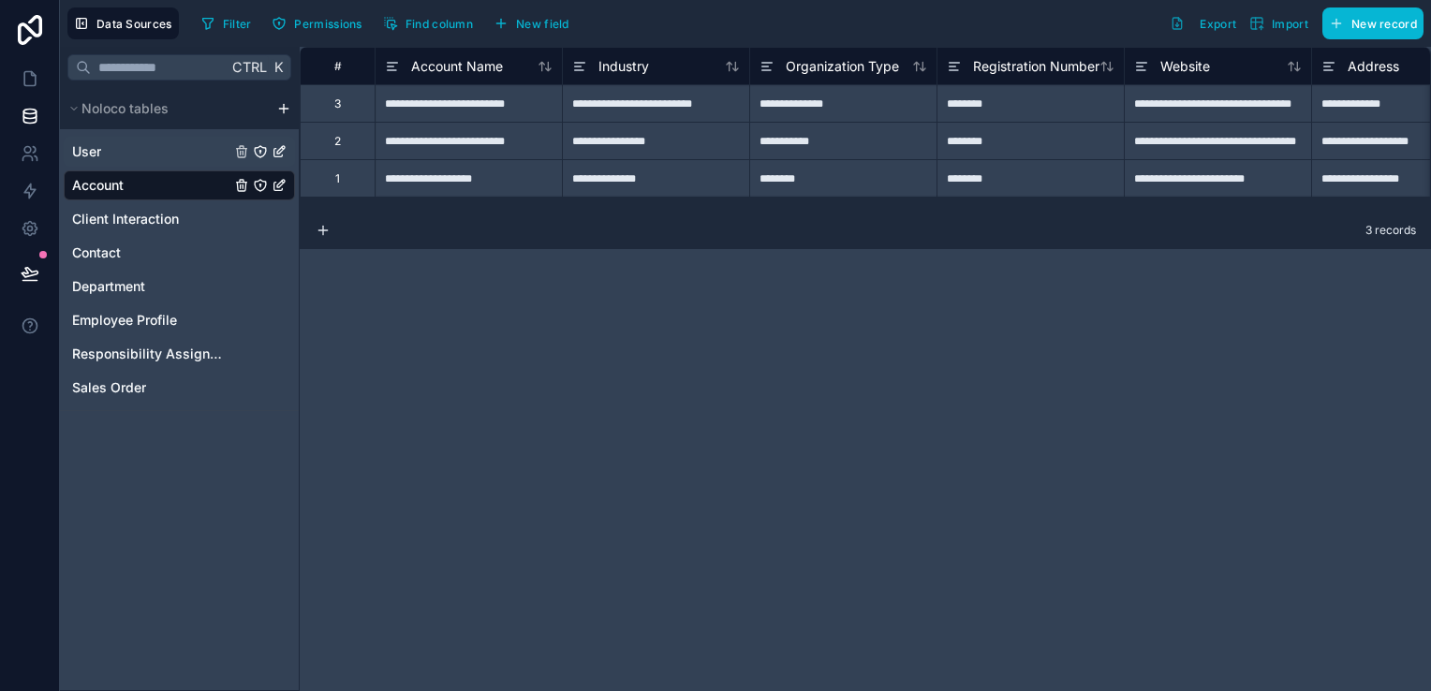
drag, startPoint x: 125, startPoint y: 193, endPoint x: 101, endPoint y: 165, distance: 37.2
click at [101, 165] on div "User" at bounding box center [179, 152] width 231 height 30
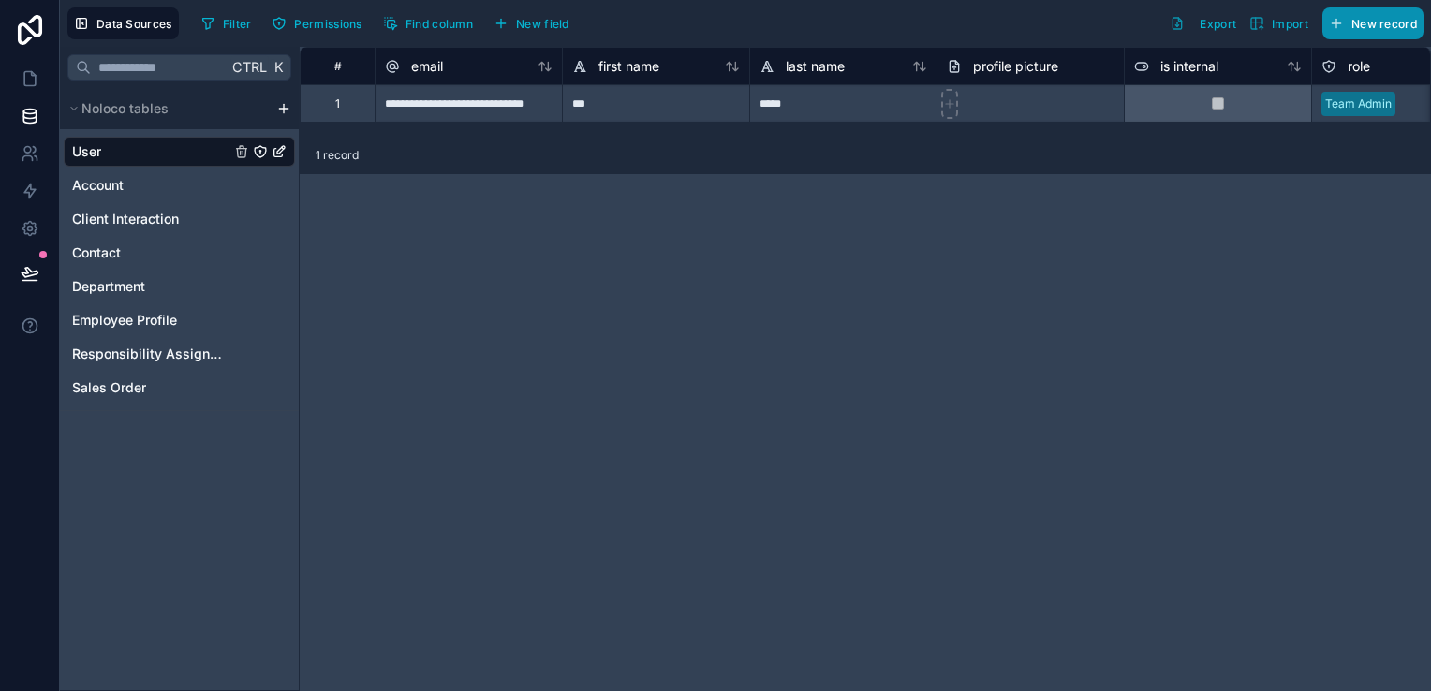
click at [1371, 22] on span "New record" at bounding box center [1384, 24] width 66 height 14
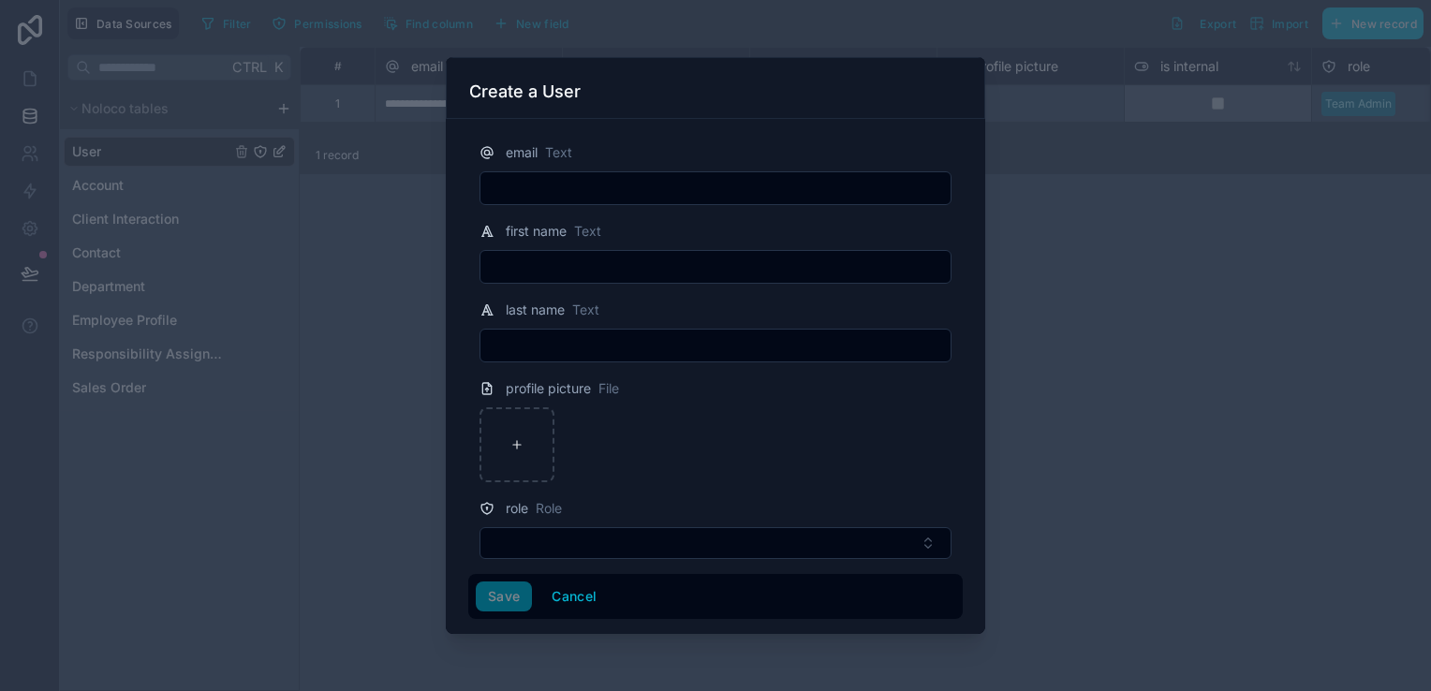
click at [890, 202] on div at bounding box center [715, 188] width 472 height 34
click at [882, 189] on input "text" at bounding box center [715, 188] width 470 height 26
type input "**********"
click at [550, 257] on input "text" at bounding box center [715, 267] width 470 height 26
type input "****"
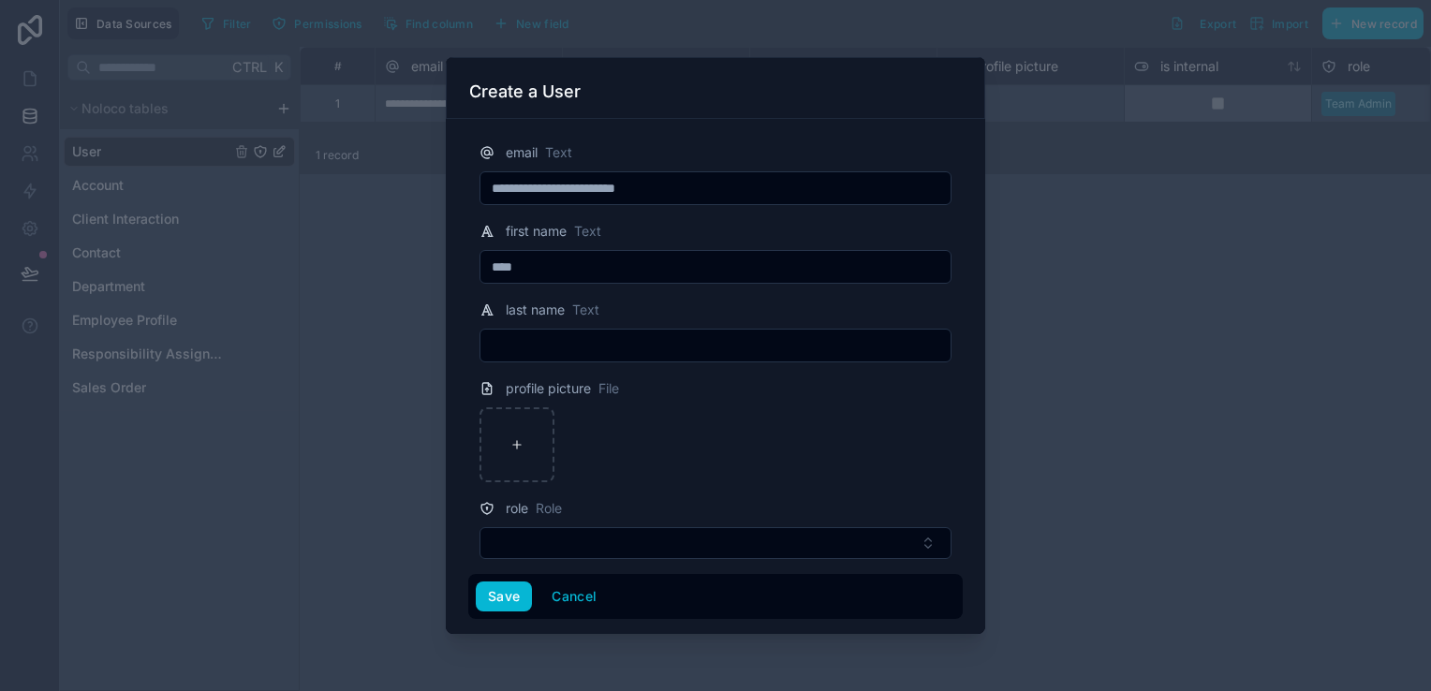
click at [499, 336] on input "text" at bounding box center [715, 345] width 470 height 26
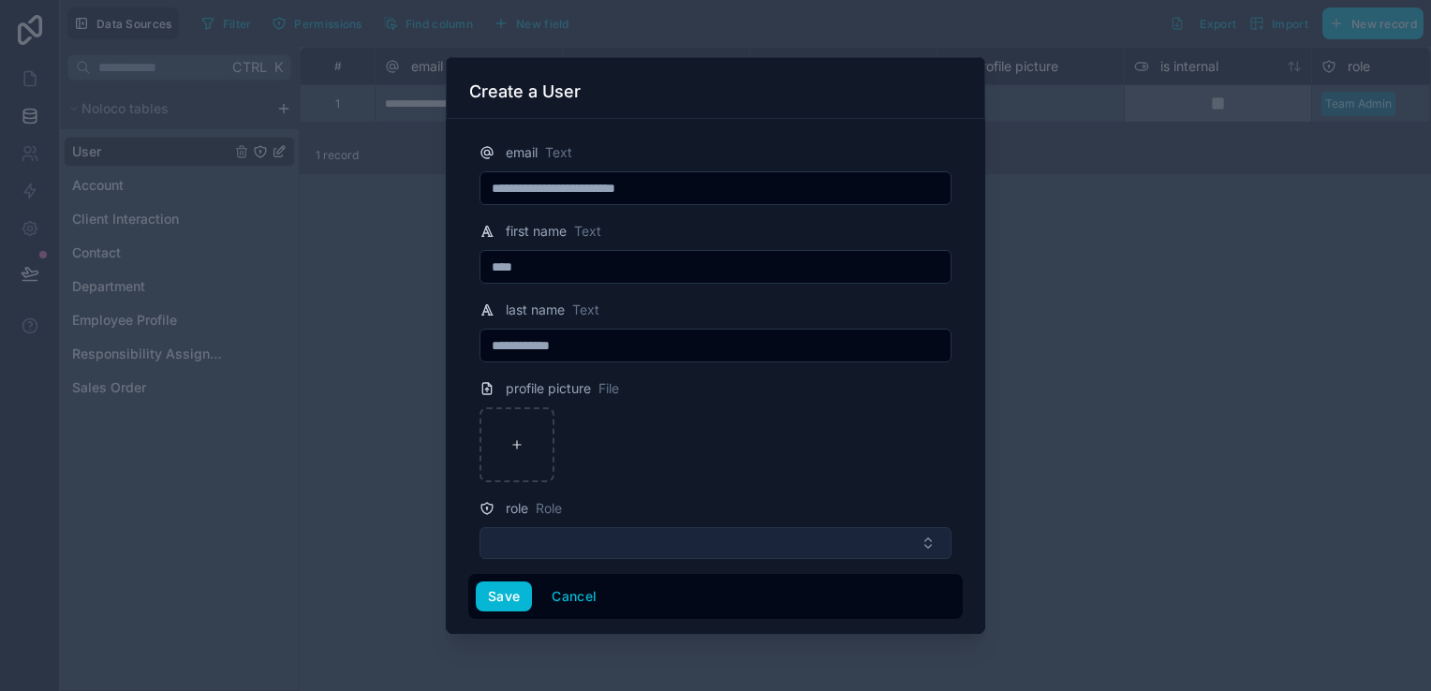
type input "**********"
click at [671, 553] on button "Select Button" at bounding box center [715, 543] width 472 height 32
type input "*"
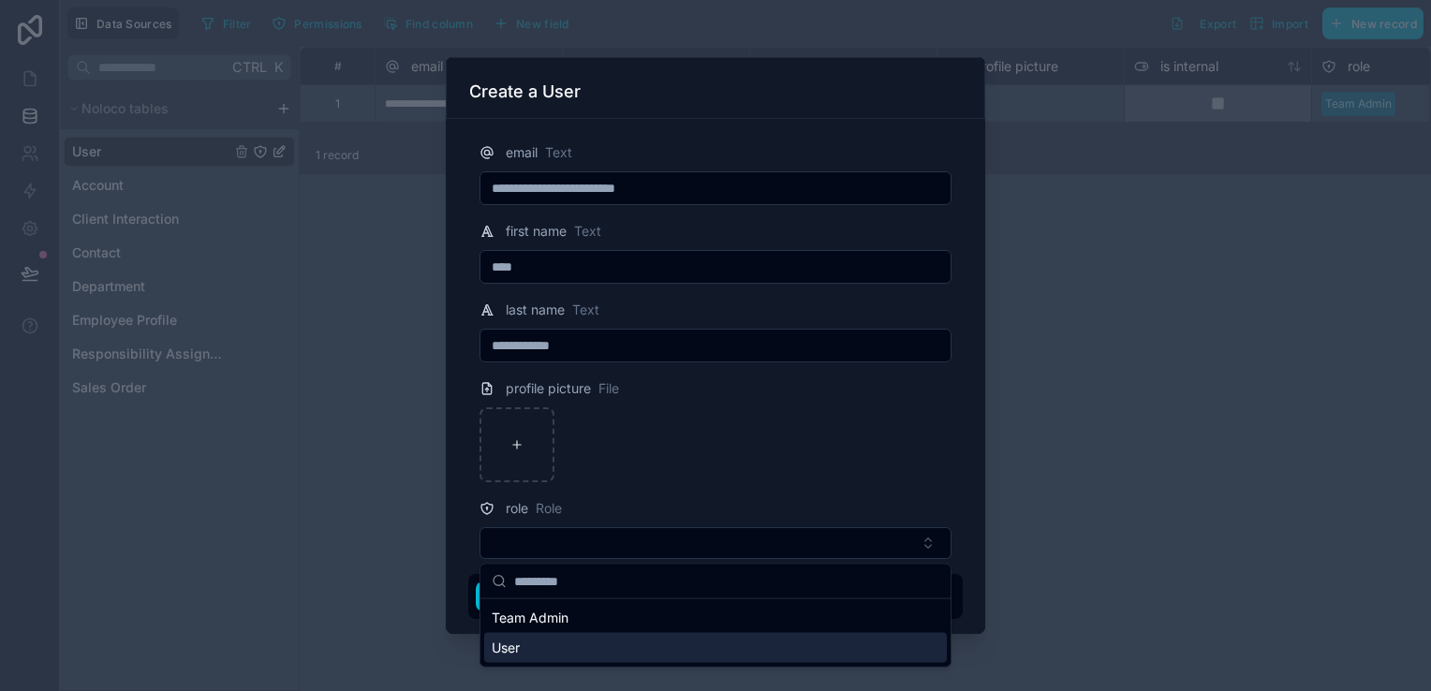
click at [501, 654] on span "User" at bounding box center [506, 648] width 28 height 19
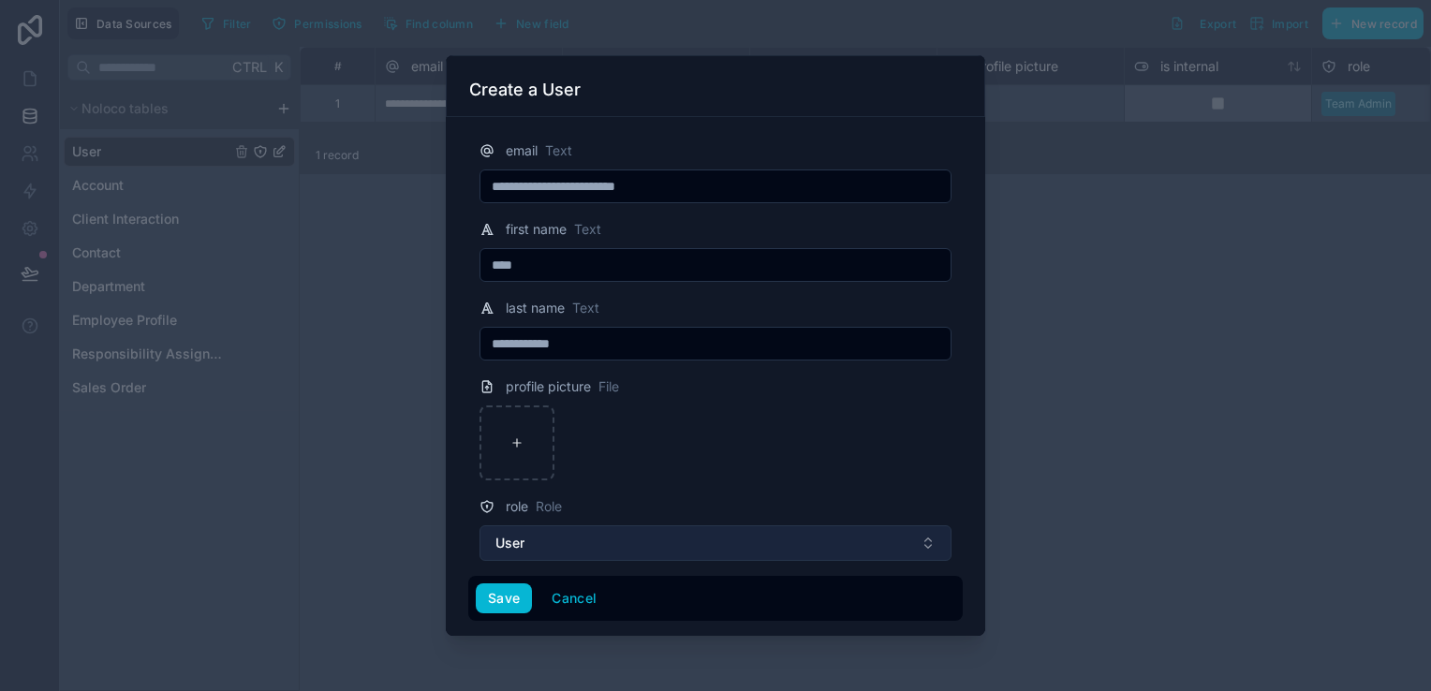
click at [544, 535] on button "User" at bounding box center [715, 543] width 472 height 36
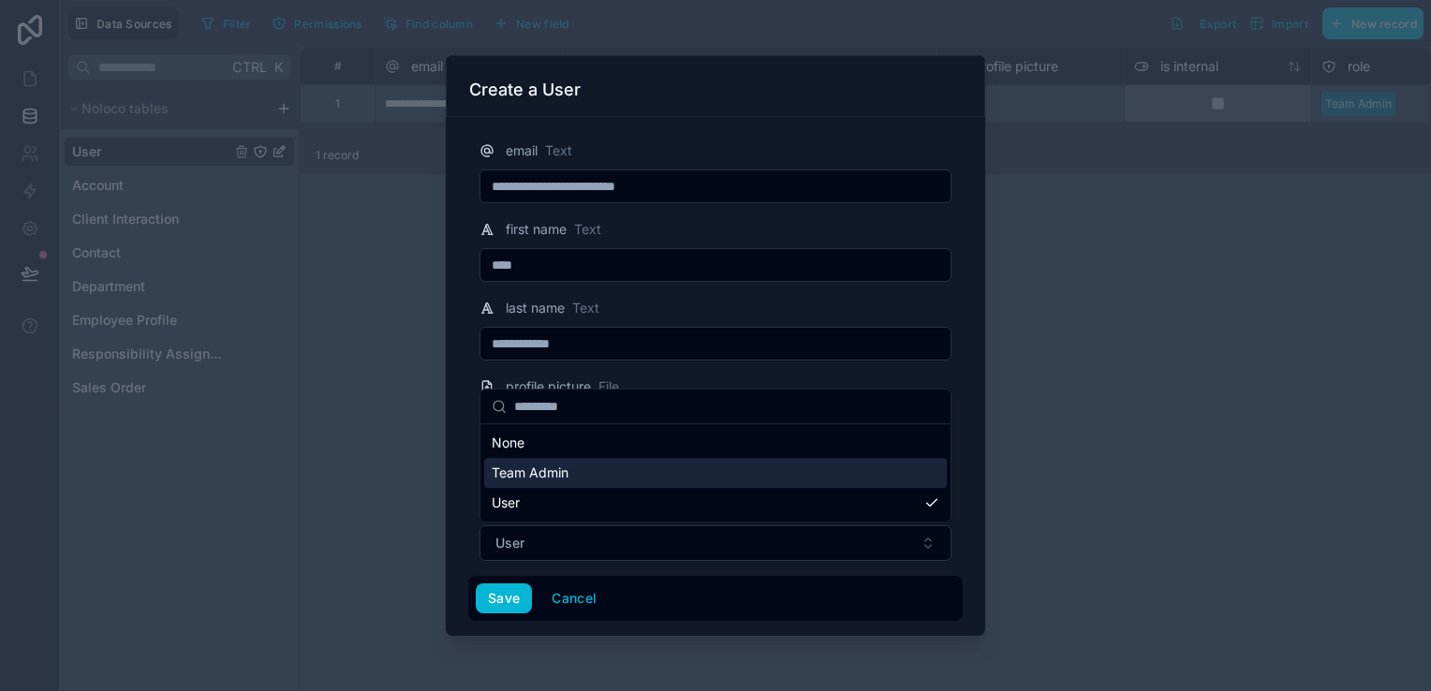
click at [544, 473] on span "Team Admin" at bounding box center [530, 473] width 77 height 19
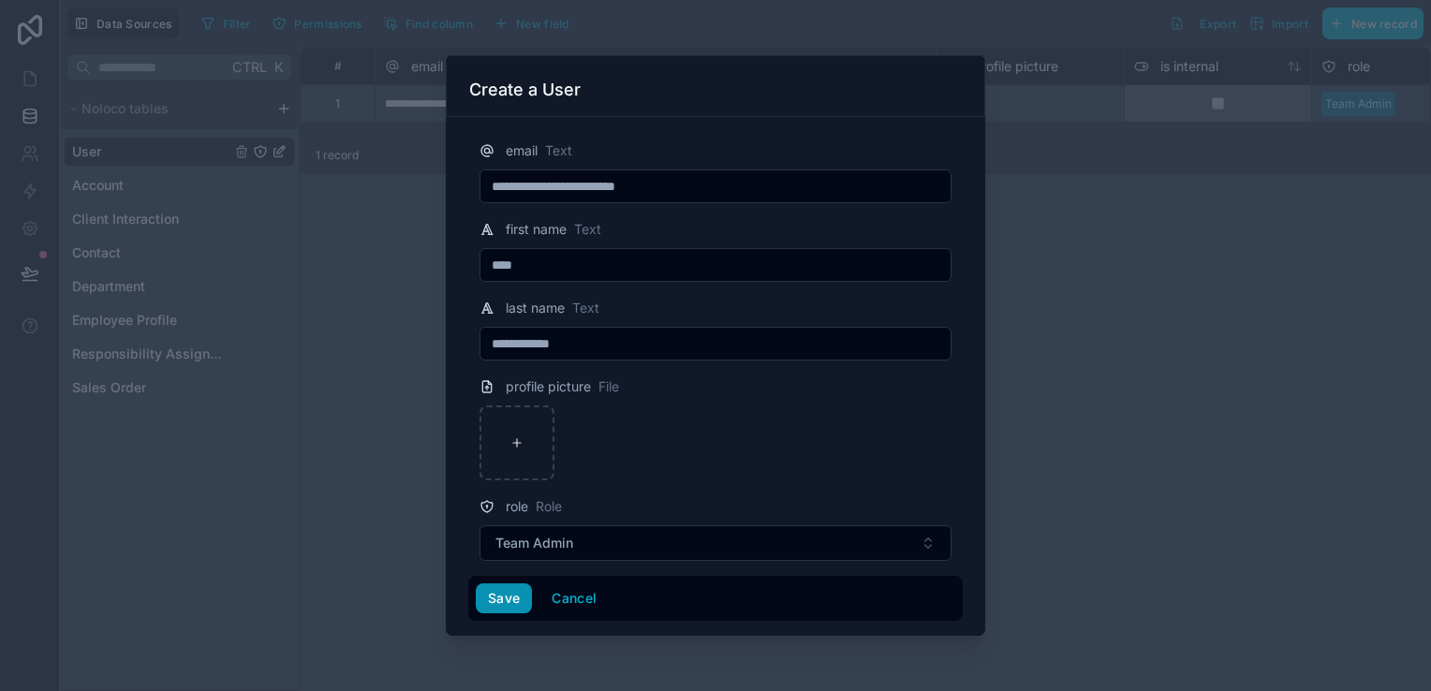
click at [498, 596] on button "Save" at bounding box center [504, 598] width 56 height 30
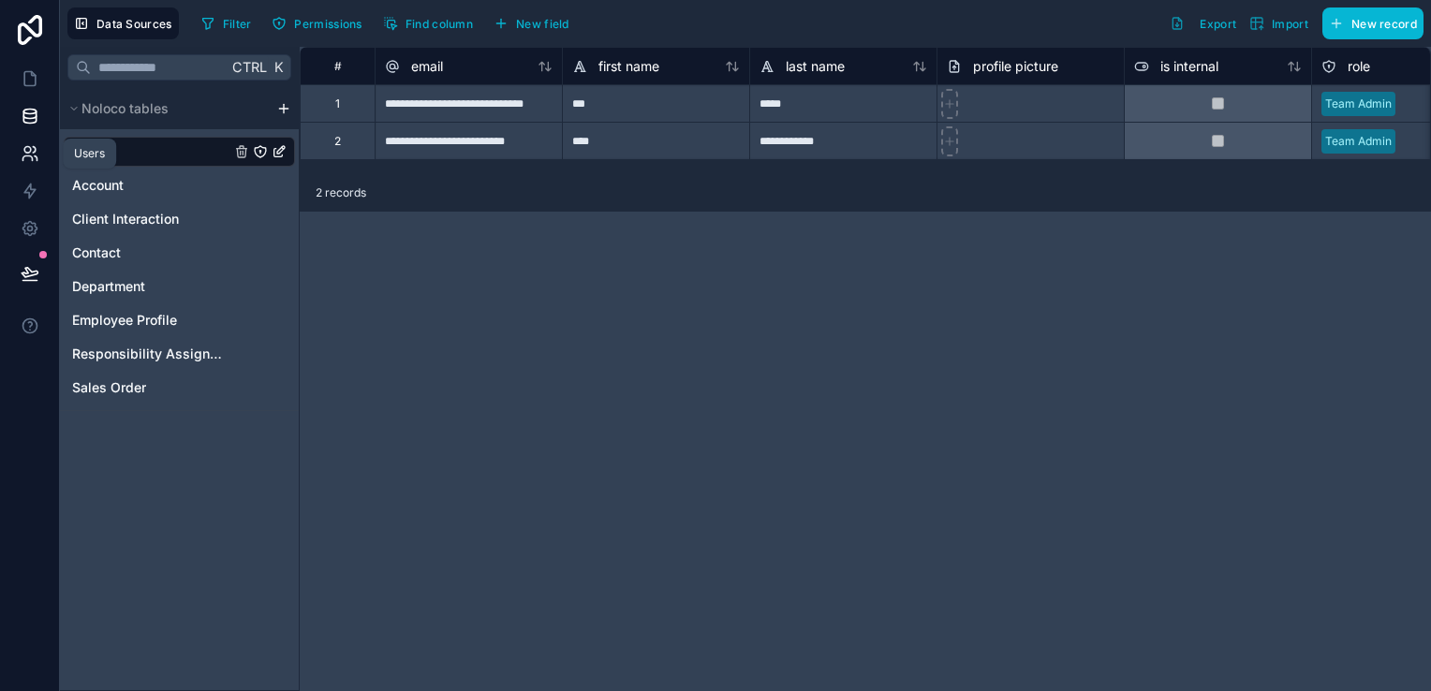
click at [26, 156] on icon at bounding box center [26, 158] width 9 height 5
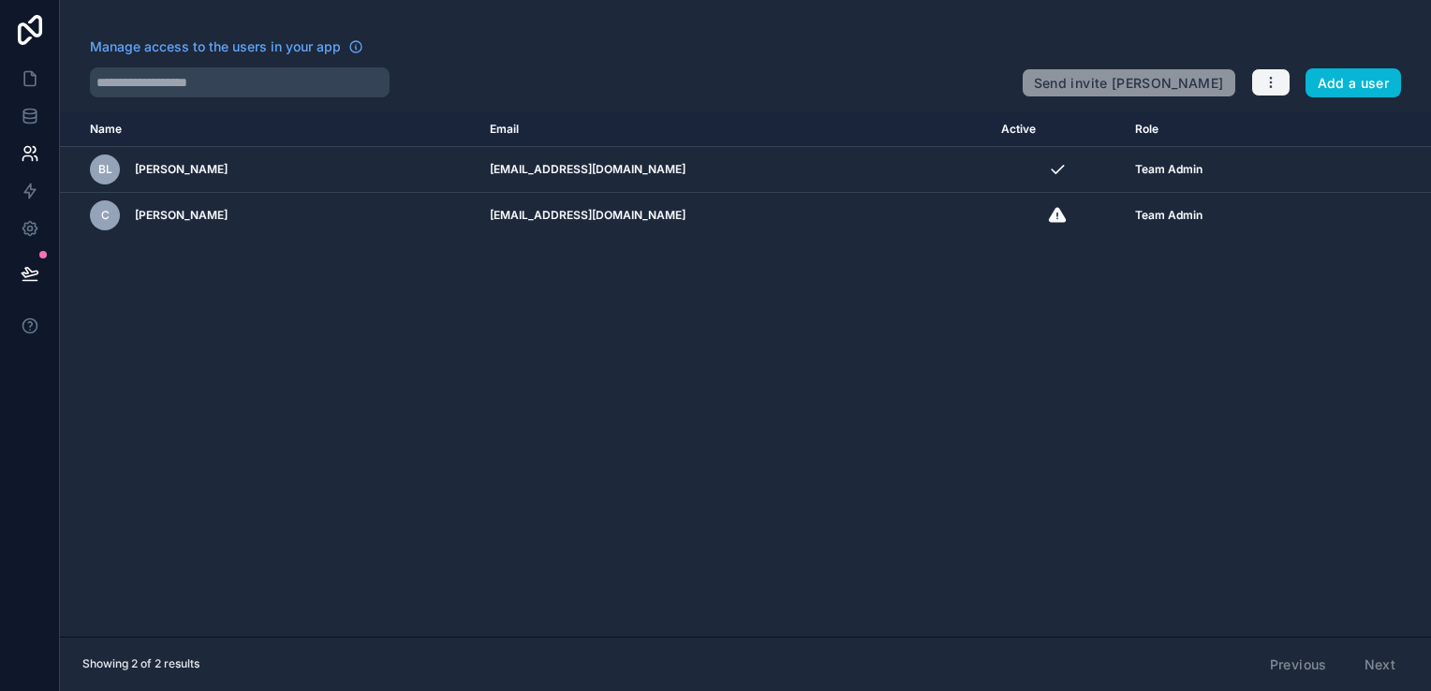
click at [1274, 74] on button "button" at bounding box center [1270, 82] width 39 height 28
click at [1275, 119] on link "Manage roles" at bounding box center [1308, 126] width 117 height 30
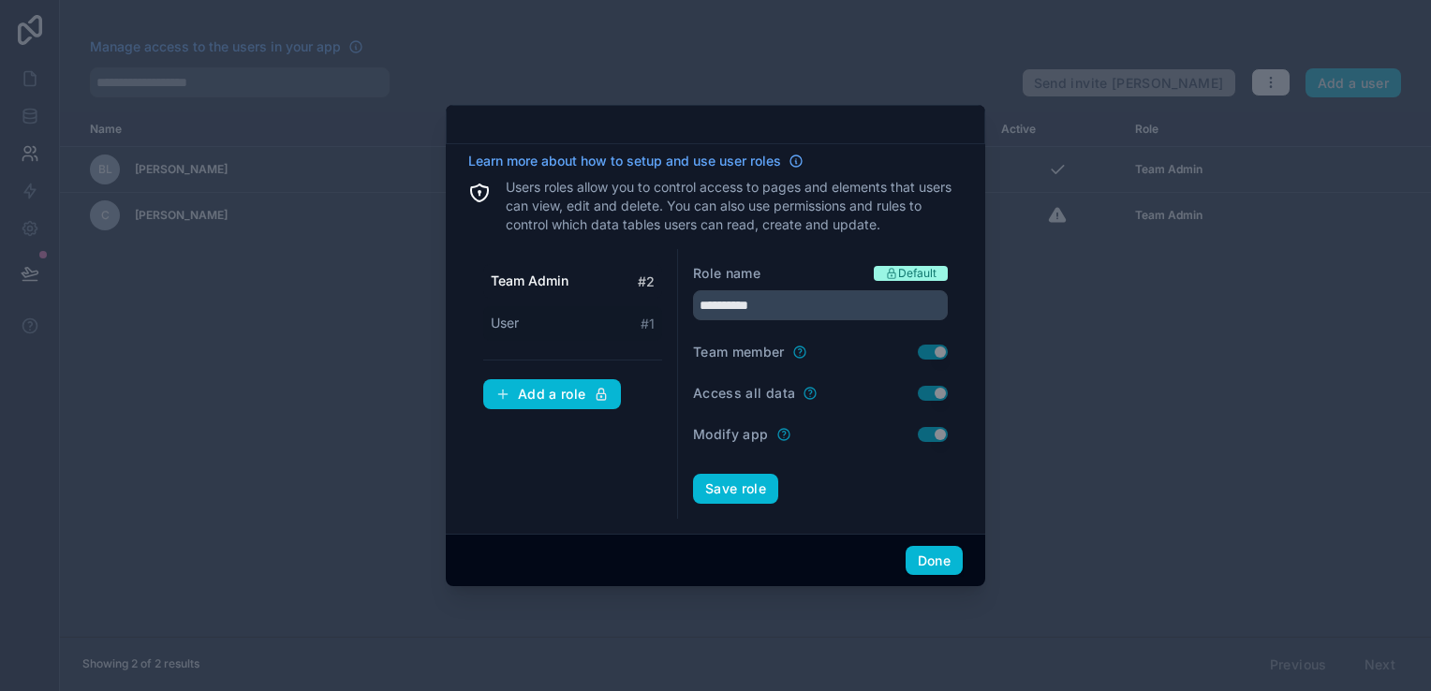
click at [577, 317] on div "User # 1" at bounding box center [572, 323] width 179 height 35
type input "****"
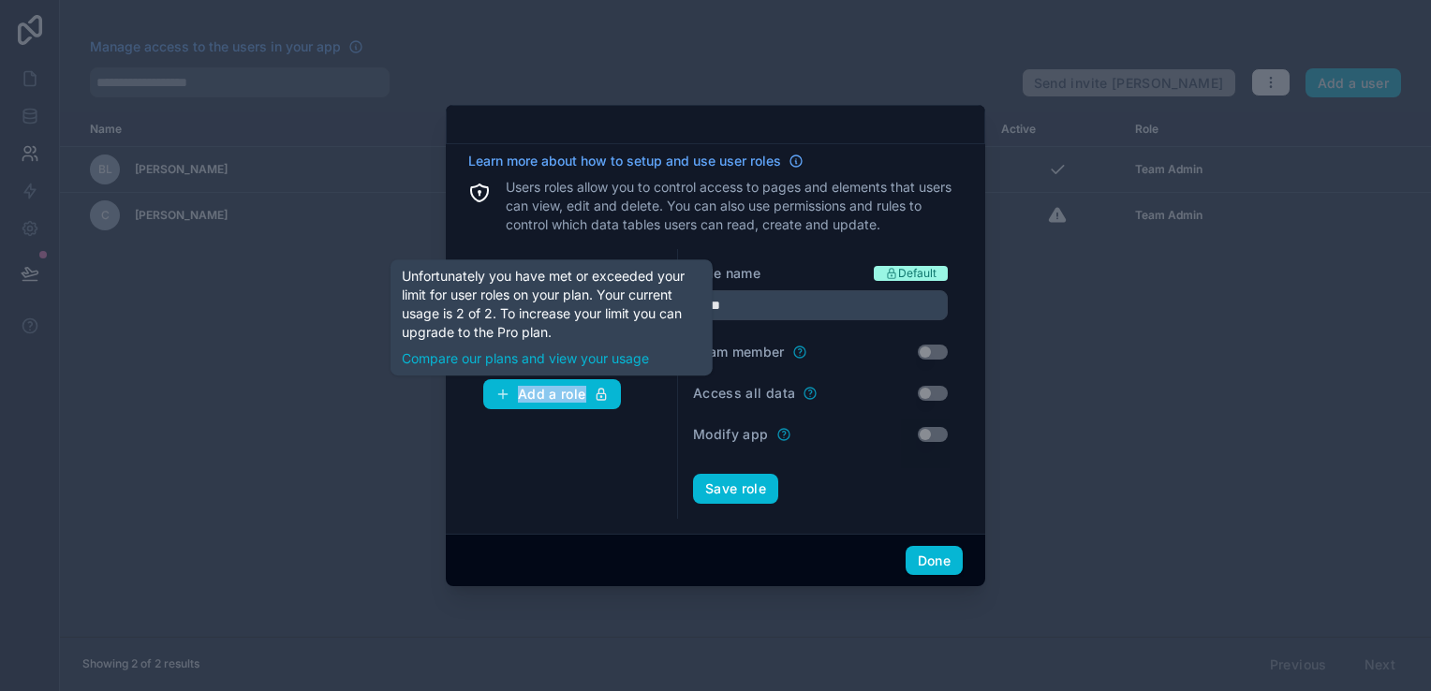
drag, startPoint x: 520, startPoint y: 278, endPoint x: 539, endPoint y: 414, distance: 137.2
click at [539, 414] on div "Team Admin # 2 User # 1 Add a role" at bounding box center [573, 384] width 210 height 270
drag, startPoint x: 539, startPoint y: 414, endPoint x: 527, endPoint y: 399, distance: 19.3
click at [527, 399] on div "Add a role" at bounding box center [551, 394] width 113 height 17
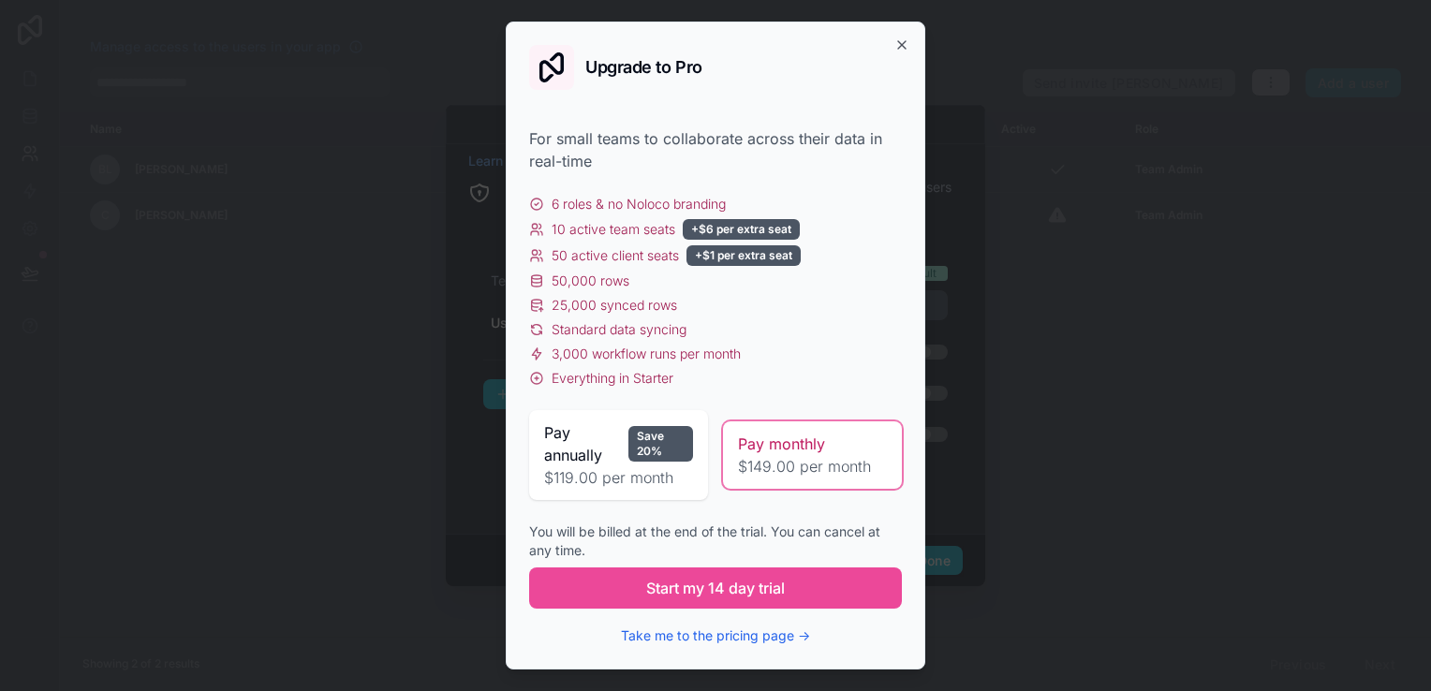
click at [744, 345] on div "3,000 workflow runs per month" at bounding box center [715, 354] width 373 height 19
click at [719, 355] on span "3,000 workflow runs per month" at bounding box center [646, 354] width 189 height 19
click at [708, 363] on div "6 roles & no Noloco branding 10 active team seats +$6 per extra seat 50 active …" at bounding box center [715, 291] width 373 height 193
click at [616, 452] on span "Pay annually" at bounding box center [582, 443] width 77 height 45
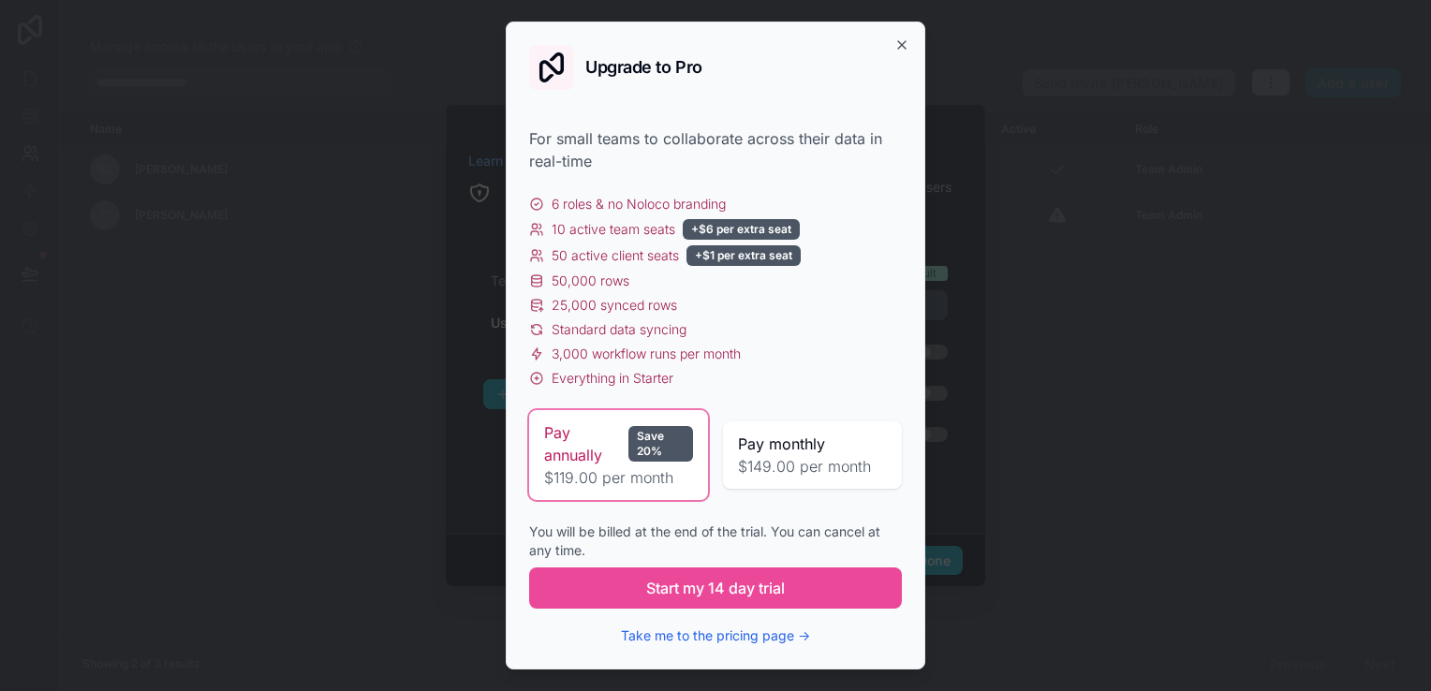
click at [803, 451] on span "Pay monthly" at bounding box center [781, 444] width 87 height 22
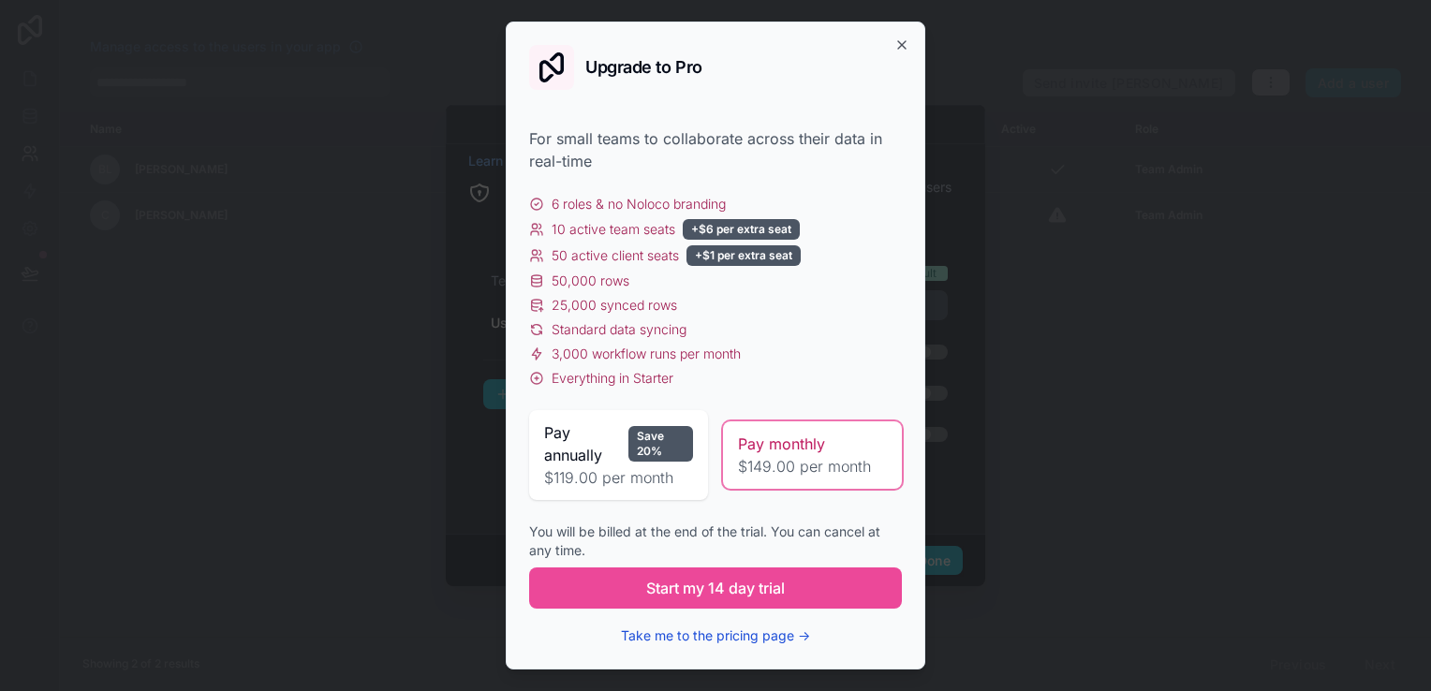
click at [770, 638] on button "Take me to the pricing page →" at bounding box center [715, 636] width 189 height 19
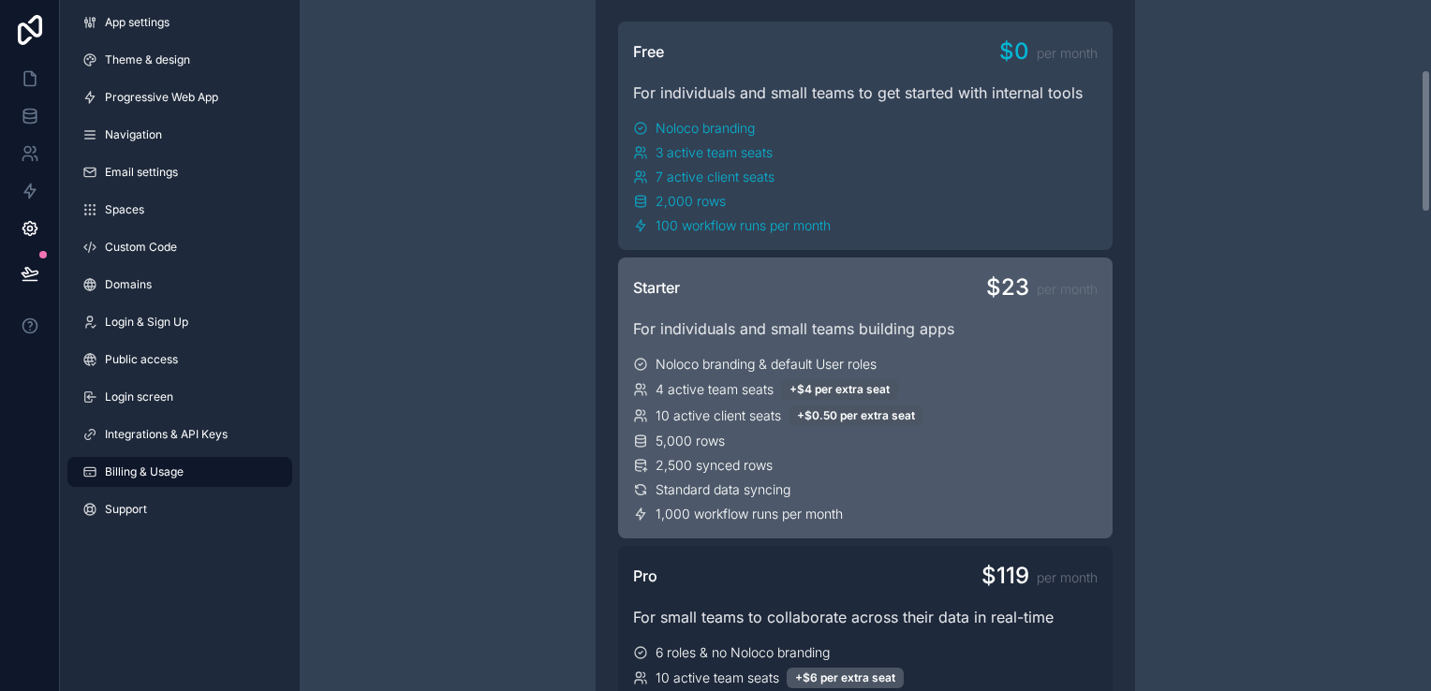
scroll to position [333, 0]
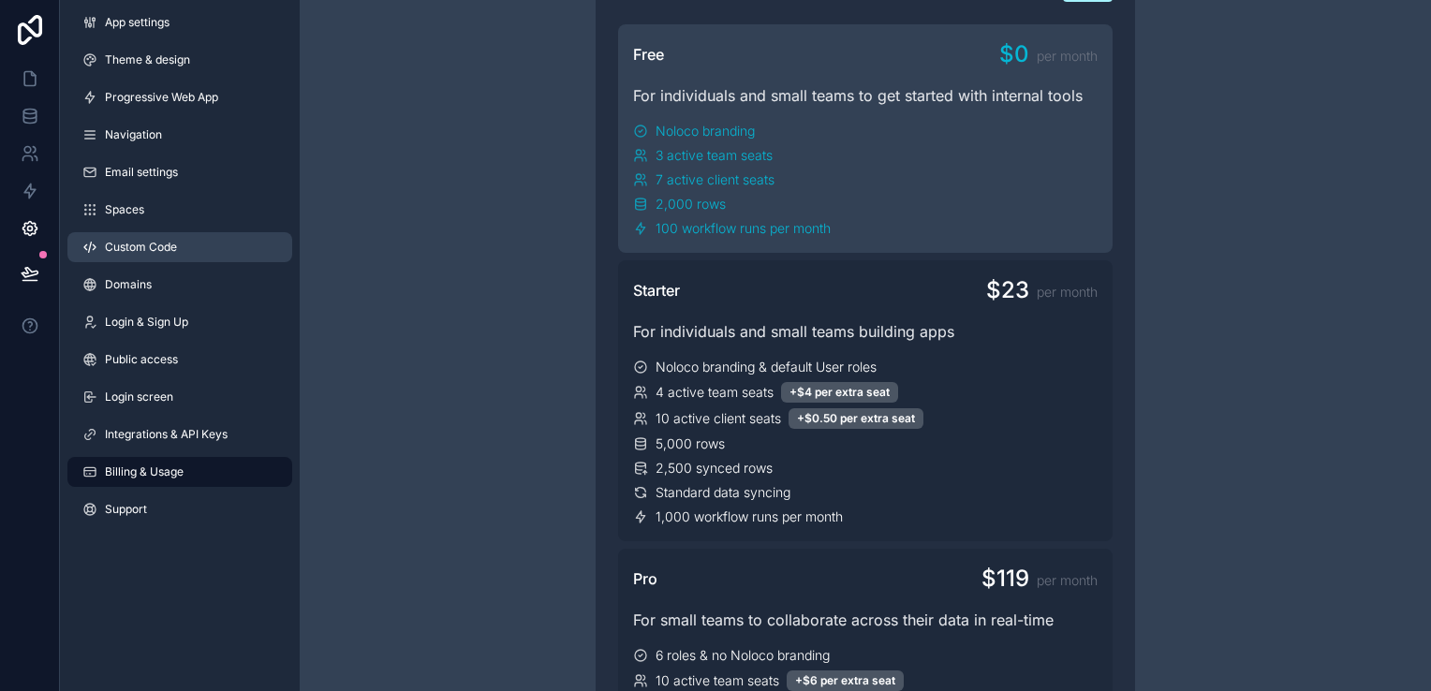
click at [159, 257] on link "Custom Code" at bounding box center [179, 247] width 225 height 30
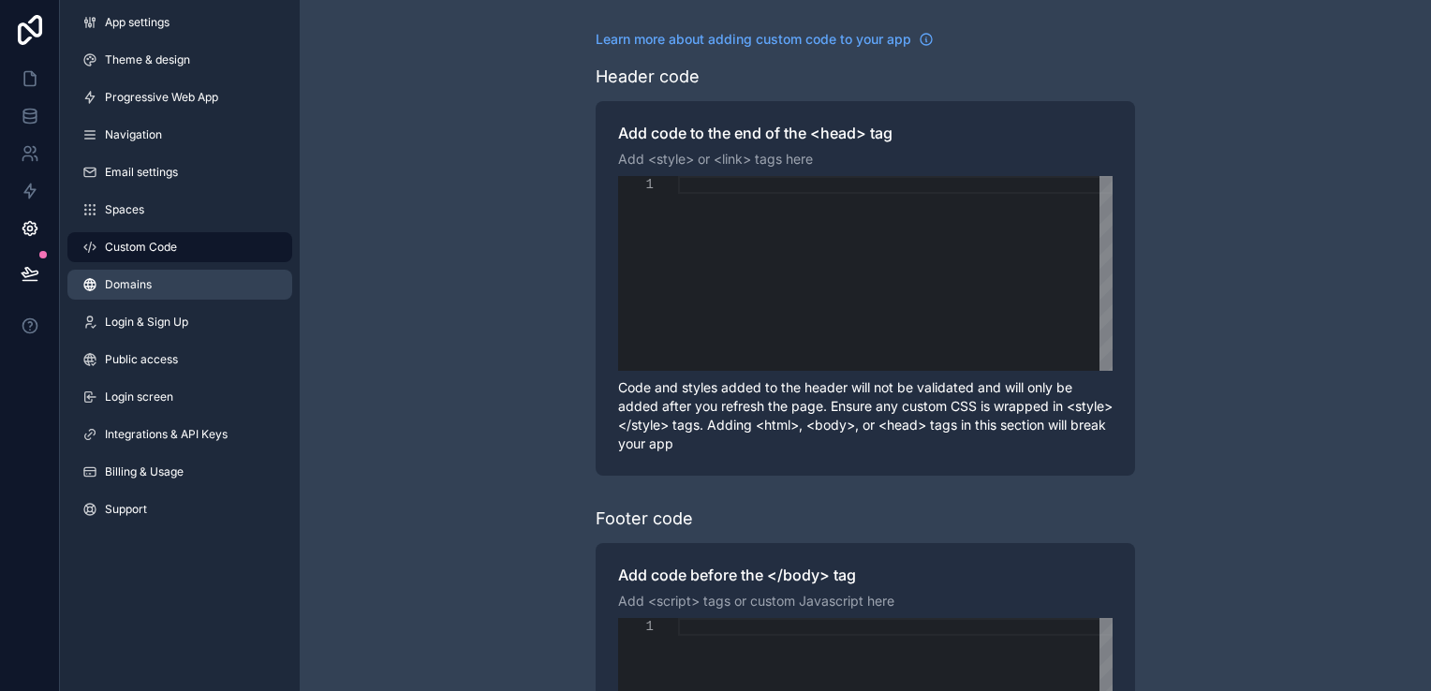
click at [199, 272] on link "Domains" at bounding box center [179, 285] width 225 height 30
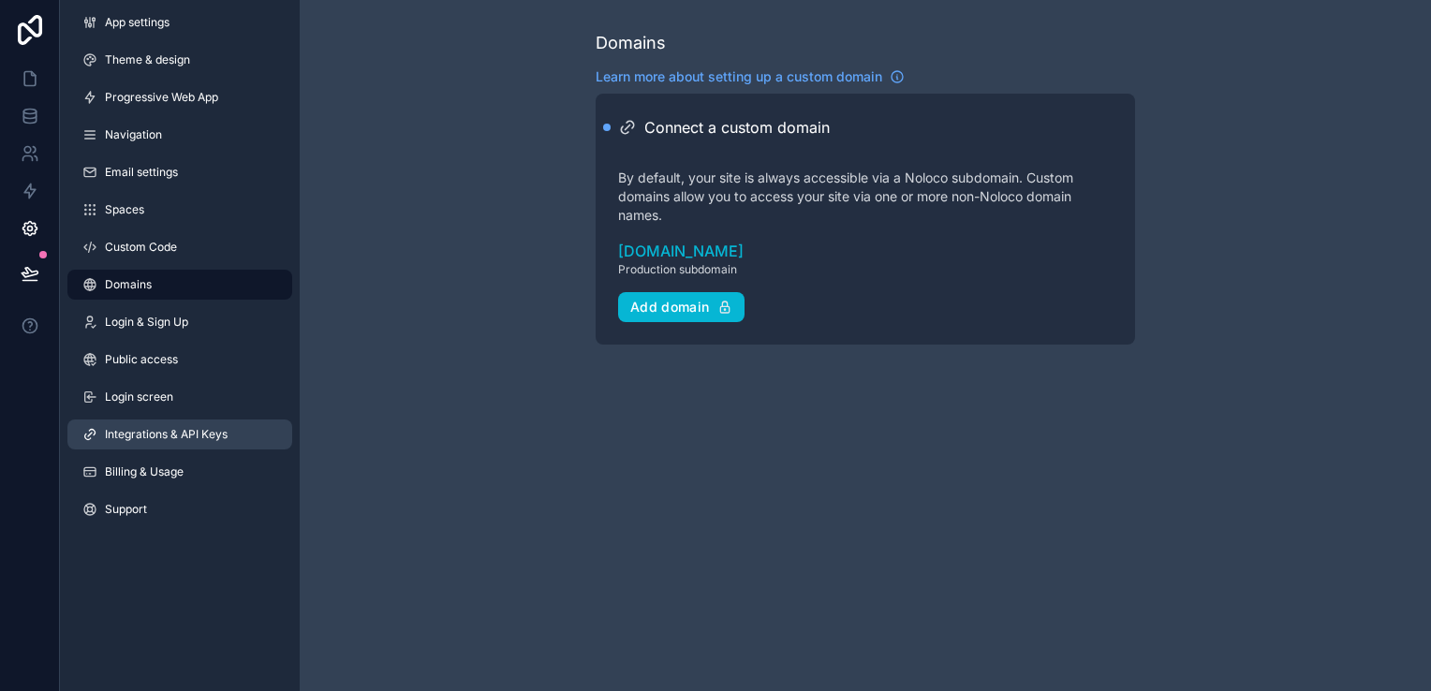
click at [176, 436] on span "Integrations & API Keys" at bounding box center [166, 434] width 123 height 15
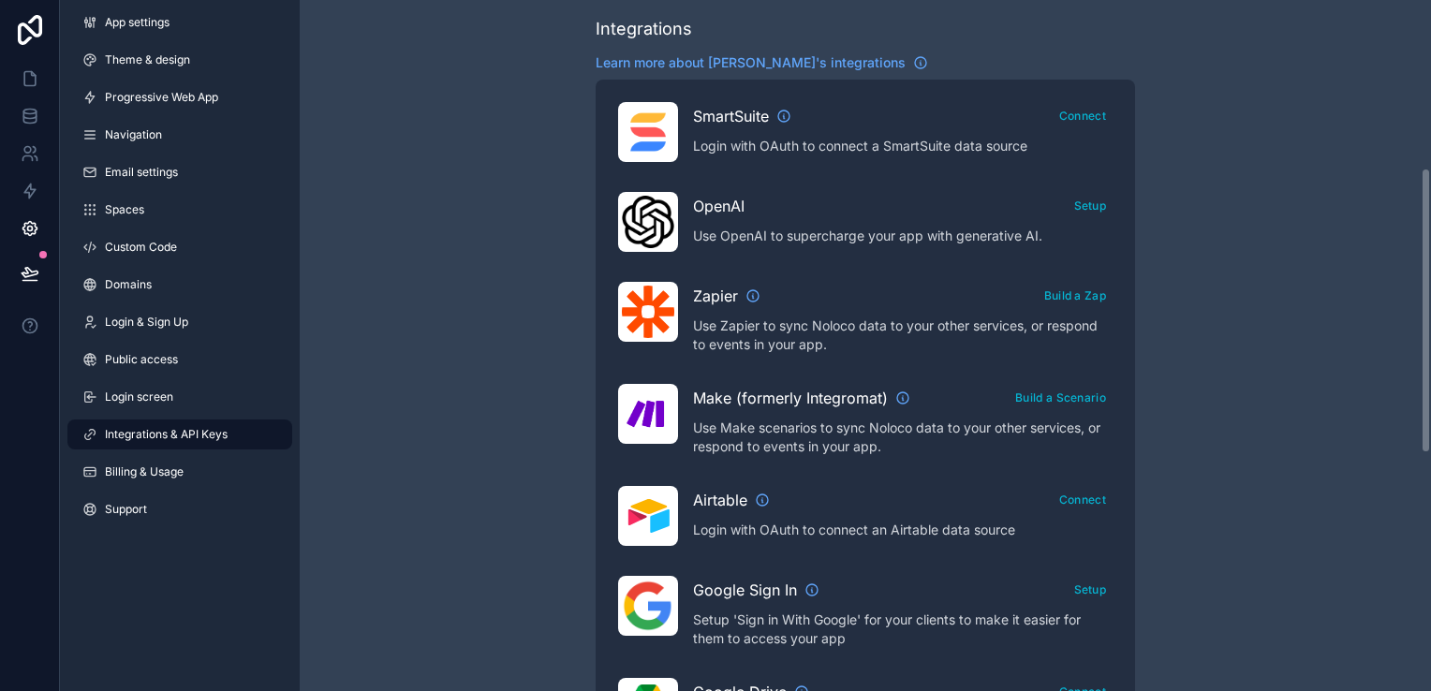
scroll to position [407, 0]
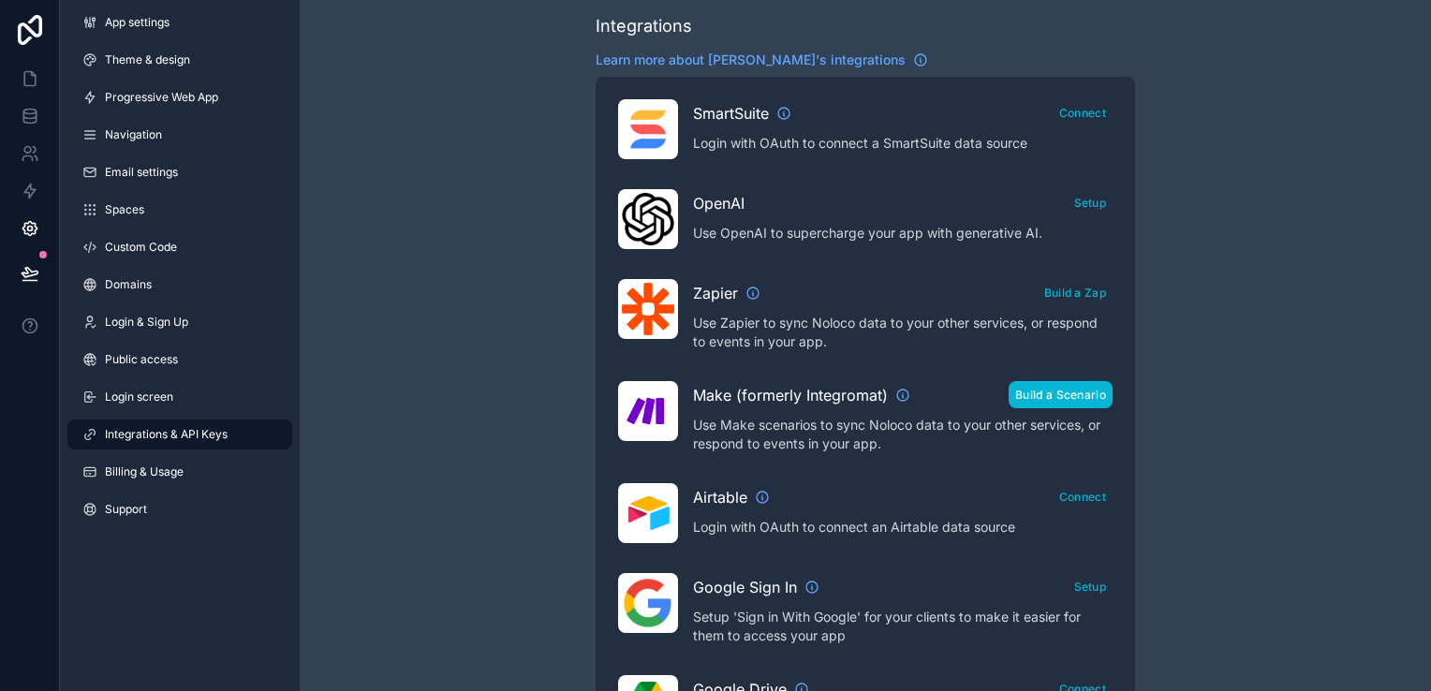
click at [1098, 388] on button "Build a Scenario" at bounding box center [1061, 394] width 104 height 27
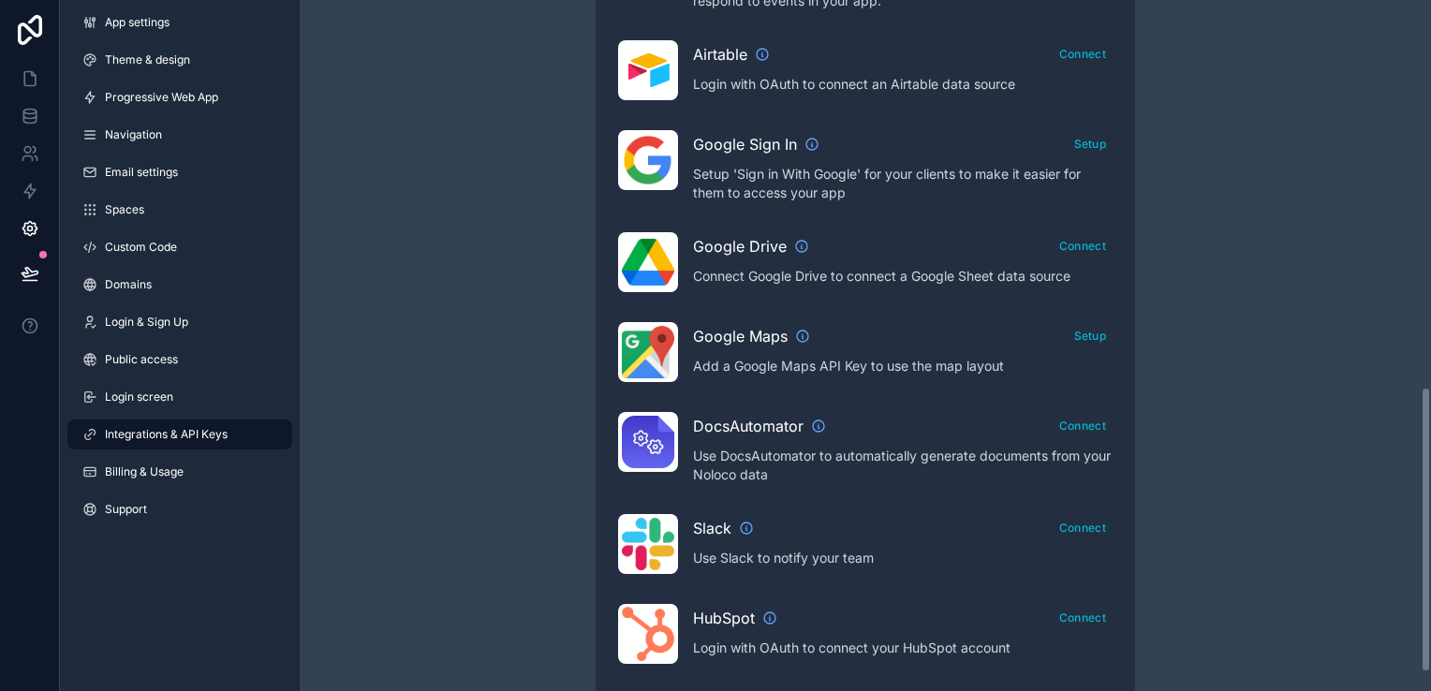
scroll to position [975, 0]
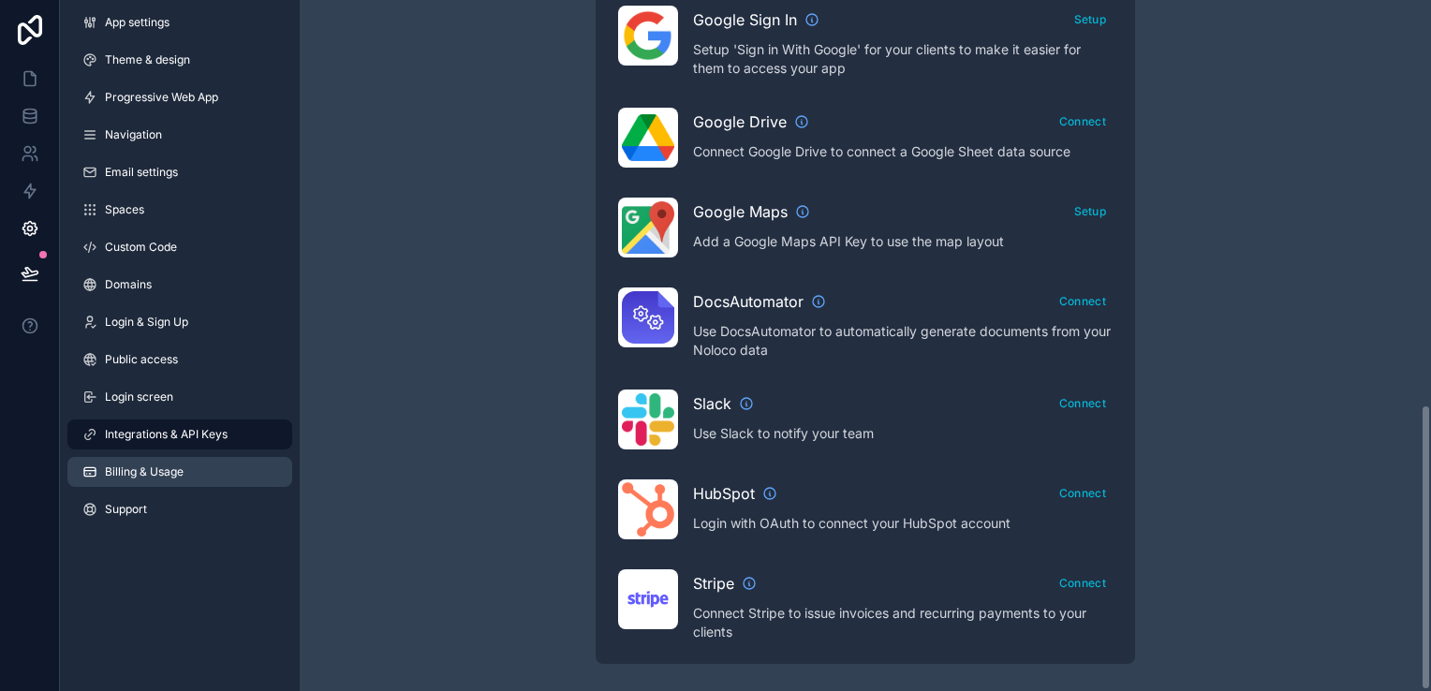
click at [221, 468] on link "Billing & Usage" at bounding box center [179, 472] width 225 height 30
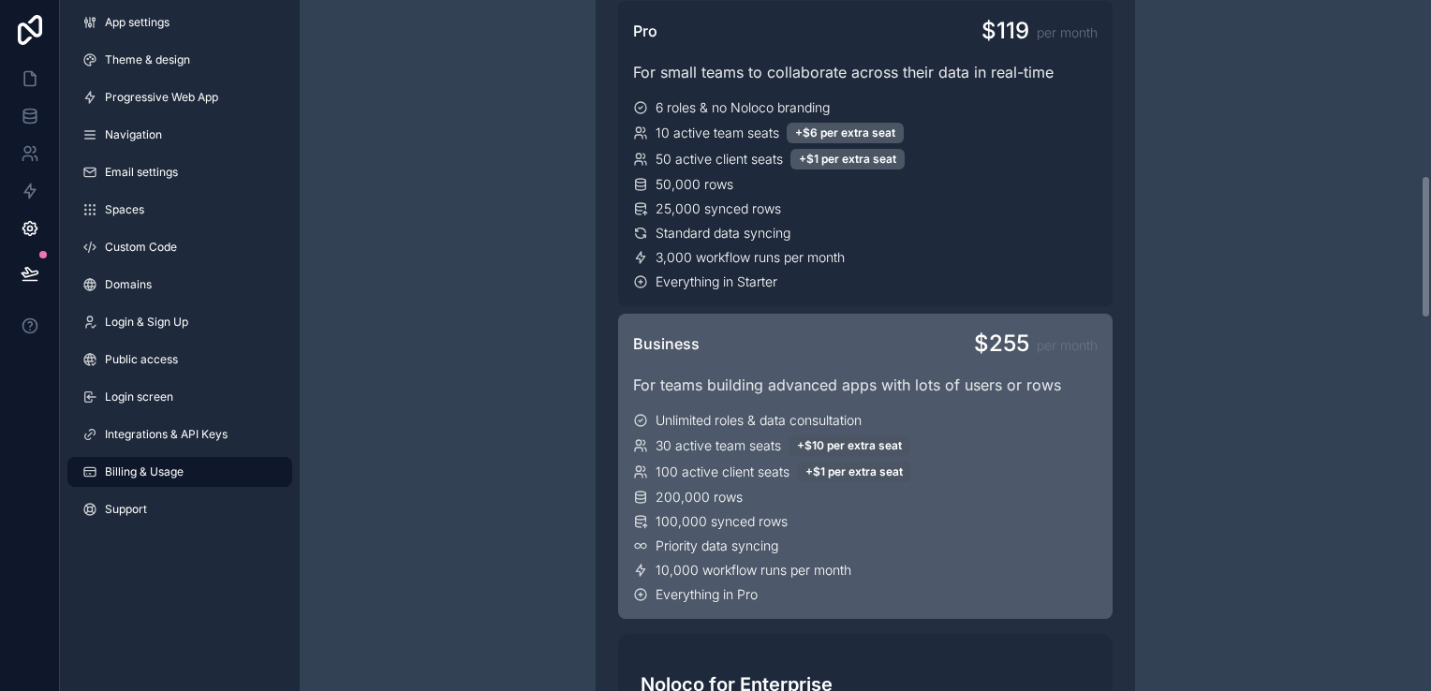
scroll to position [507, 0]
